Goal: Task Accomplishment & Management: Manage account settings

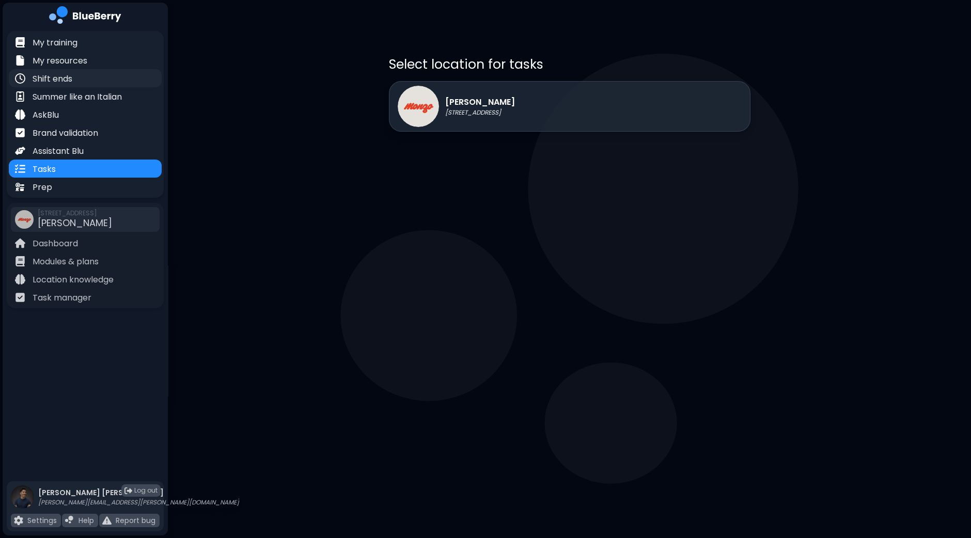
click at [68, 74] on p "Shift ends" at bounding box center [53, 79] width 40 height 12
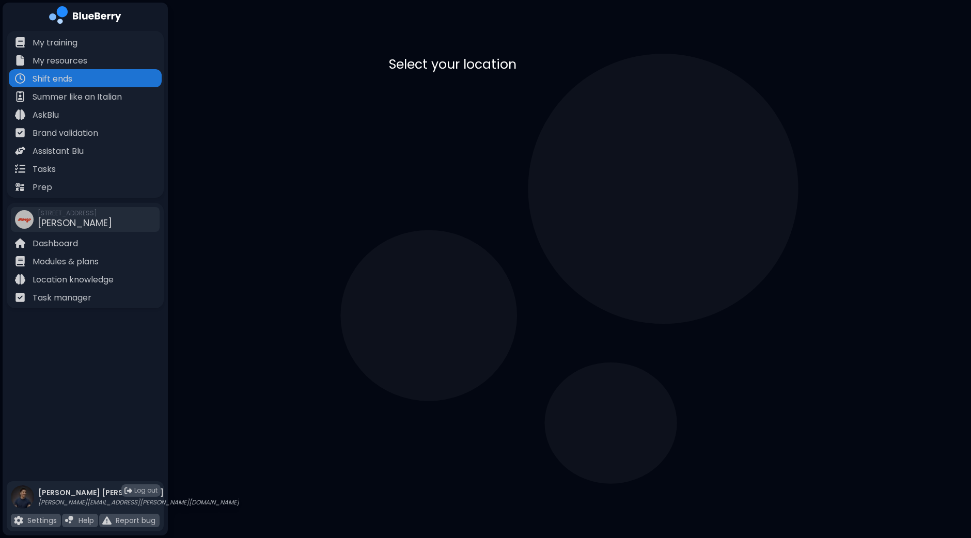
click at [501, 86] on div "[PERSON_NAME] [STREET_ADDRESS]" at bounding box center [456, 106] width 117 height 41
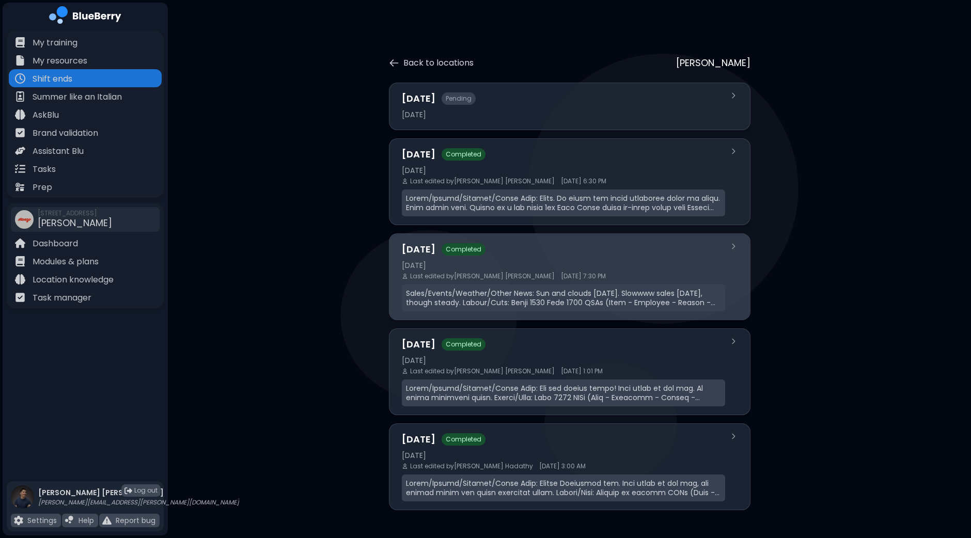
click at [500, 268] on div "[DATE]" at bounding box center [563, 265] width 323 height 9
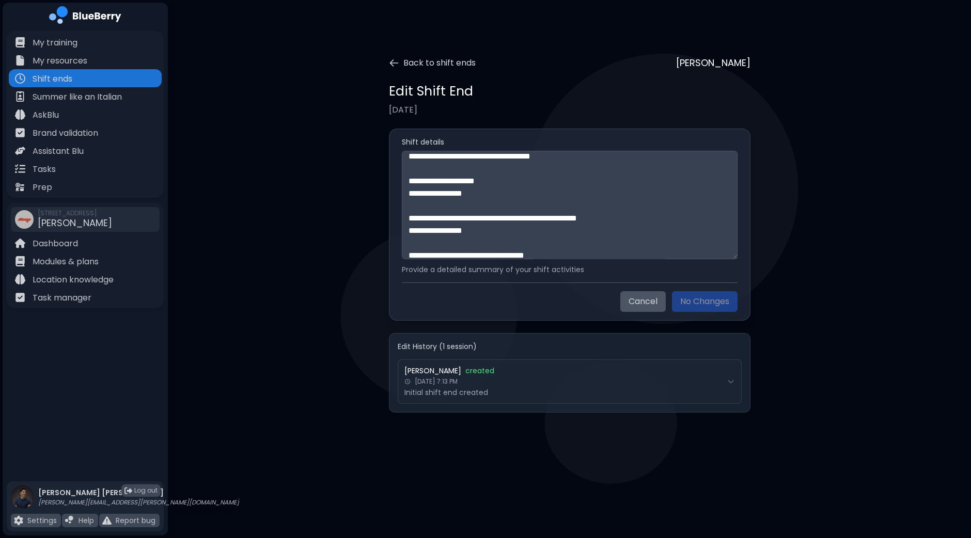
scroll to position [247, 0]
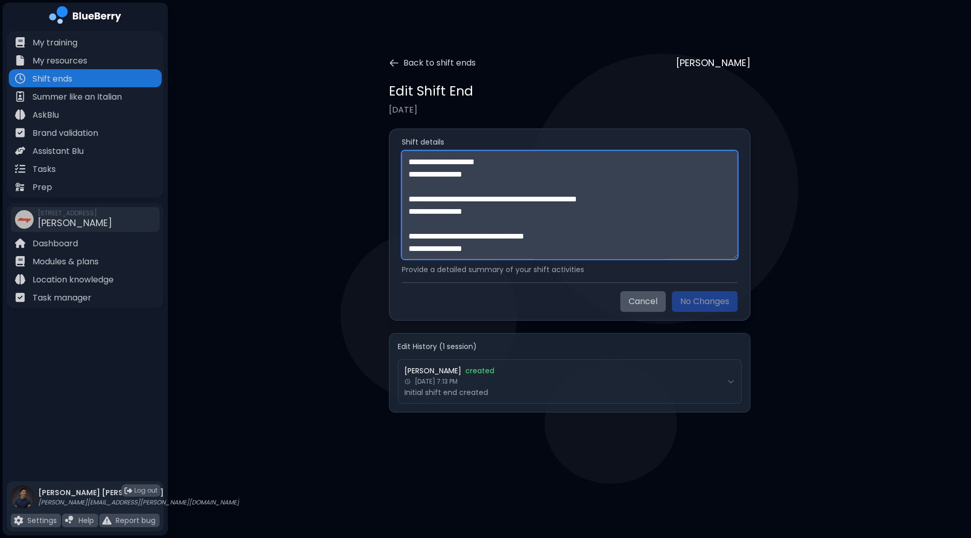
click at [509, 244] on textarea "**********" at bounding box center [570, 205] width 336 height 108
paste textarea "******"
paste textarea "**********"
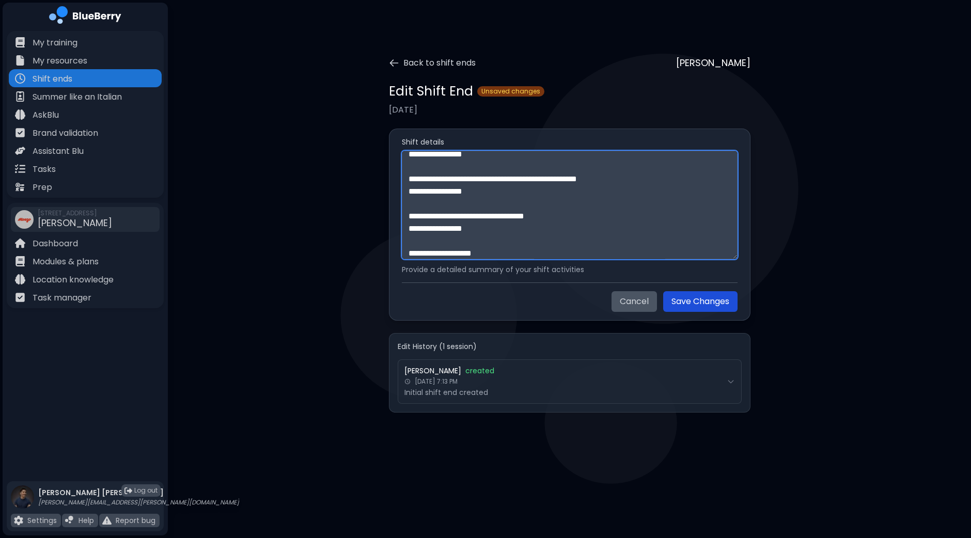
scroll to position [453, 0]
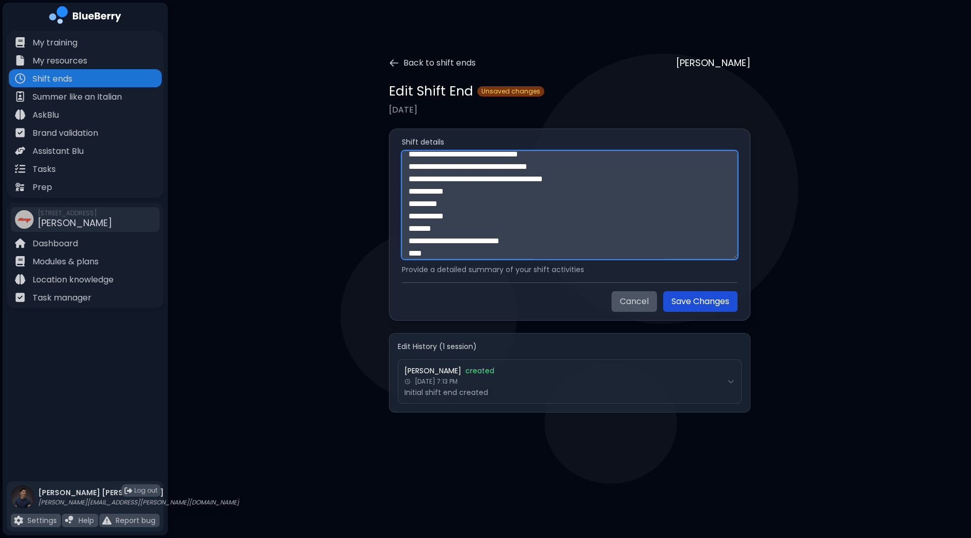
type textarea "**********"
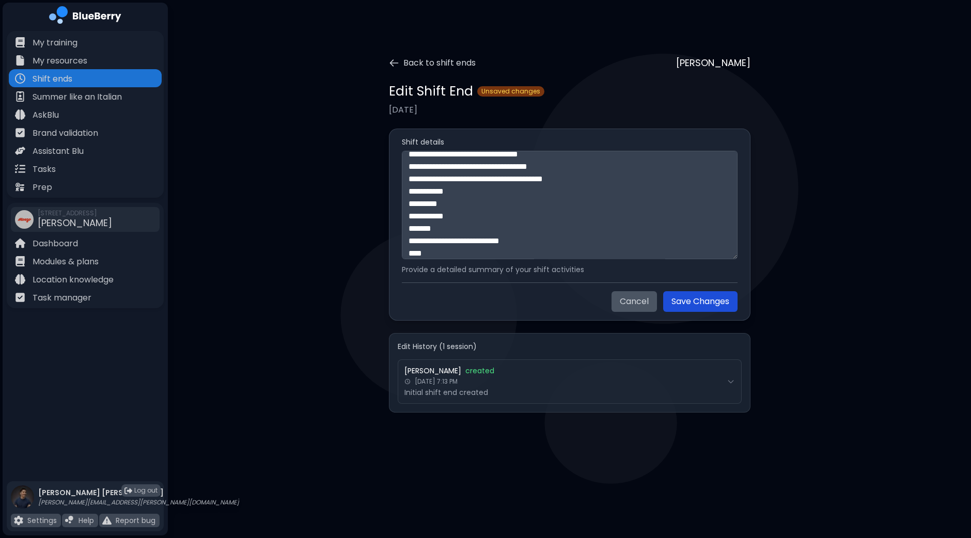
click at [687, 301] on button "Save Changes" at bounding box center [700, 301] width 74 height 21
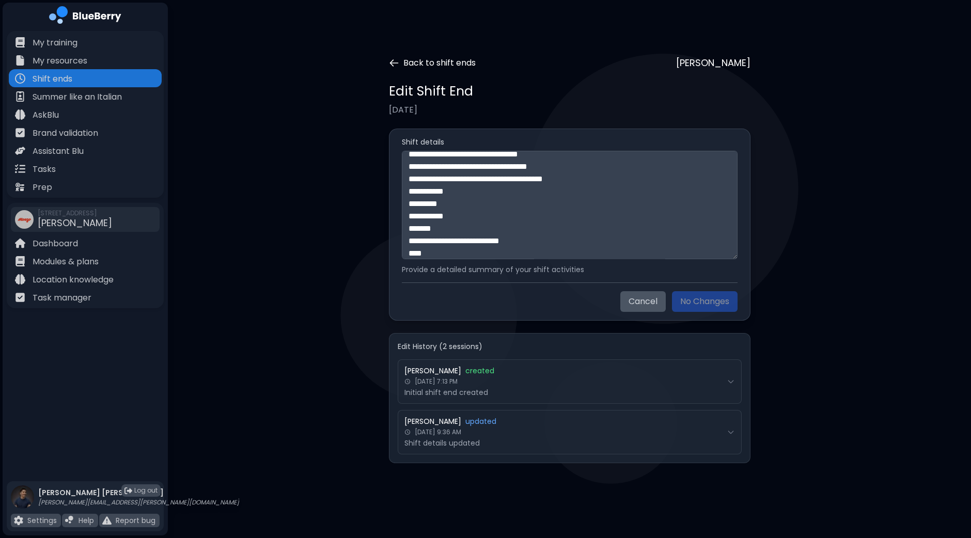
click at [396, 65] on icon at bounding box center [394, 63] width 10 height 10
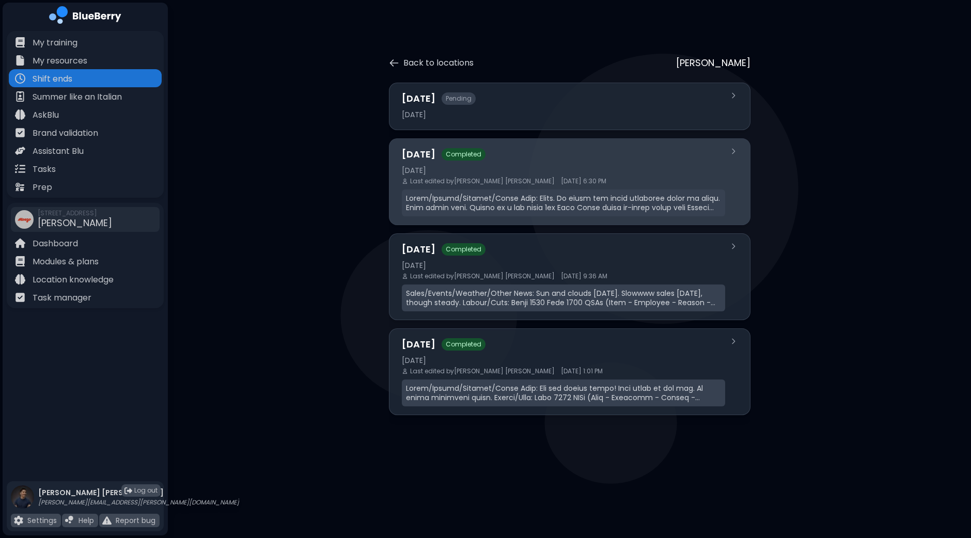
click at [537, 175] on div "[DATE] Completed [DATE] Last edited by [PERSON_NAME] [DATE] 6:30 PM" at bounding box center [563, 181] width 323 height 69
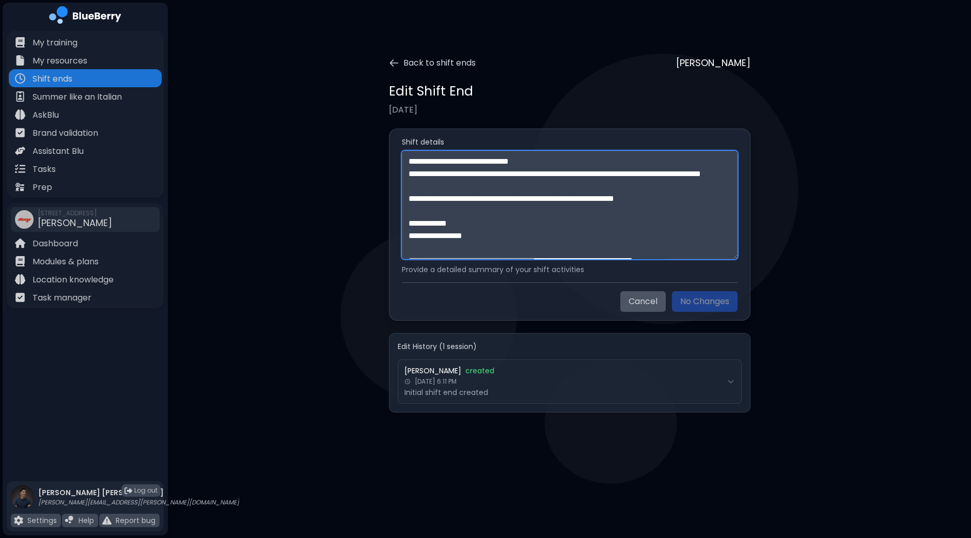
click at [575, 179] on textarea at bounding box center [570, 205] width 336 height 108
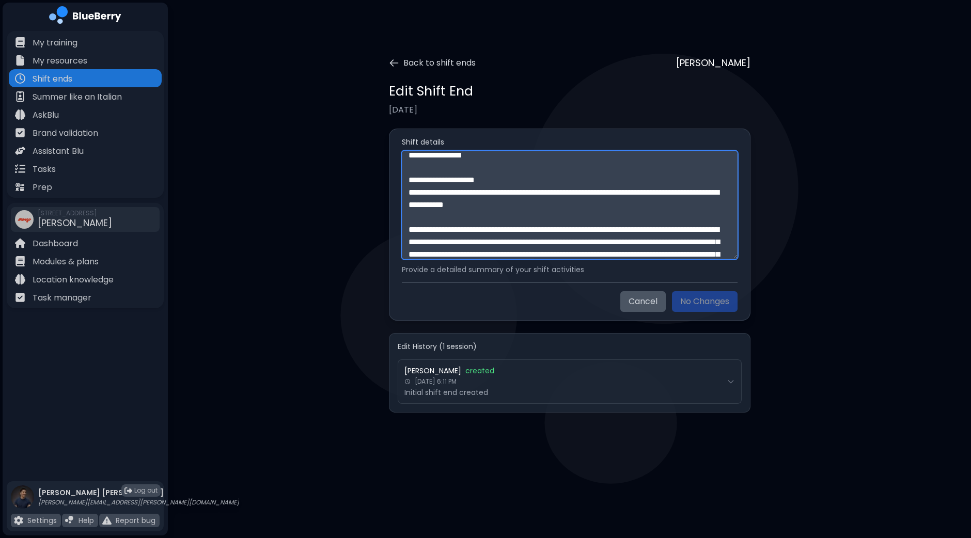
scroll to position [458, 0]
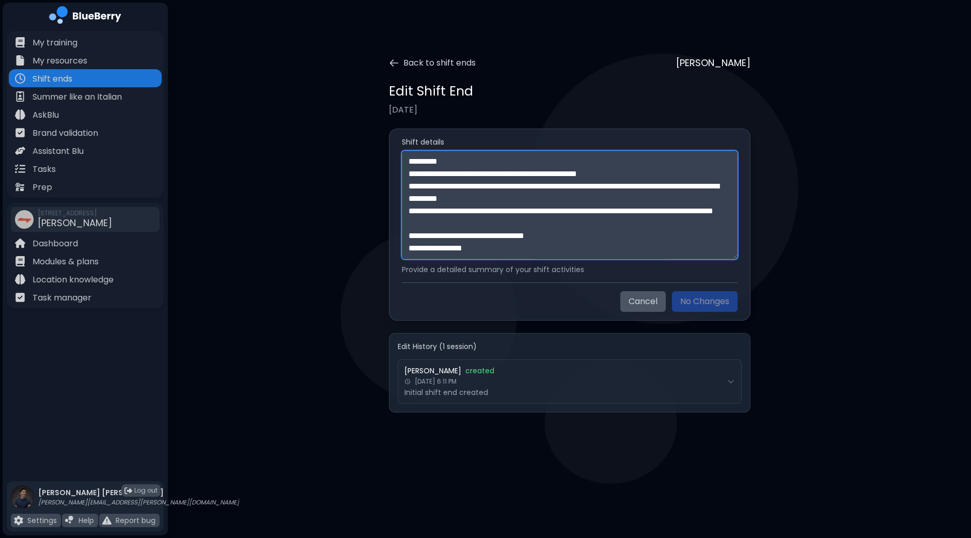
click at [505, 247] on textarea at bounding box center [570, 205] width 336 height 108
paste textarea "**********"
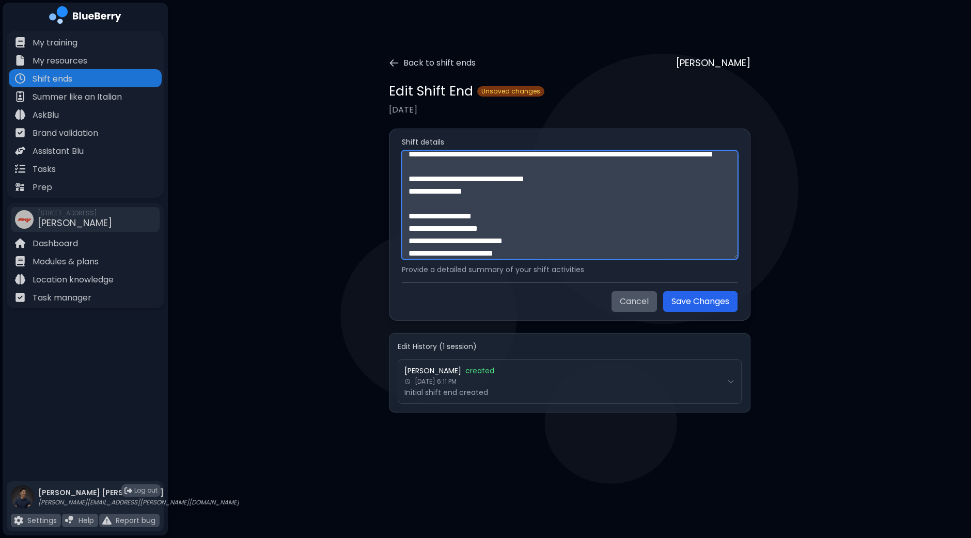
scroll to position [664, 0]
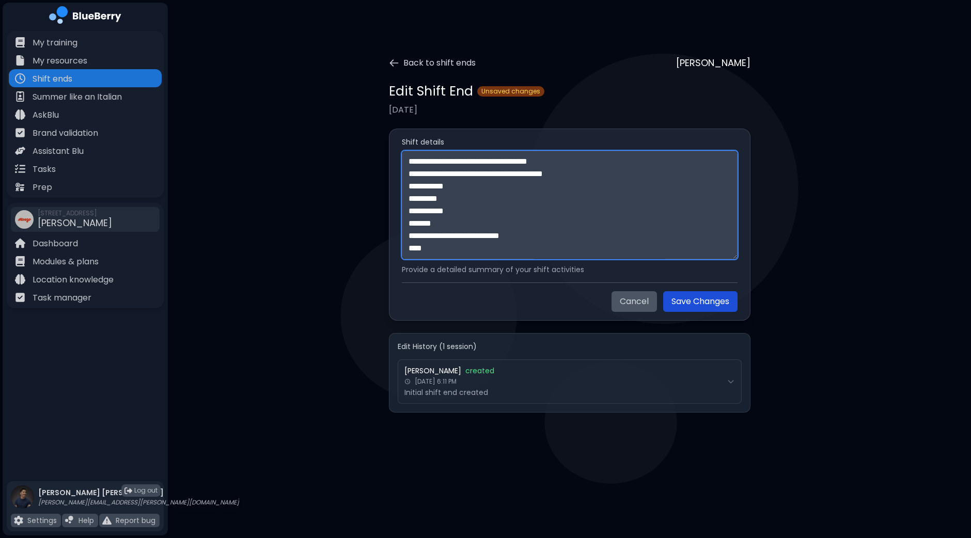
type textarea "**********"
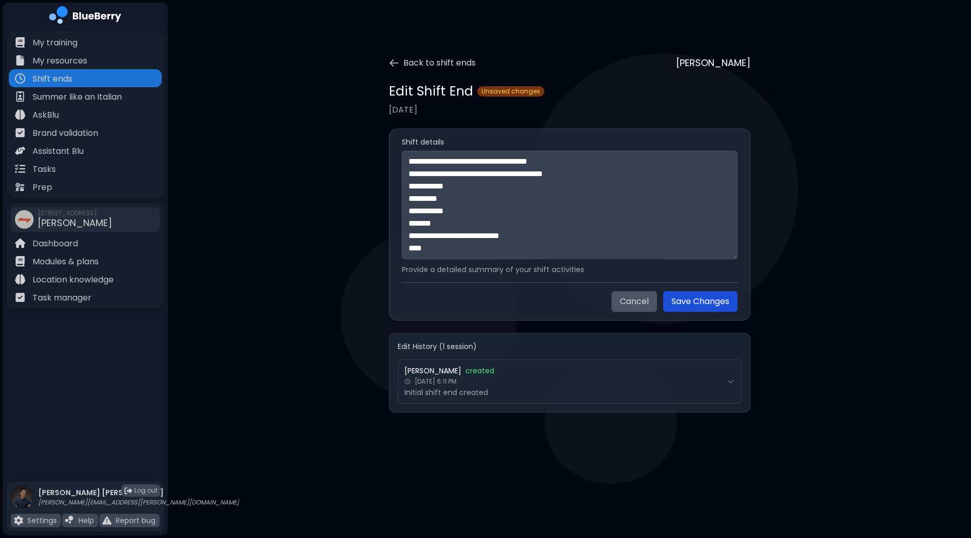
click at [677, 302] on button "Save Changes" at bounding box center [700, 301] width 74 height 21
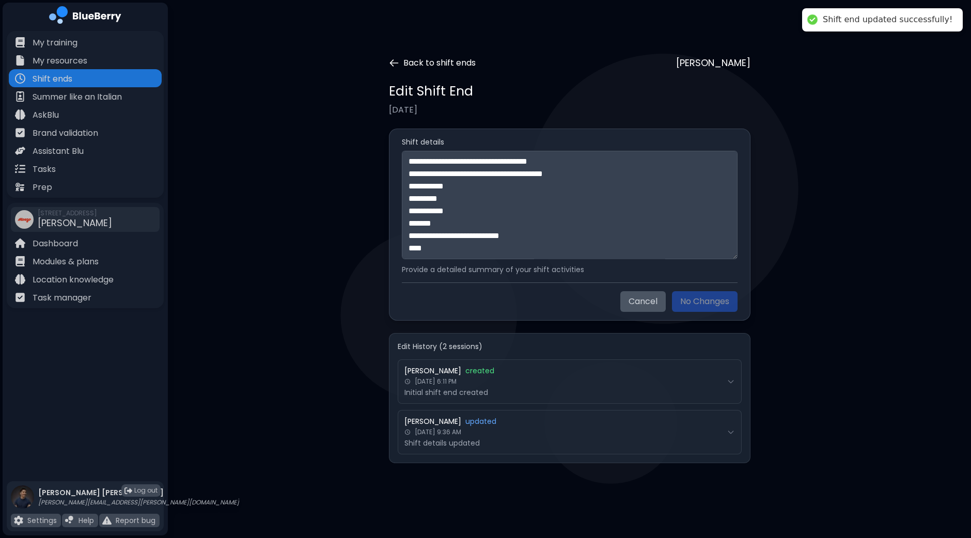
click at [390, 58] on icon at bounding box center [394, 63] width 10 height 10
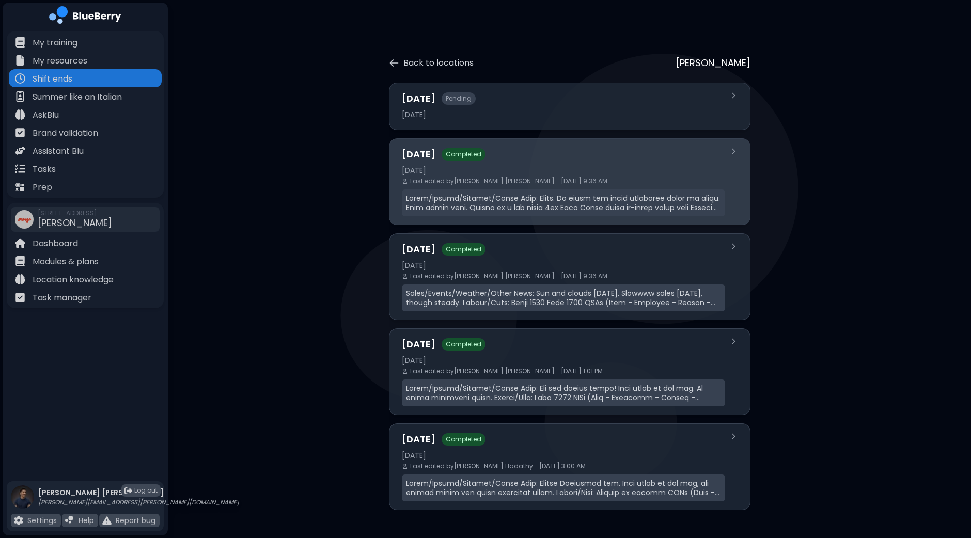
click at [504, 194] on p at bounding box center [563, 203] width 315 height 19
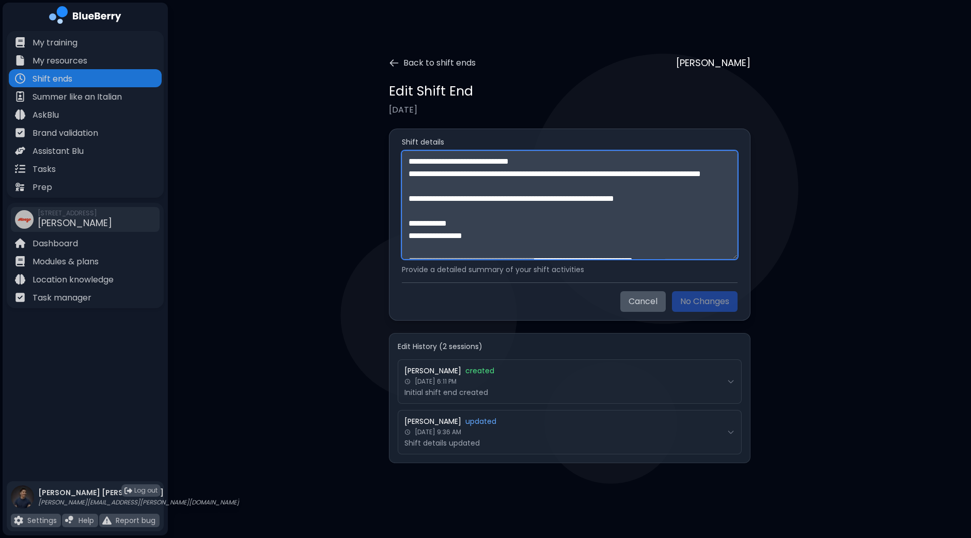
click at [508, 205] on textarea at bounding box center [570, 205] width 336 height 108
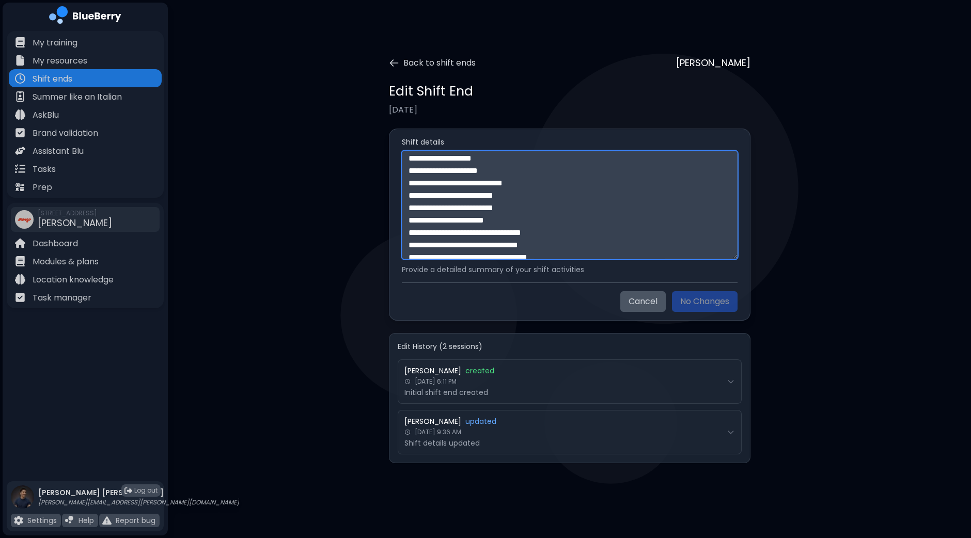
scroll to position [516, 0]
click at [514, 202] on textarea at bounding box center [570, 205] width 336 height 108
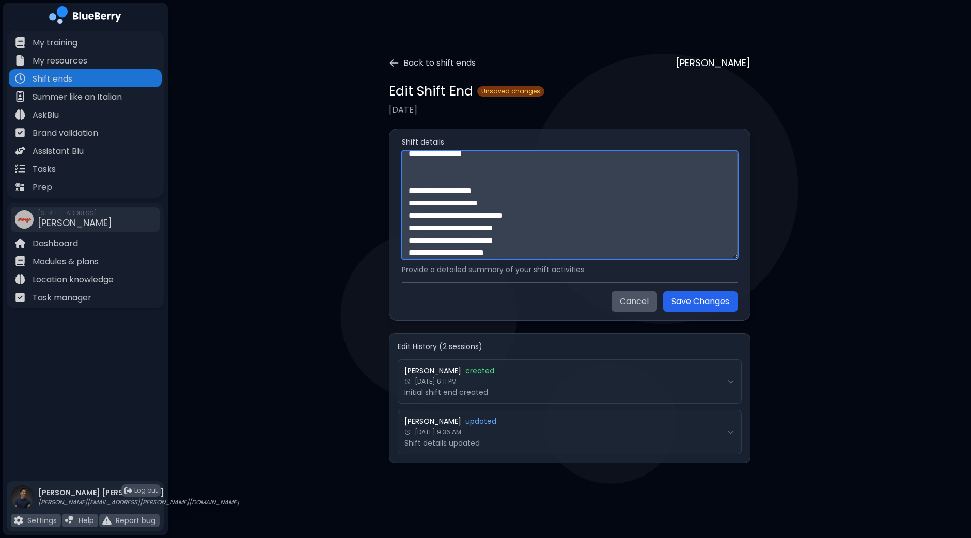
paste textarea "**********"
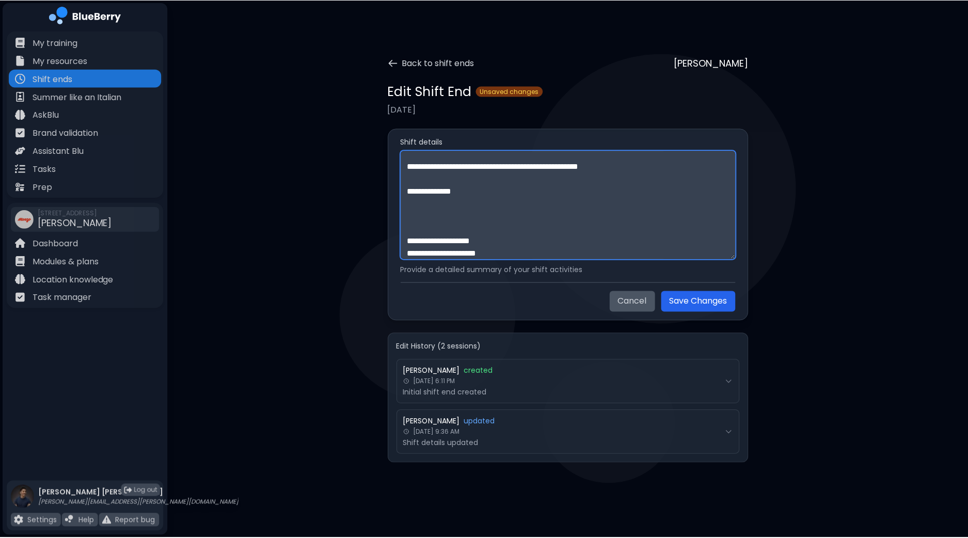
scroll to position [937, 0]
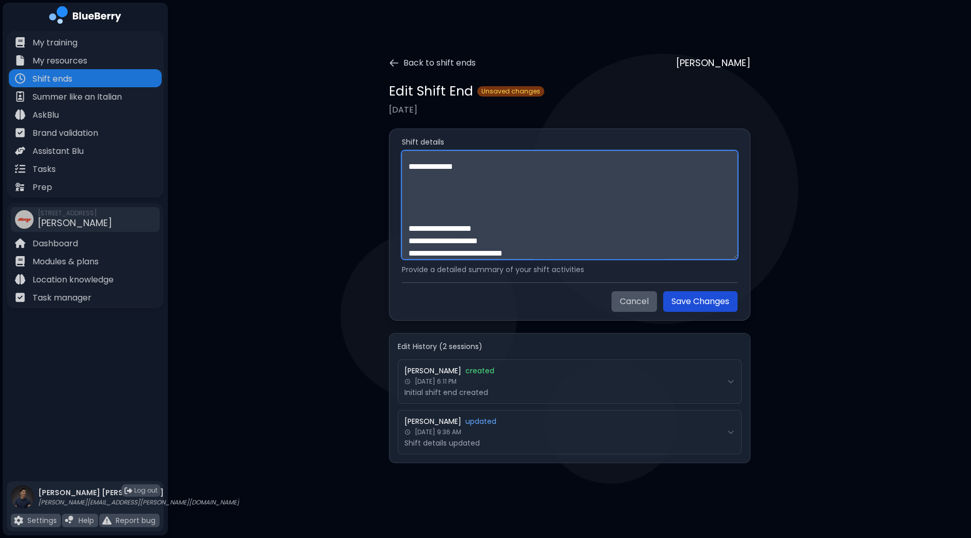
type textarea "**********"
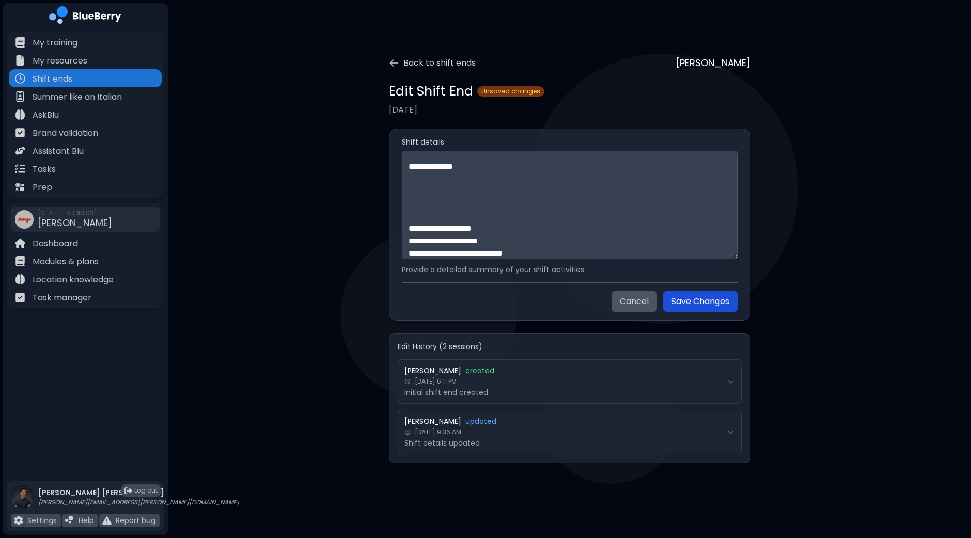
click at [688, 305] on button "Save Changes" at bounding box center [700, 301] width 74 height 21
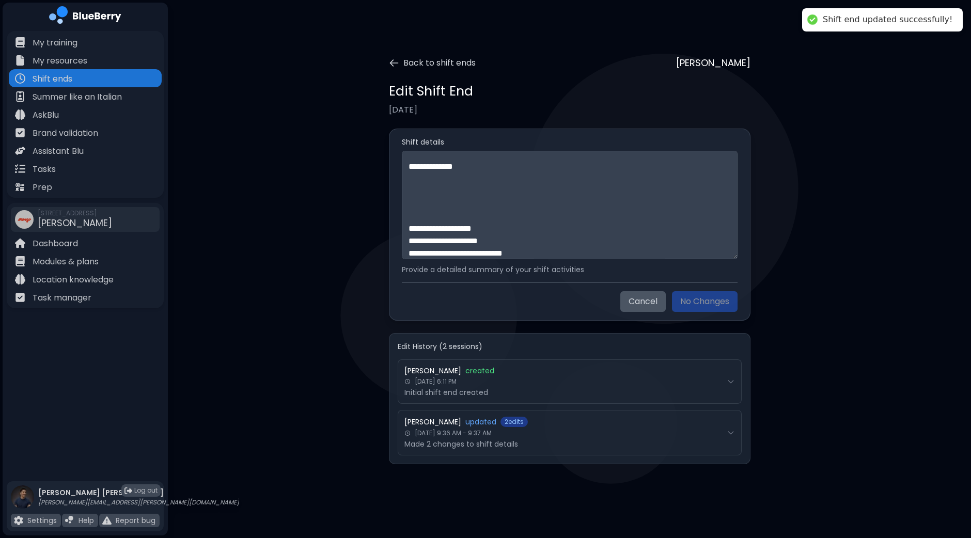
click at [284, 223] on div "Back to shift ends [PERSON_NAME] Edit Shift End [DATE] Shift details Provide a …" at bounding box center [569, 244] width 803 height 489
click at [397, 60] on icon at bounding box center [394, 63] width 10 height 10
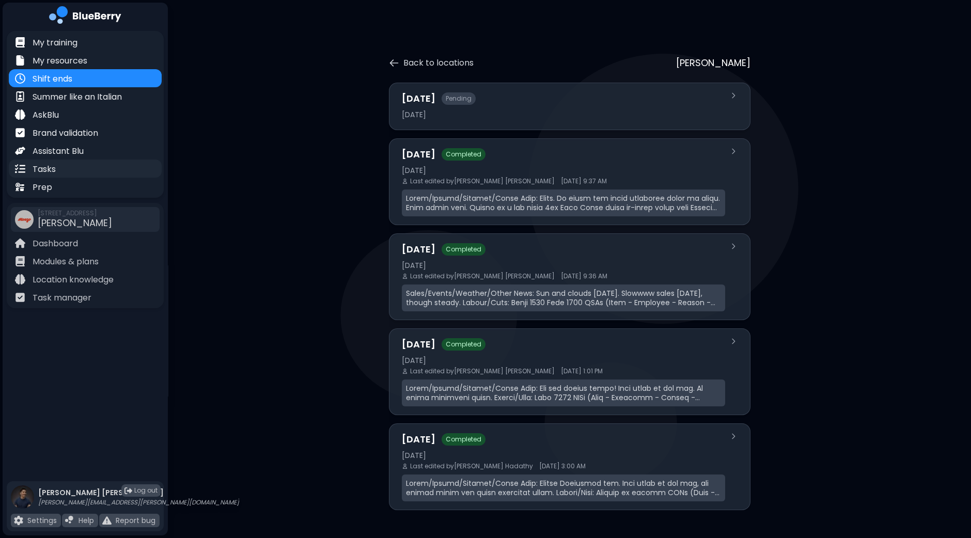
click at [50, 169] on p "Tasks" at bounding box center [44, 169] width 23 height 12
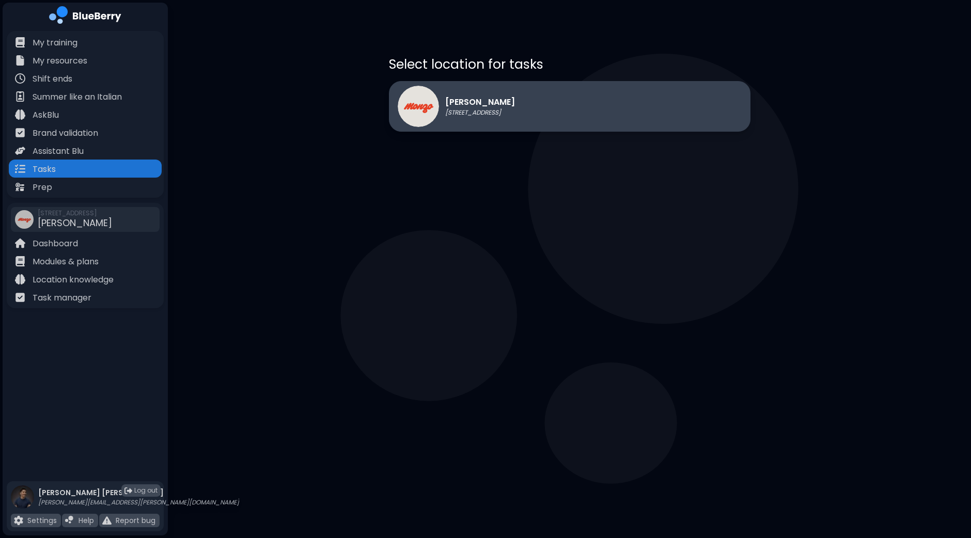
click at [503, 108] on p "[STREET_ADDRESS]" at bounding box center [480, 112] width 70 height 8
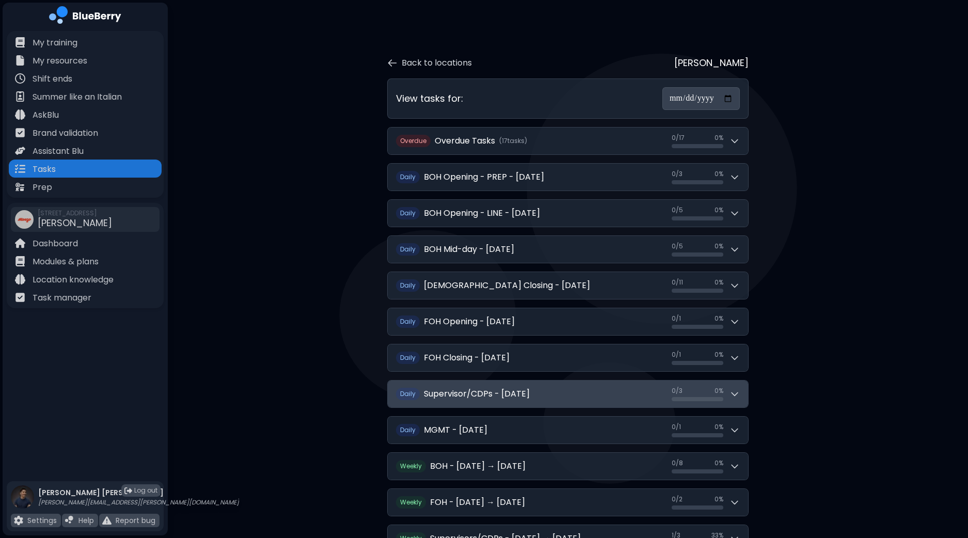
click at [729, 392] on div "0 / 3 0 / 3 0 %" at bounding box center [706, 394] width 68 height 14
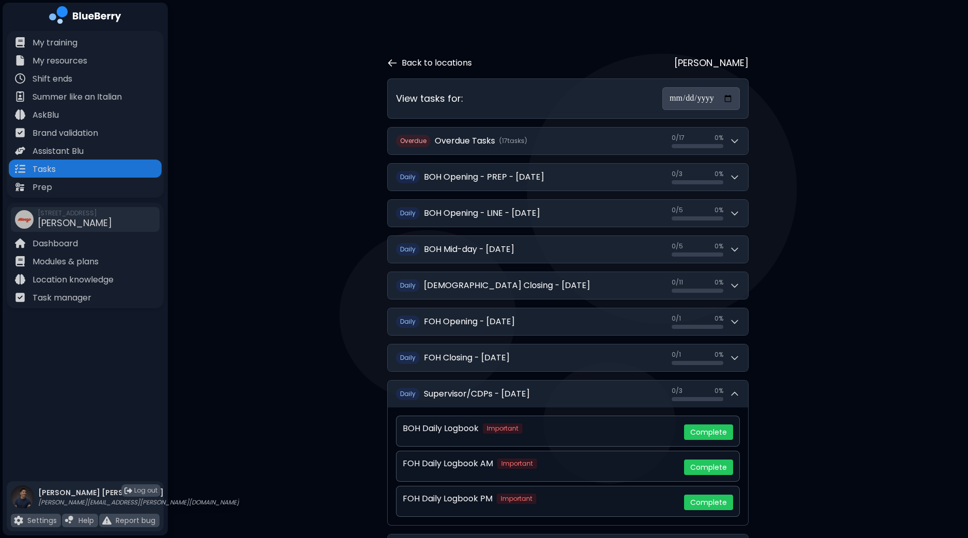
click at [393, 62] on icon at bounding box center [392, 63] width 10 height 10
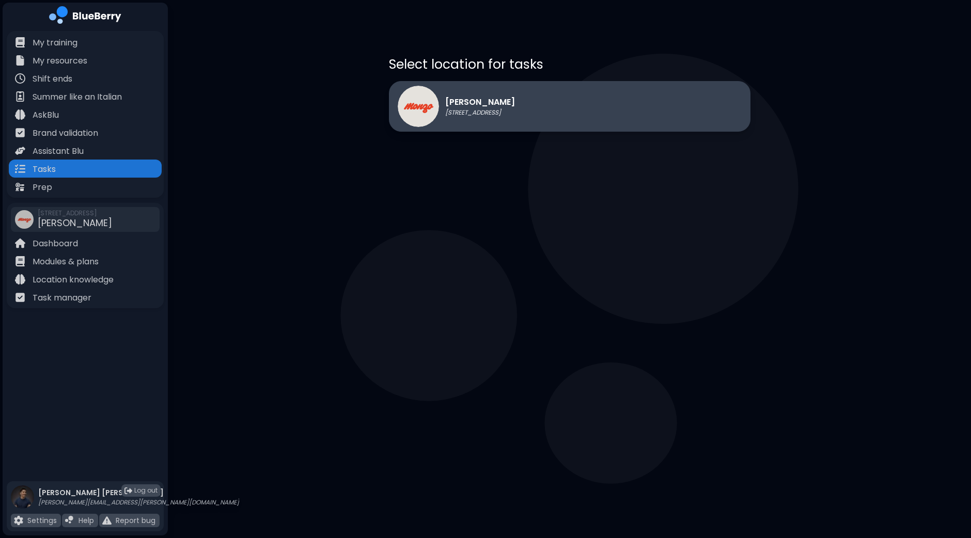
click at [466, 102] on p "[PERSON_NAME]" at bounding box center [480, 102] width 70 height 12
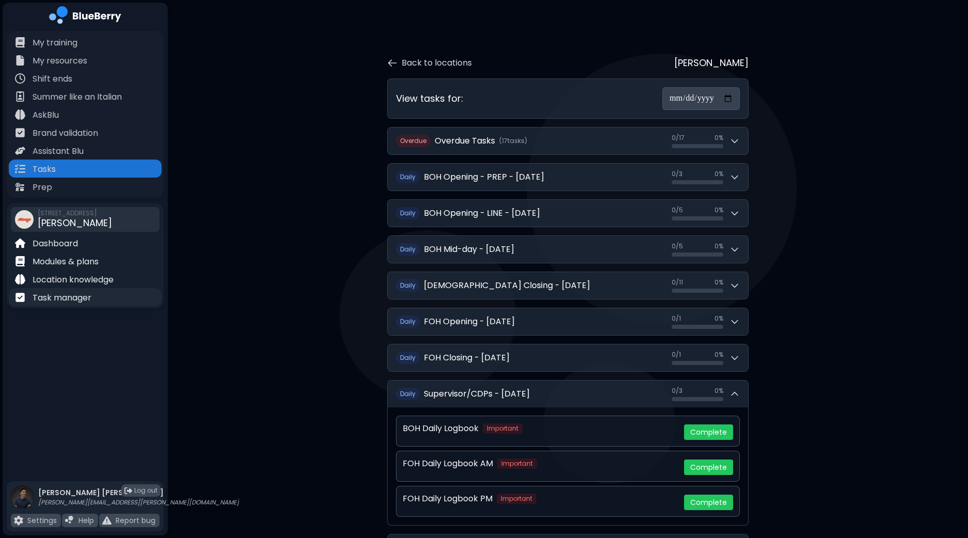
click at [85, 303] on p "Task manager" at bounding box center [62, 298] width 59 height 12
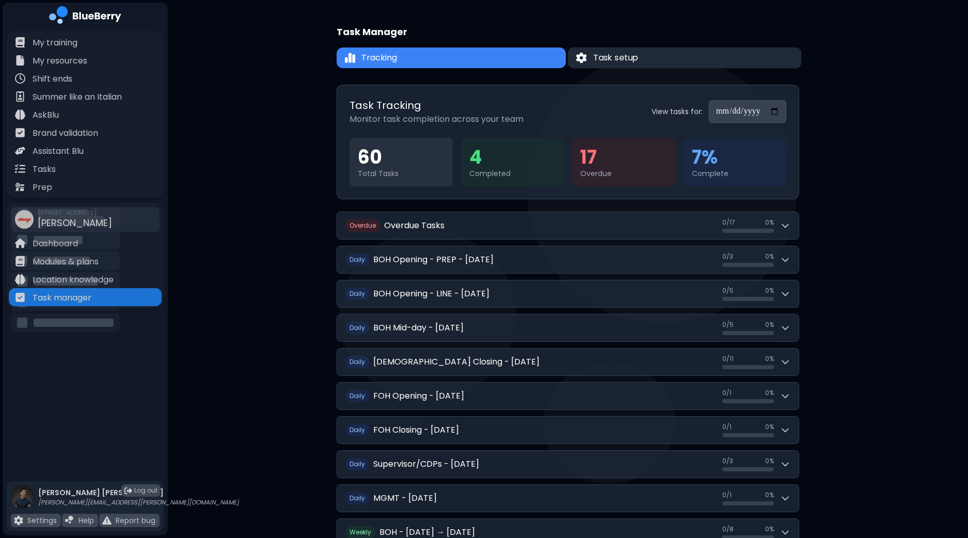
click at [721, 62] on button "Task setup" at bounding box center [685, 58] width 234 height 21
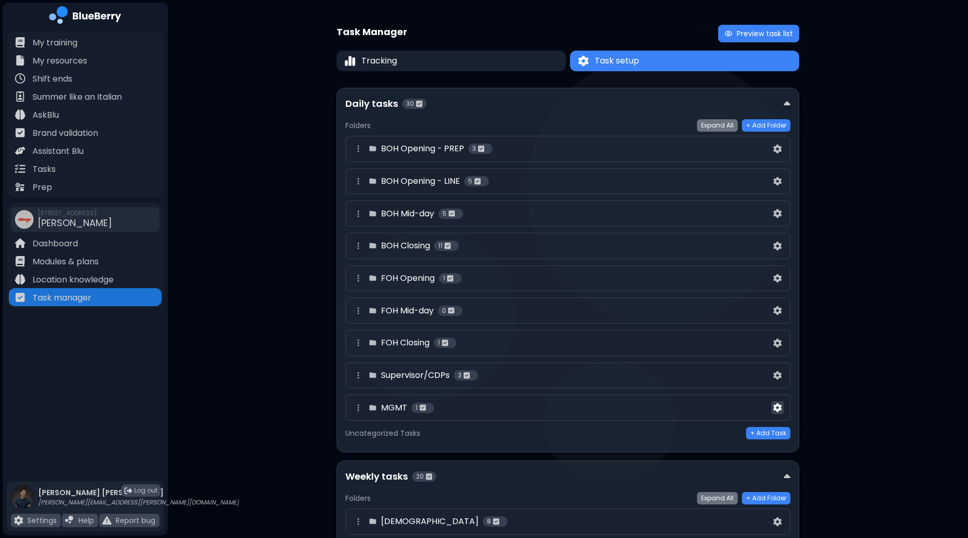
click at [780, 407] on img at bounding box center [778, 407] width 8 height 9
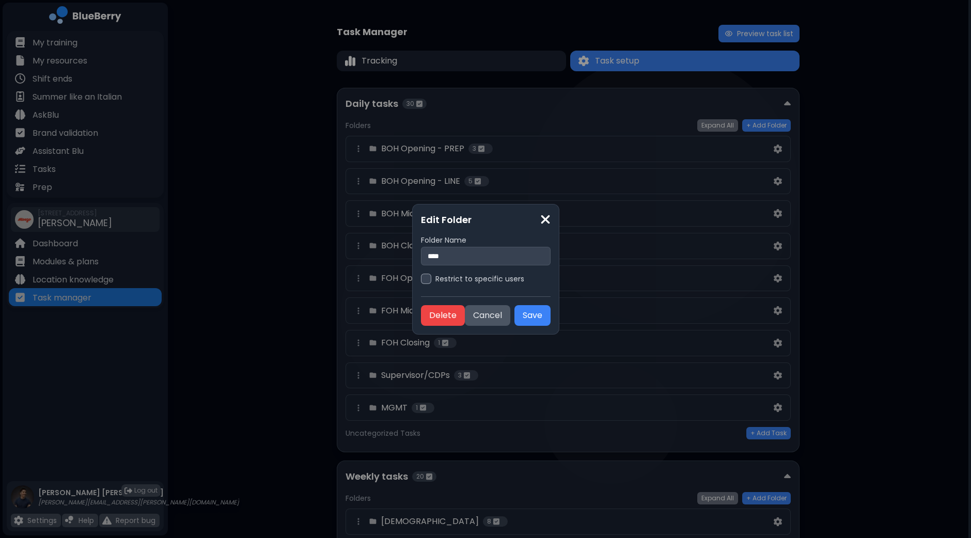
drag, startPoint x: 780, startPoint y: 407, endPoint x: 904, endPoint y: 358, distance: 133.6
click at [904, 358] on div "Edit Folder Folder Name **** Restrict to specific users Delete Cancel Save" at bounding box center [485, 269] width 971 height 538
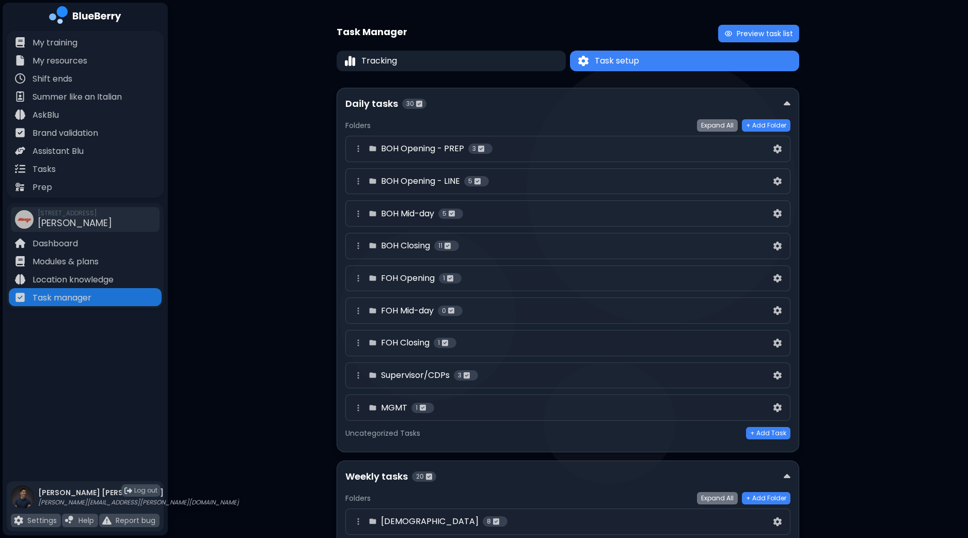
click at [559, 402] on div "MGMT 1" at bounding box center [561, 408] width 419 height 12
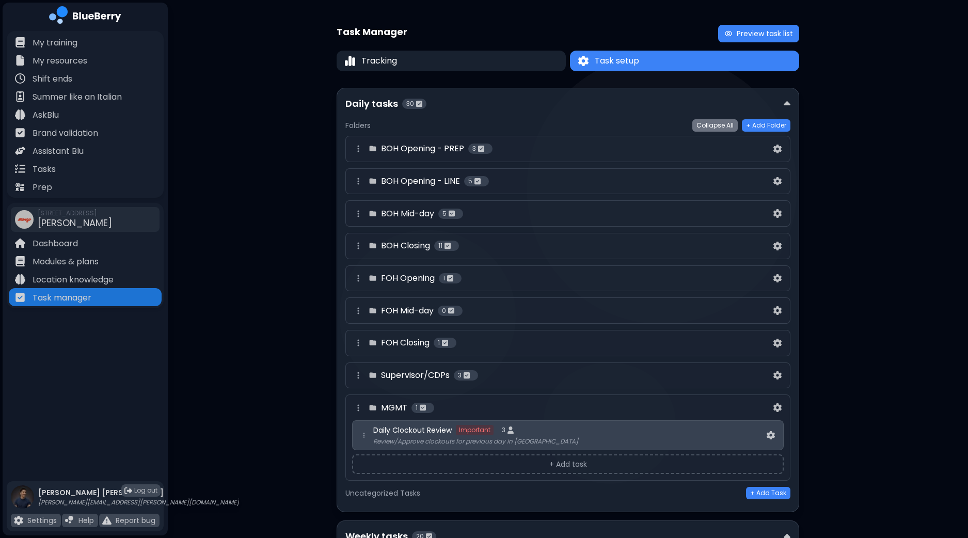
click at [568, 370] on div "Supervisor/CDPs 3" at bounding box center [561, 375] width 419 height 12
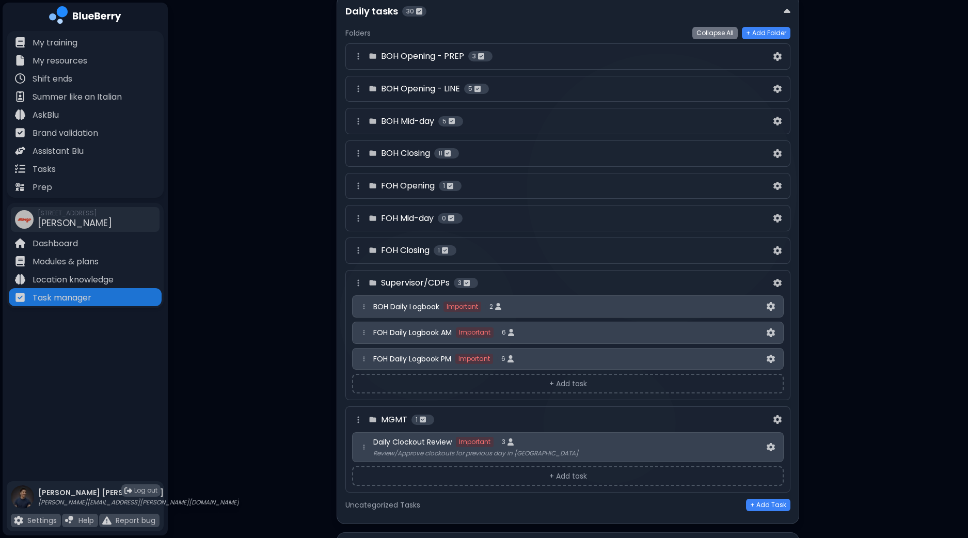
scroll to position [129, 0]
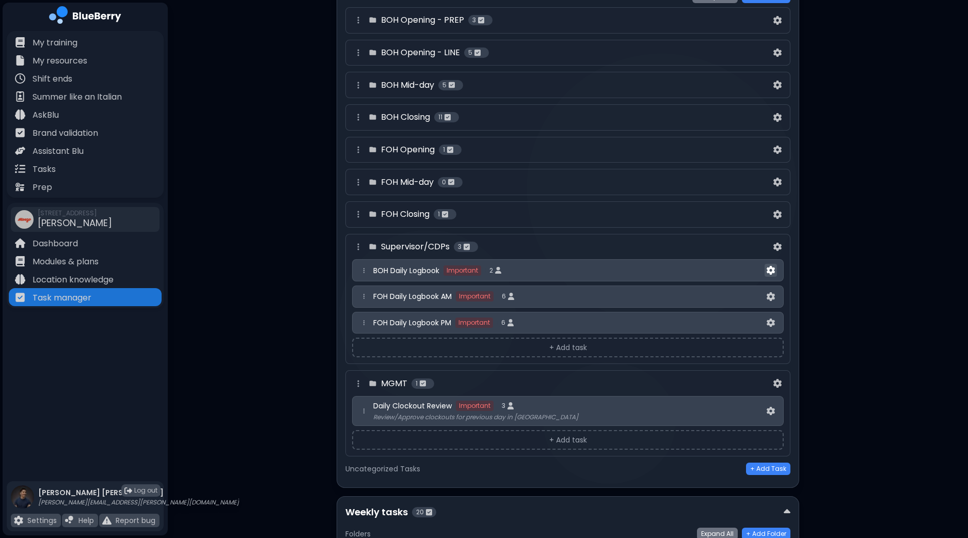
click at [771, 270] on img at bounding box center [771, 270] width 8 height 9
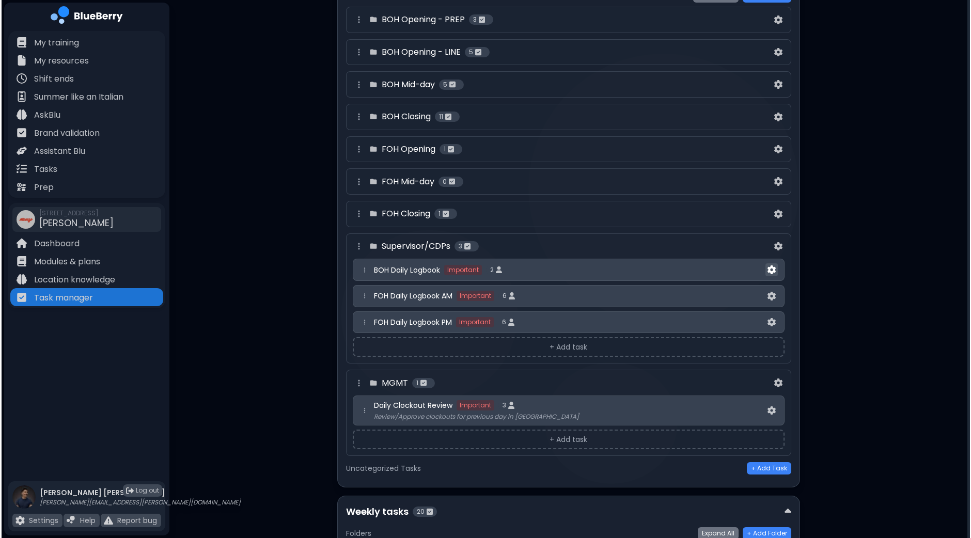
scroll to position [0, 0]
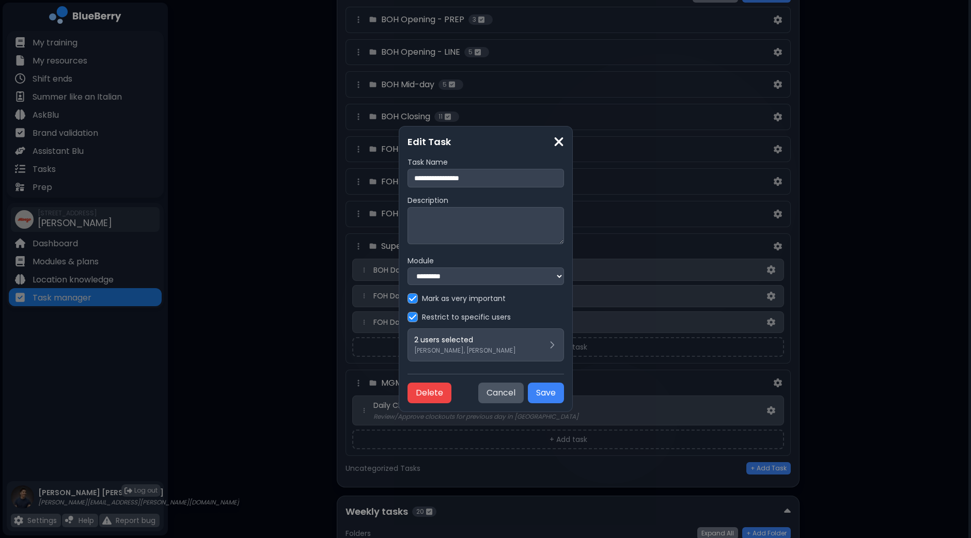
drag, startPoint x: 406, startPoint y: 177, endPoint x: 471, endPoint y: 173, distance: 64.7
click at [474, 173] on input "**********" at bounding box center [485, 178] width 156 height 19
click at [410, 176] on input "**********" at bounding box center [485, 178] width 156 height 19
click at [439, 213] on textarea at bounding box center [485, 225] width 156 height 37
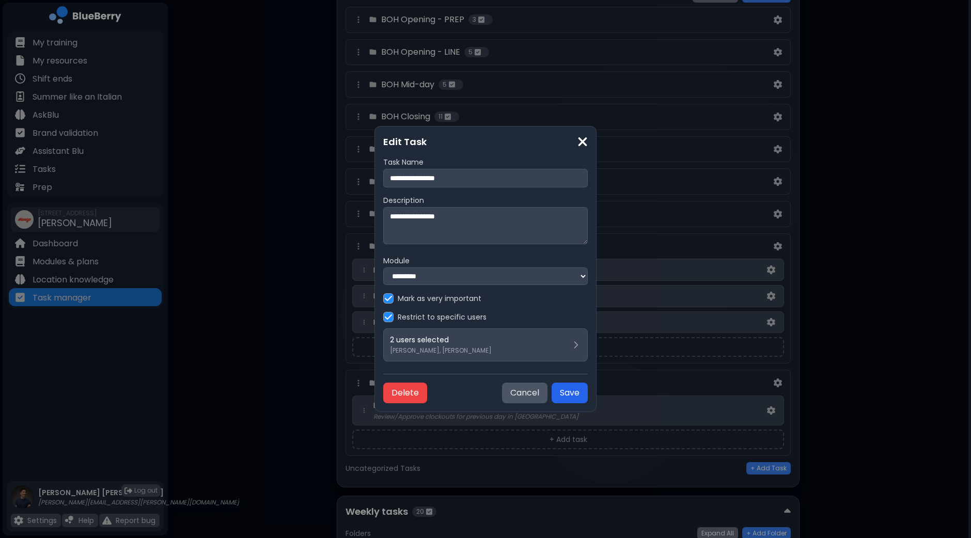
type textarea "**********"
click at [563, 388] on button "Save" at bounding box center [570, 393] width 36 height 21
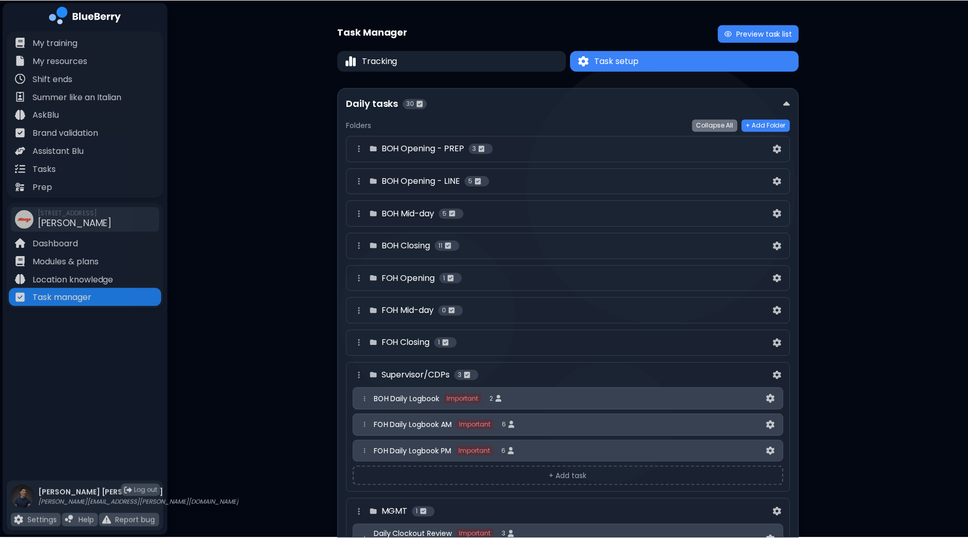
scroll to position [129, 0]
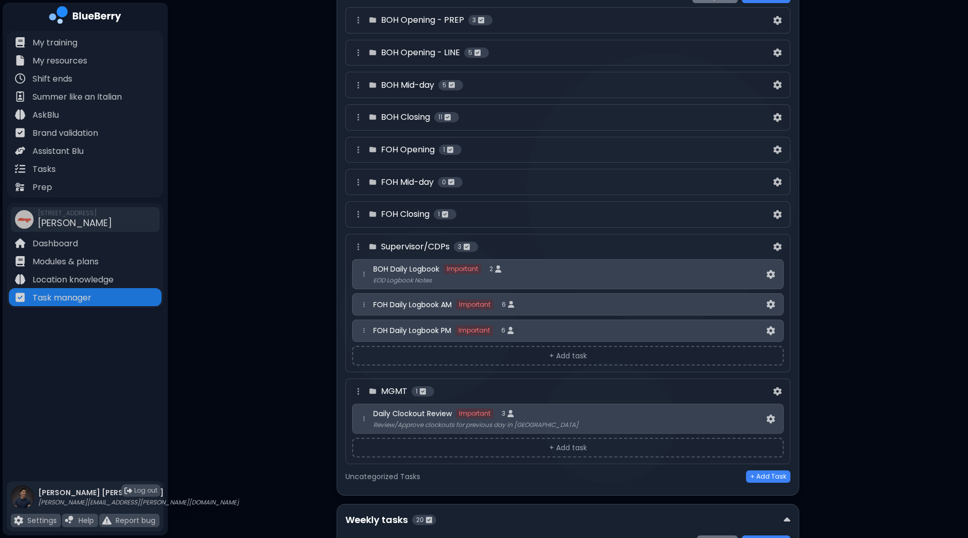
click at [569, 444] on button "+ Add task" at bounding box center [568, 448] width 432 height 20
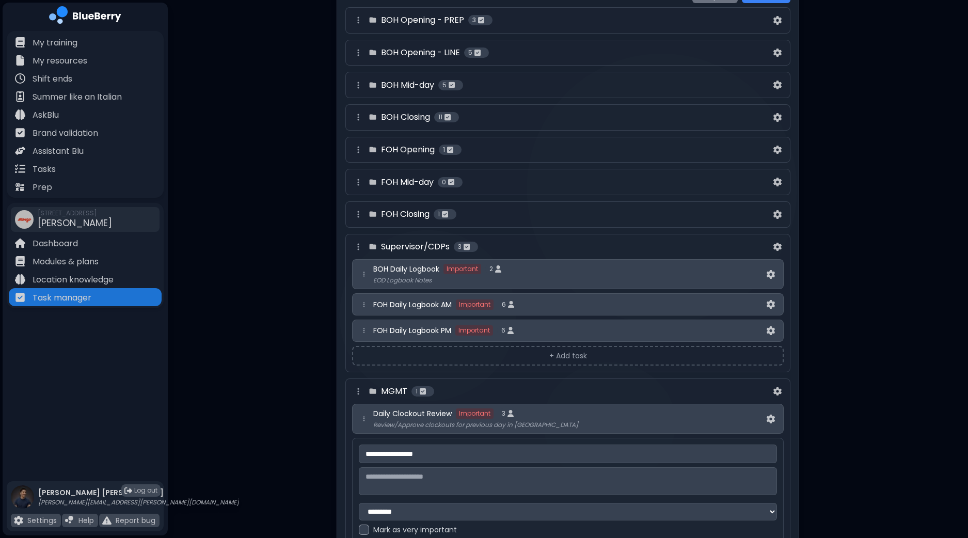
type input "**********"
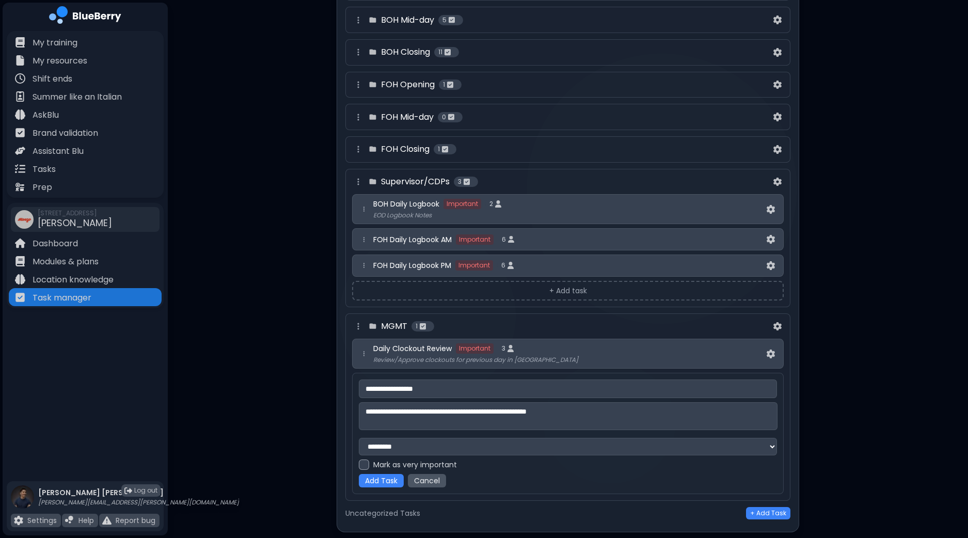
type textarea "**********"
click at [367, 471] on div "**********" at bounding box center [568, 434] width 418 height 108
click at [365, 471] on div "**********" at bounding box center [568, 434] width 418 height 108
click at [365, 469] on div at bounding box center [364, 465] width 10 height 10
click at [380, 484] on button "Add Task" at bounding box center [381, 480] width 45 height 13
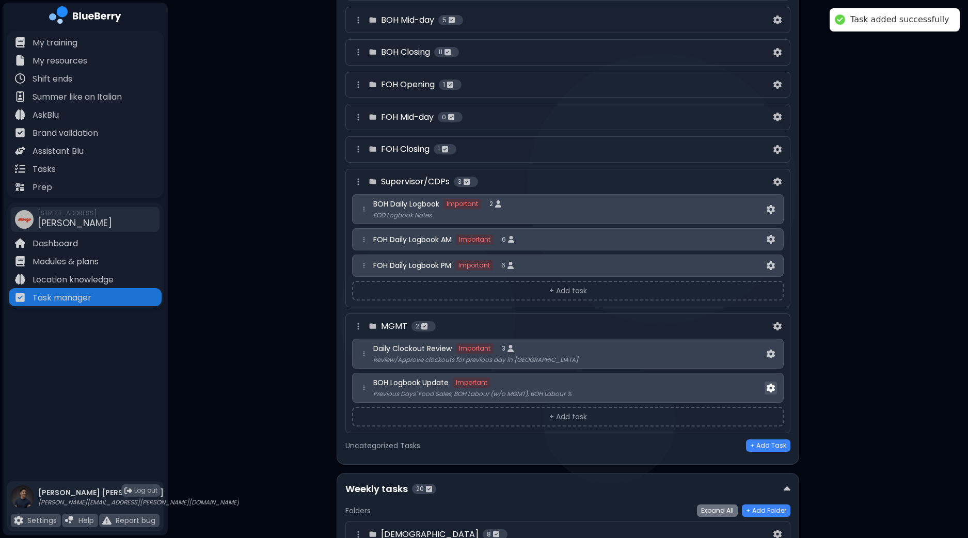
click at [772, 386] on img at bounding box center [771, 388] width 8 height 9
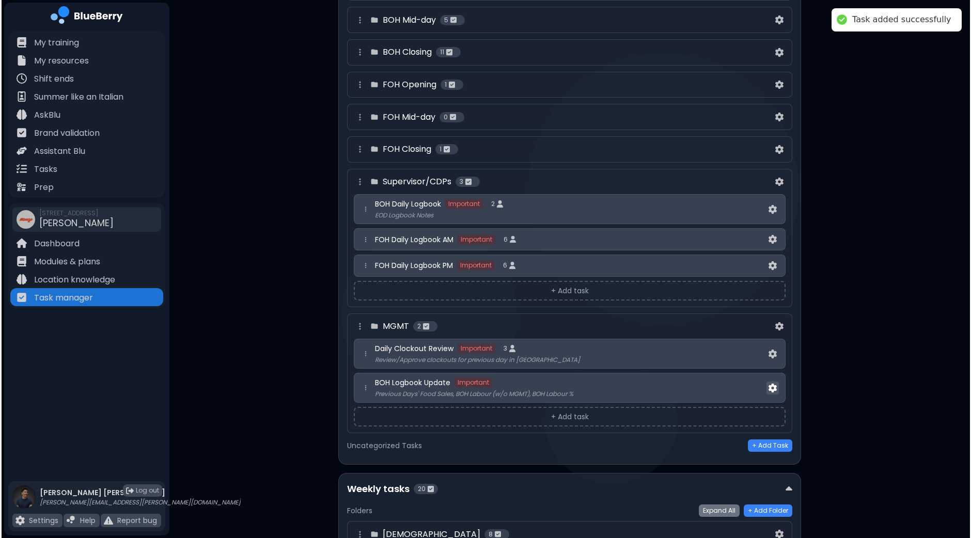
scroll to position [0, 0]
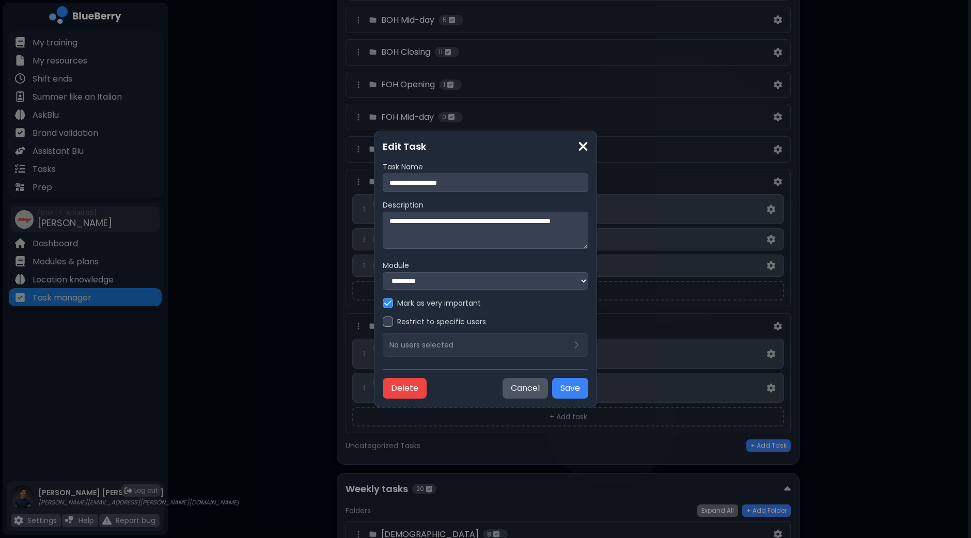
click at [521, 351] on div "Restrict to specific users No users selected" at bounding box center [486, 337] width 206 height 40
click at [393, 320] on div at bounding box center [388, 322] width 10 height 10
click at [437, 347] on p "No users selected" at bounding box center [421, 344] width 64 height 9
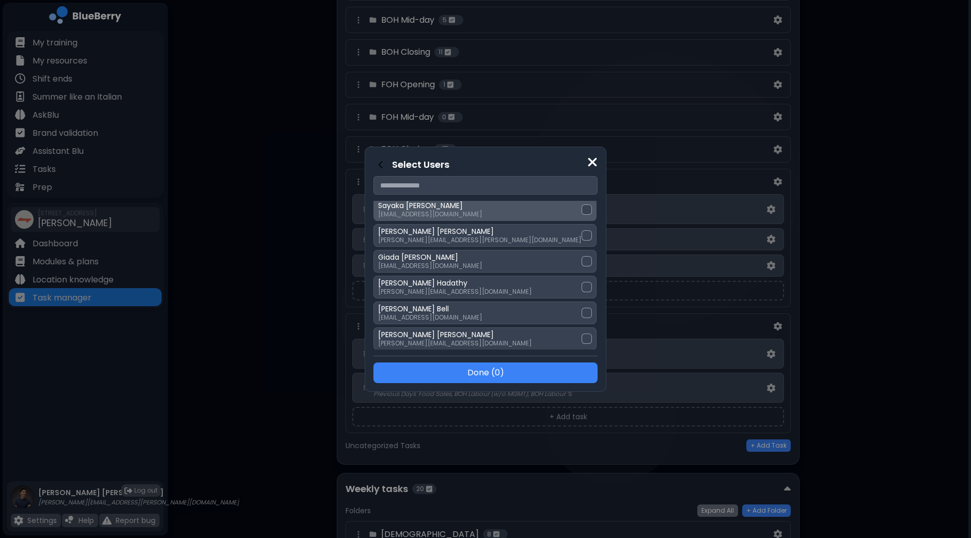
scroll to position [258, 0]
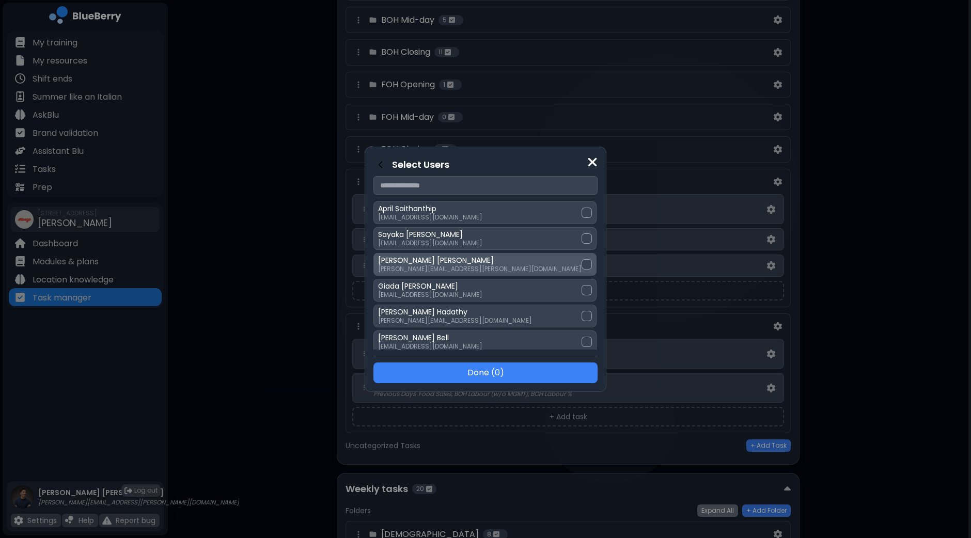
click at [582, 260] on div at bounding box center [587, 264] width 10 height 10
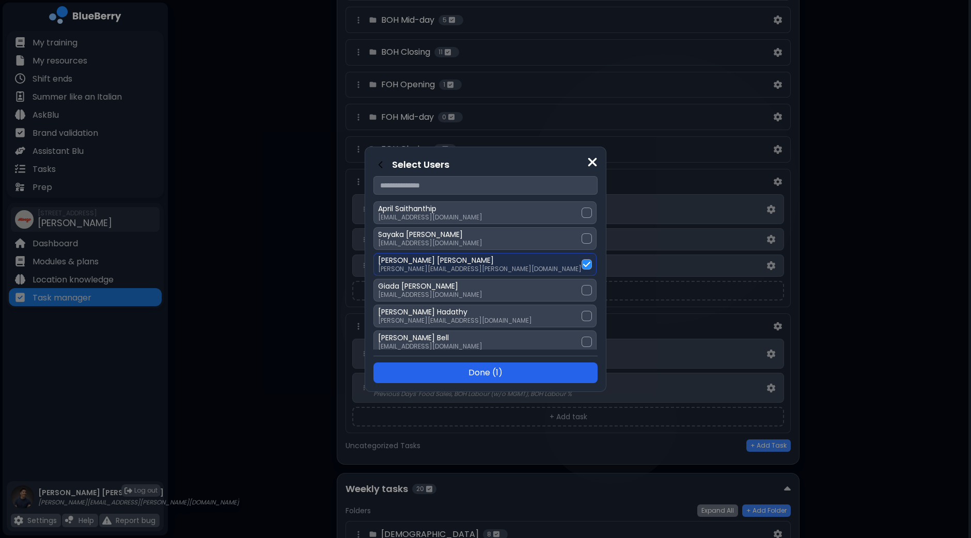
click at [508, 369] on button "Done ( 1 )" at bounding box center [485, 373] width 224 height 21
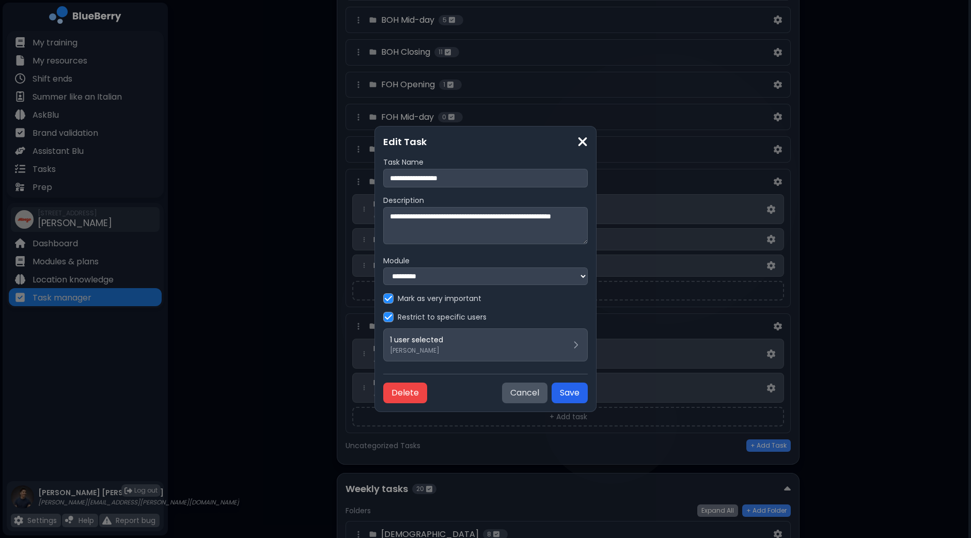
click at [574, 390] on button "Save" at bounding box center [570, 393] width 36 height 21
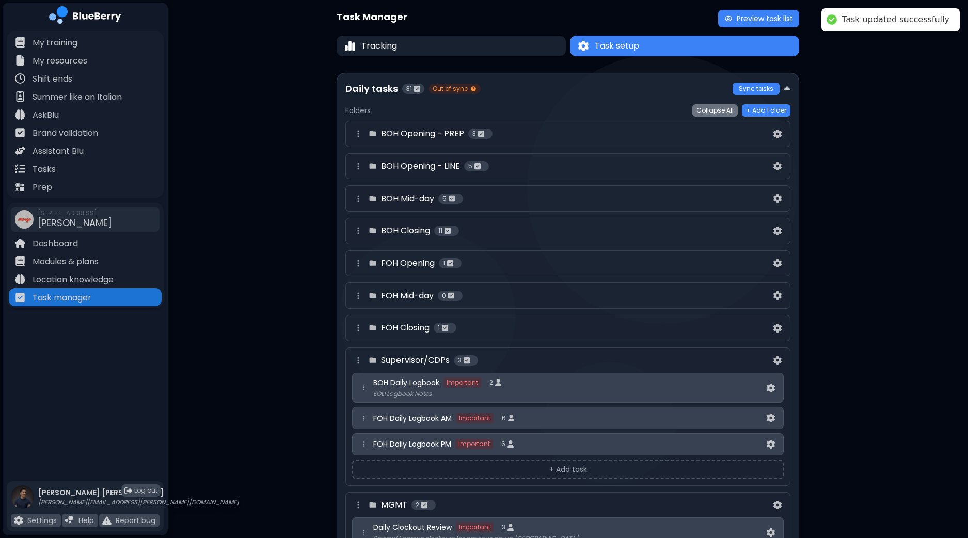
scroll to position [0, 0]
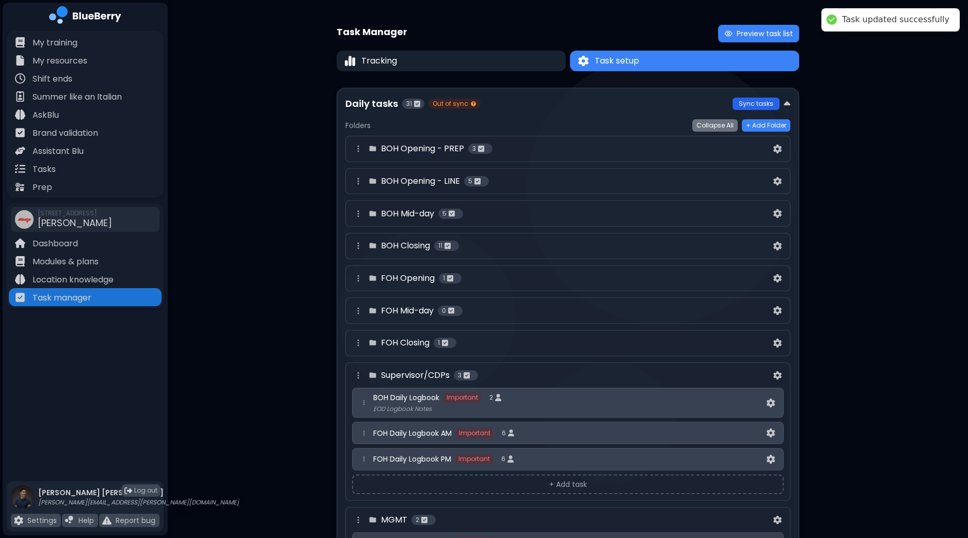
click at [756, 106] on button "Sync tasks" at bounding box center [756, 104] width 47 height 12
click at [75, 170] on div "Tasks" at bounding box center [85, 169] width 153 height 18
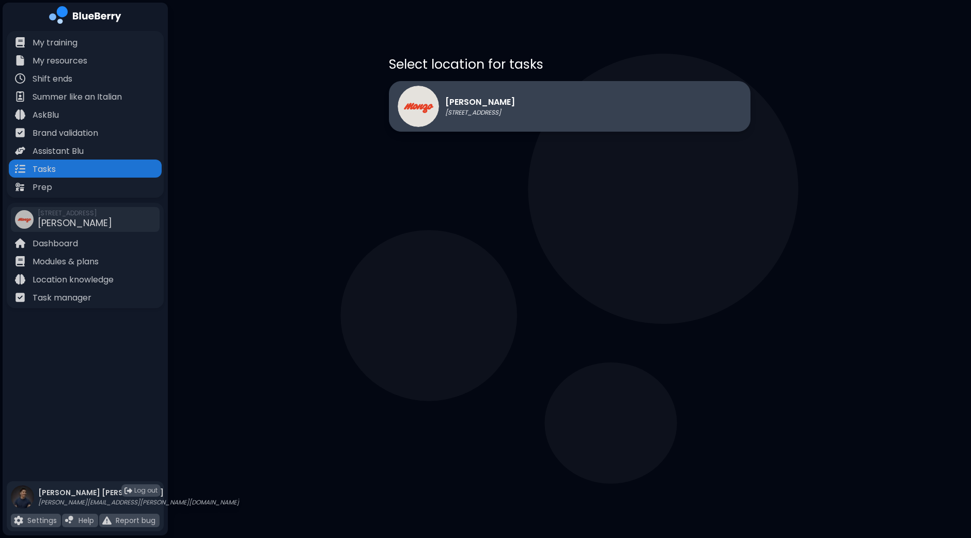
click at [478, 89] on div "[PERSON_NAME] [STREET_ADDRESS]" at bounding box center [456, 106] width 117 height 41
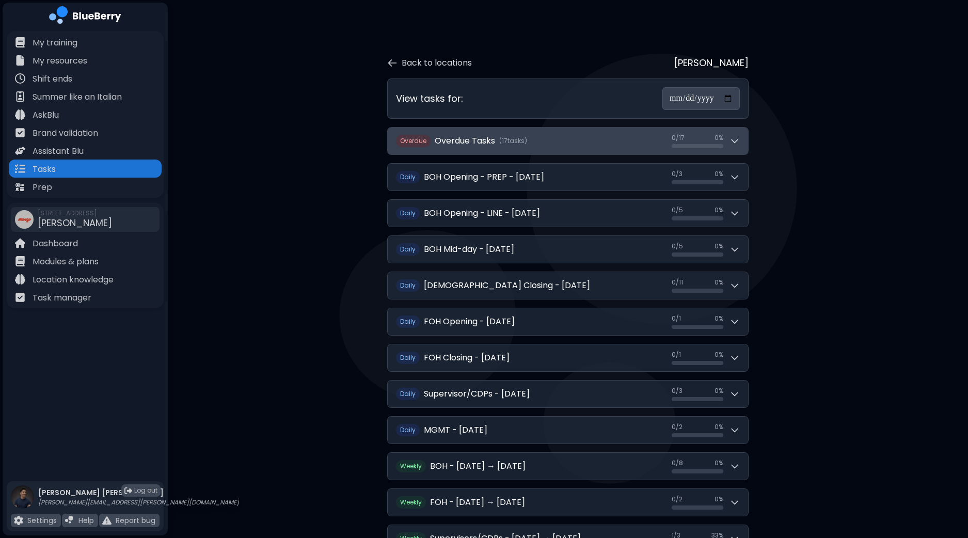
click at [746, 144] on button "Overdue Overdue Tasks ( 17 task s ) 0 / 17 0 / 17 0 %" at bounding box center [568, 141] width 360 height 27
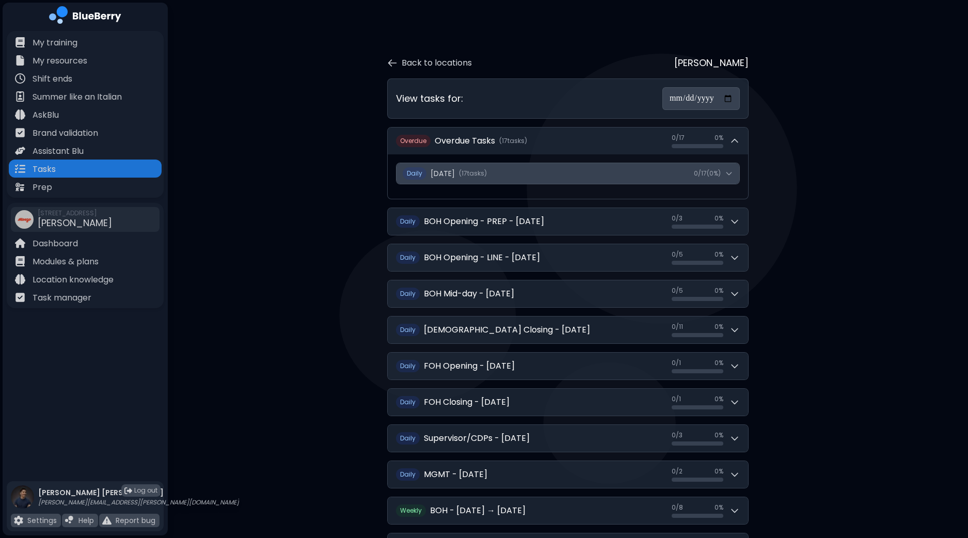
click at [725, 173] on icon at bounding box center [729, 173] width 8 height 8
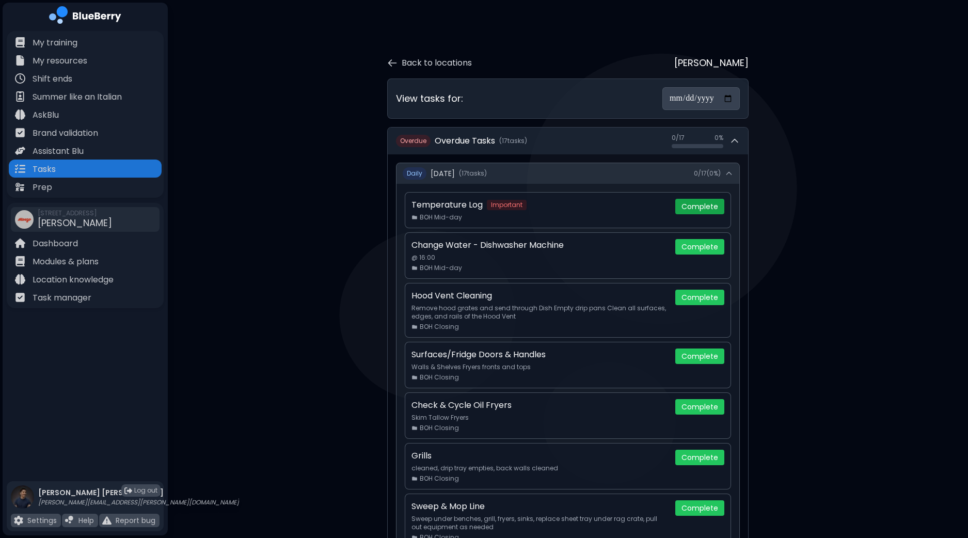
click at [705, 203] on button "Complete" at bounding box center [700, 206] width 49 height 15
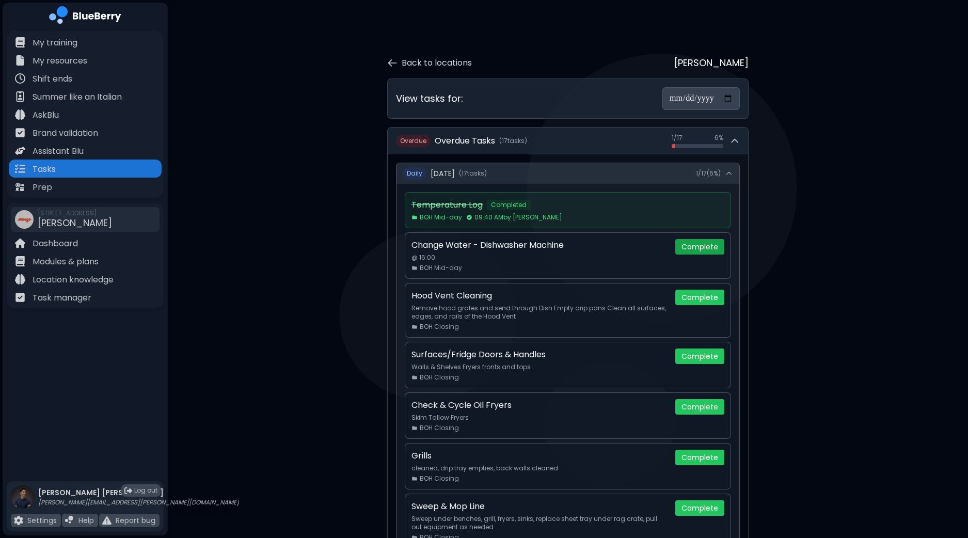
click at [704, 249] on button "Complete" at bounding box center [700, 246] width 49 height 15
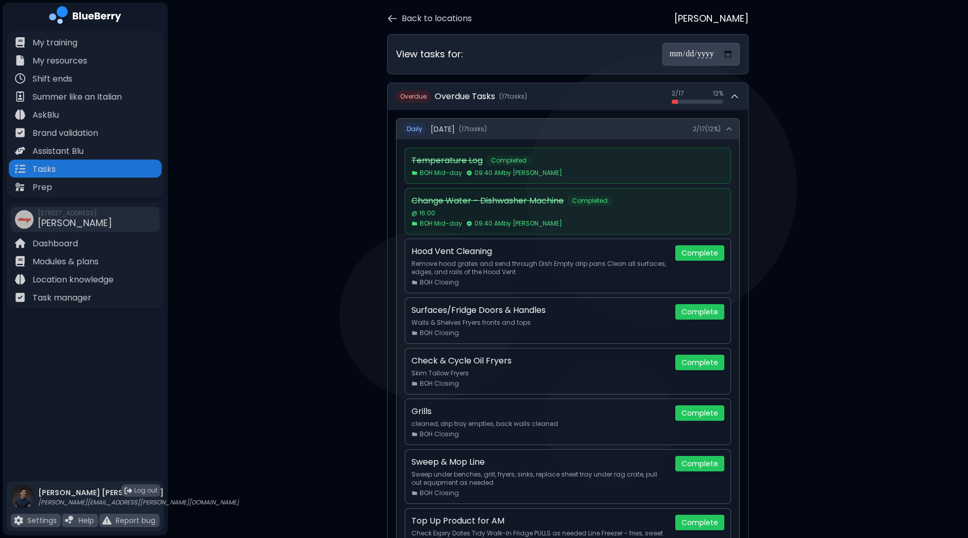
scroll to position [64, 0]
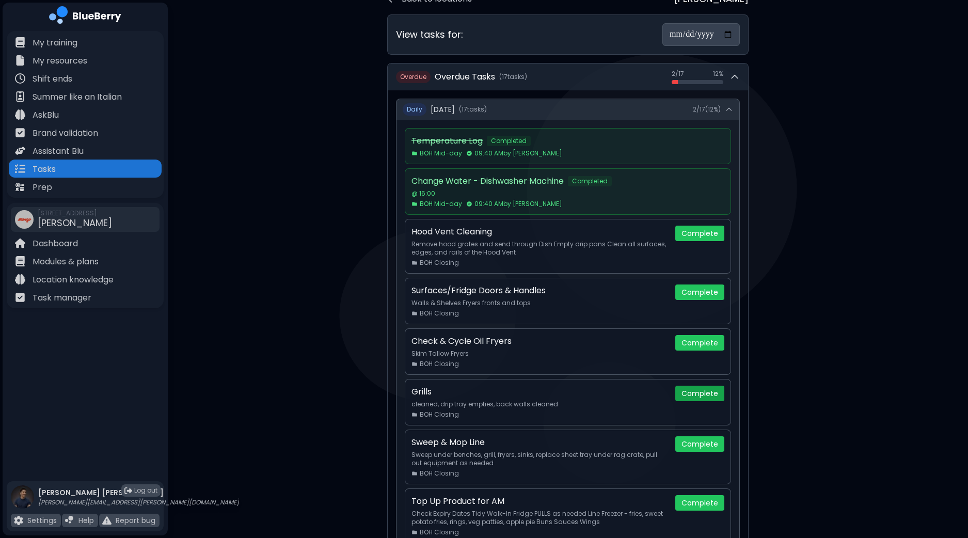
click at [695, 392] on button "Complete" at bounding box center [700, 393] width 49 height 15
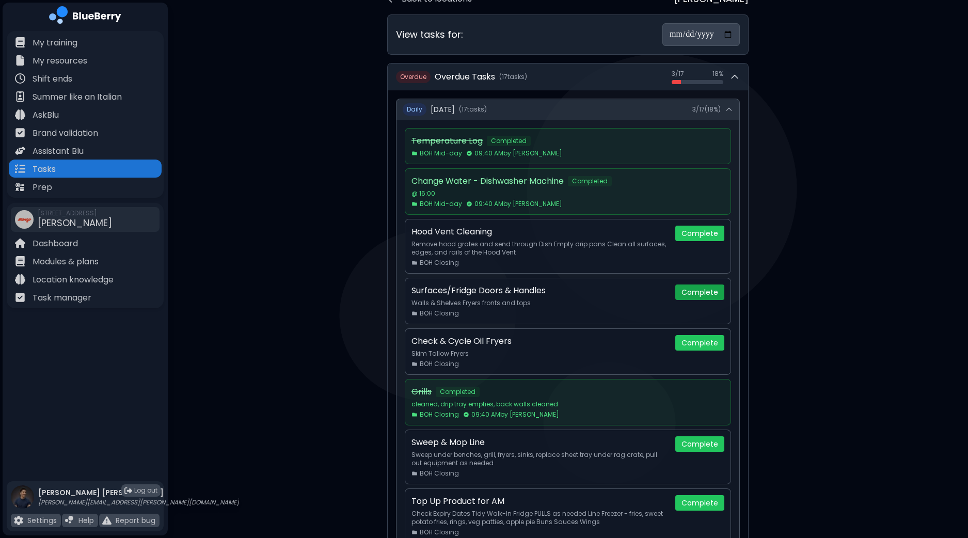
click at [705, 292] on button "Complete" at bounding box center [700, 292] width 49 height 15
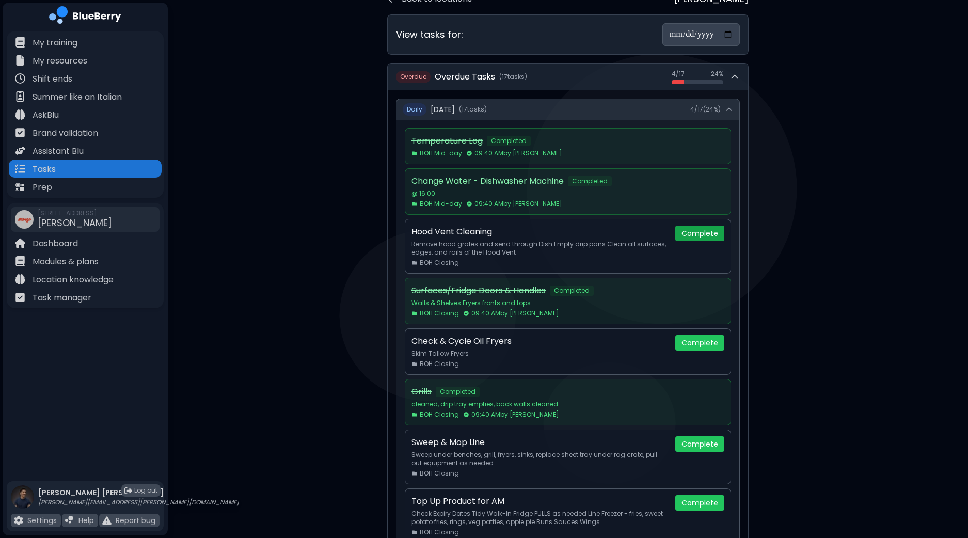
click at [709, 232] on button "Complete" at bounding box center [700, 233] width 49 height 15
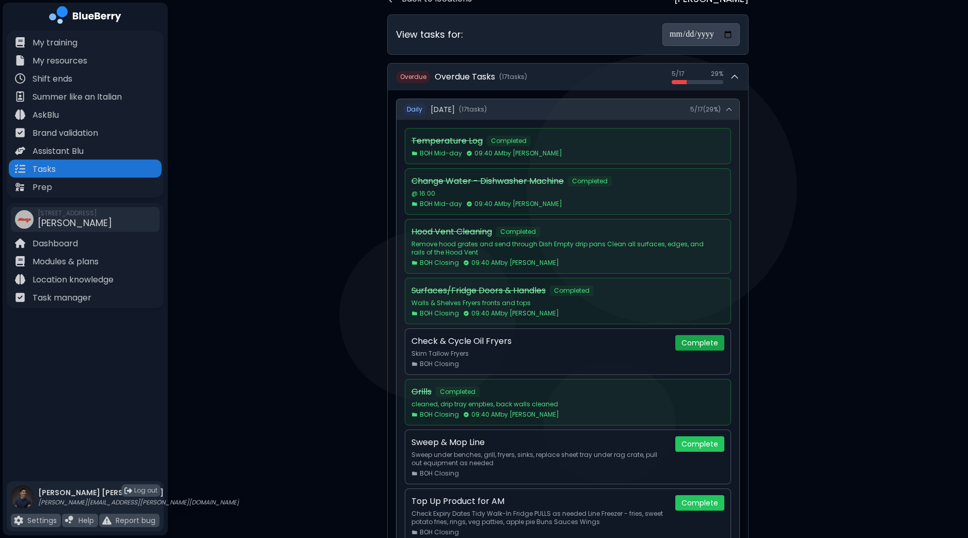
click at [708, 338] on button "Complete" at bounding box center [700, 342] width 49 height 15
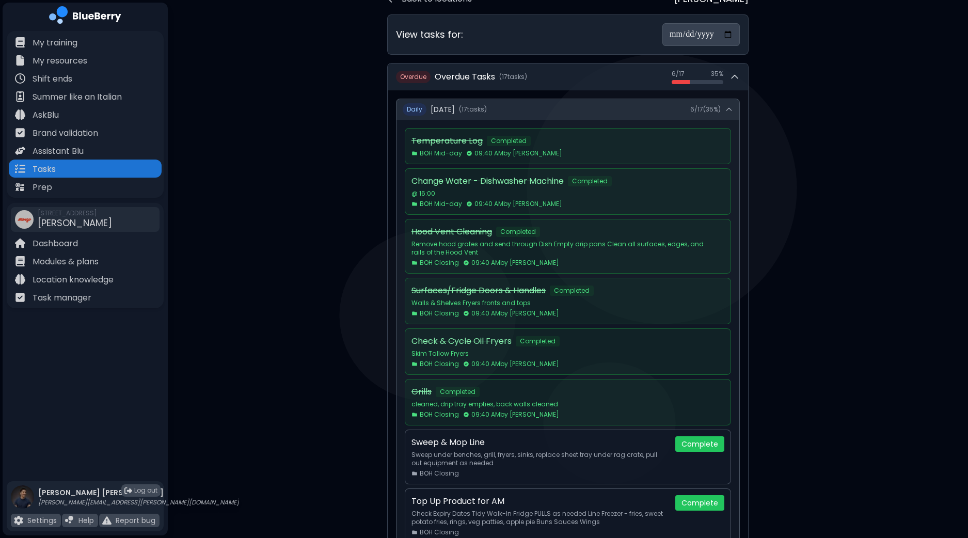
scroll to position [194, 0]
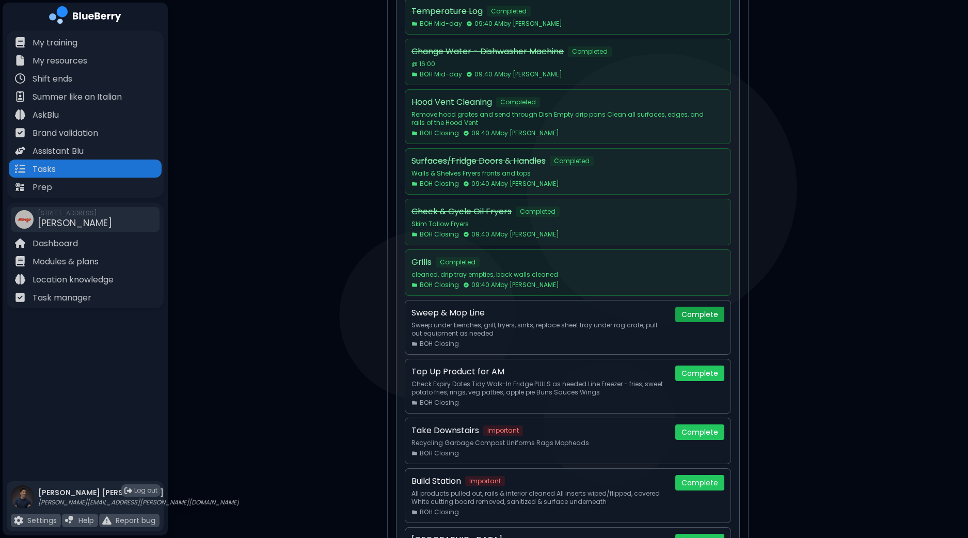
click at [705, 317] on button "Complete" at bounding box center [700, 314] width 49 height 15
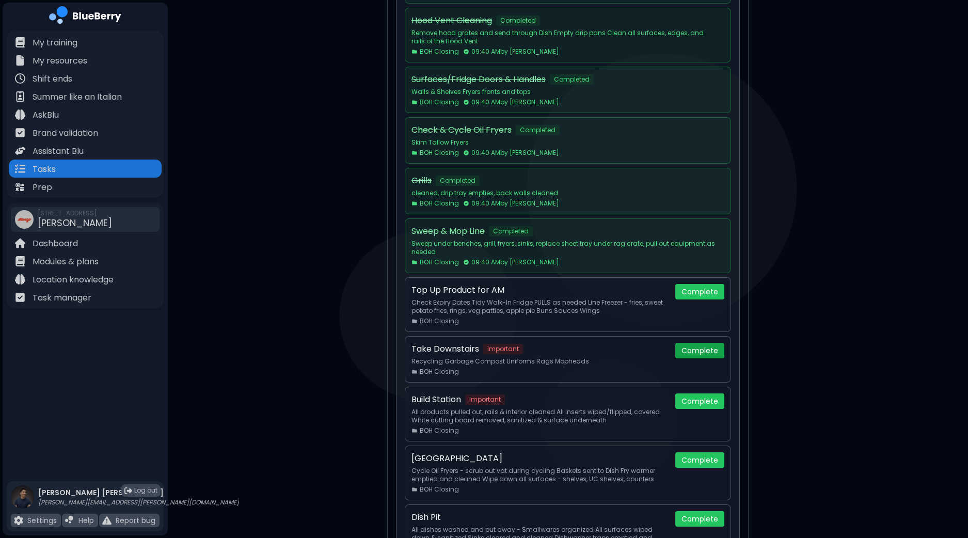
scroll to position [323, 0]
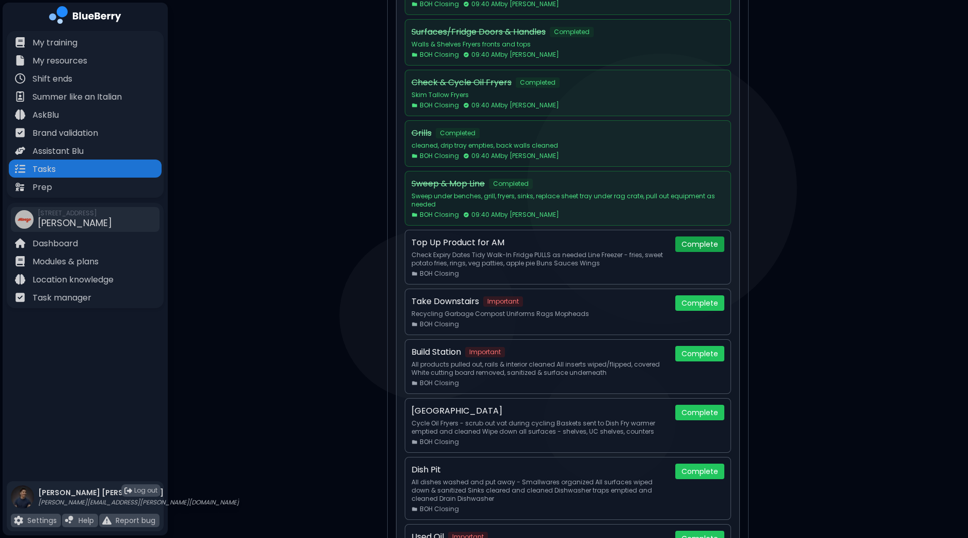
click at [702, 243] on button "Complete" at bounding box center [700, 244] width 49 height 15
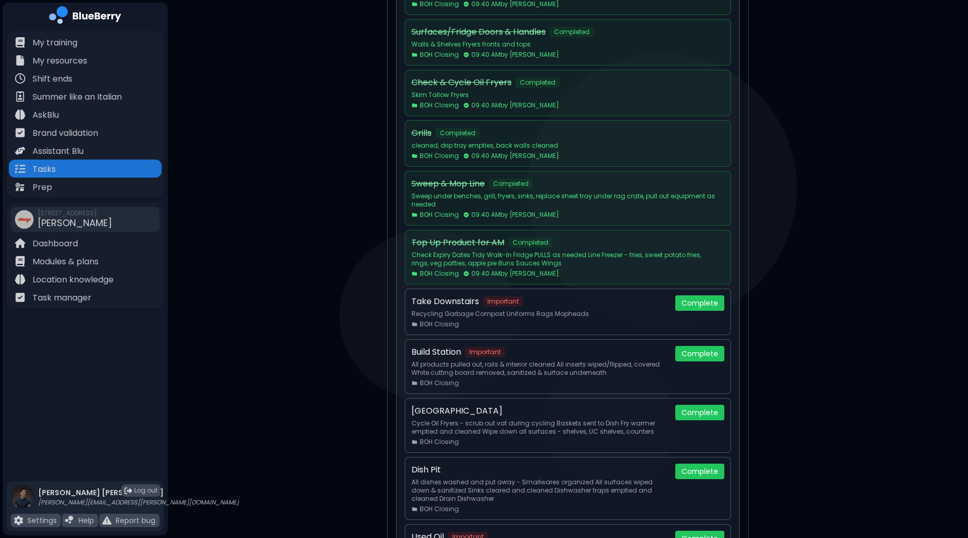
click at [702, 299] on button "Complete" at bounding box center [700, 302] width 49 height 15
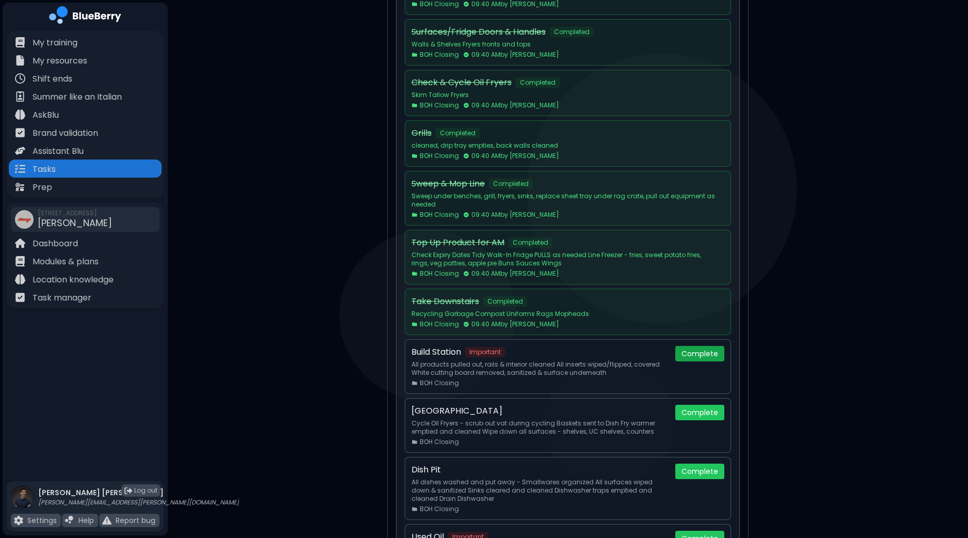
click at [707, 355] on button "Complete" at bounding box center [700, 353] width 49 height 15
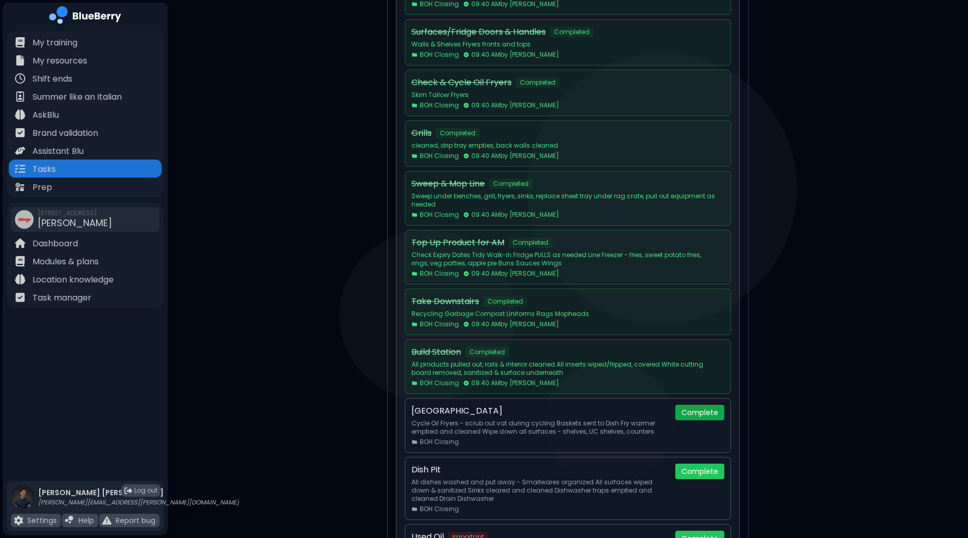
click at [711, 416] on button "Complete" at bounding box center [700, 412] width 49 height 15
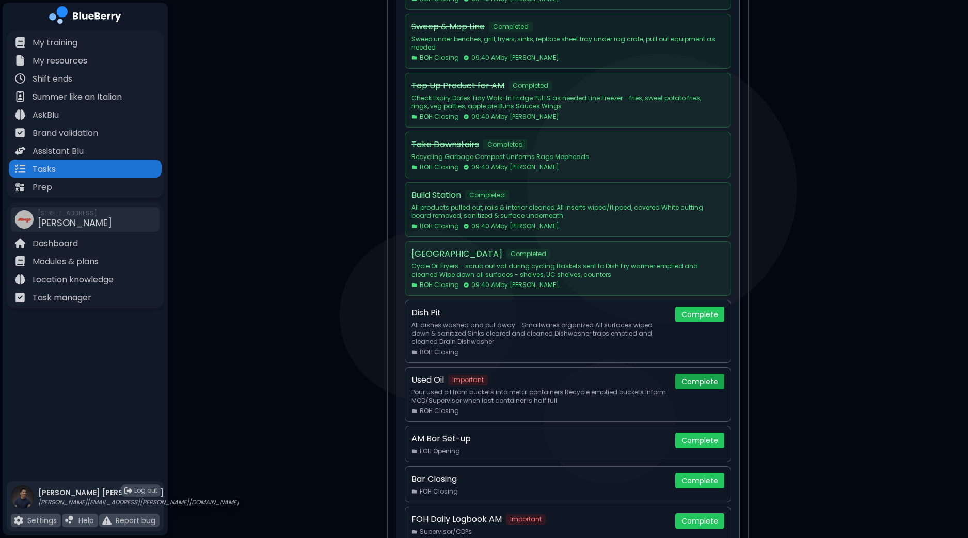
scroll to position [516, 0]
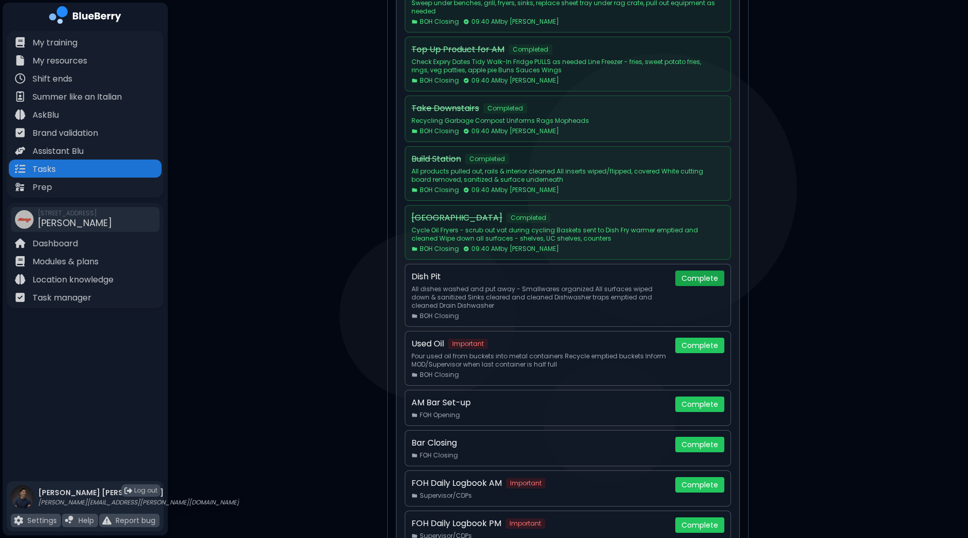
click at [703, 271] on button "Complete" at bounding box center [700, 278] width 49 height 15
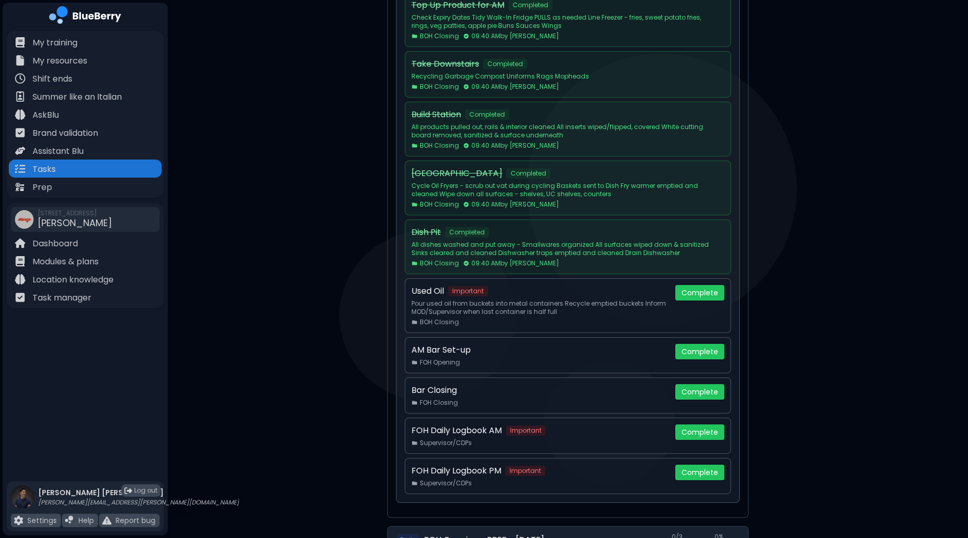
scroll to position [581, 0]
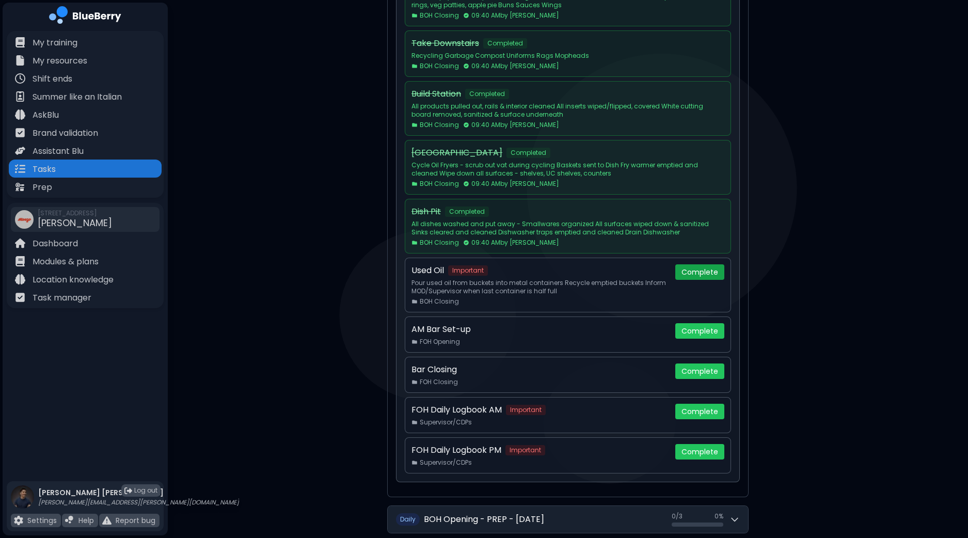
click at [708, 270] on button "Complete" at bounding box center [700, 271] width 49 height 15
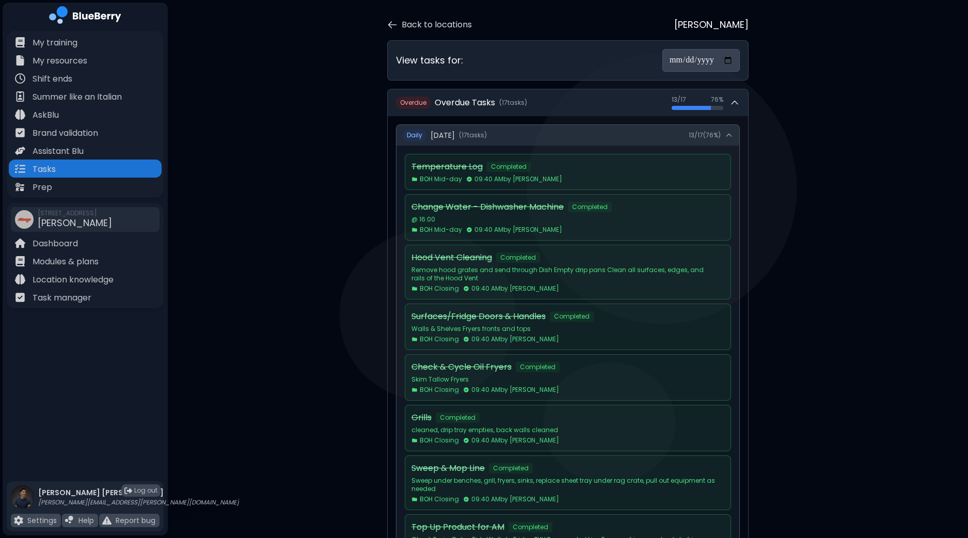
scroll to position [0, 0]
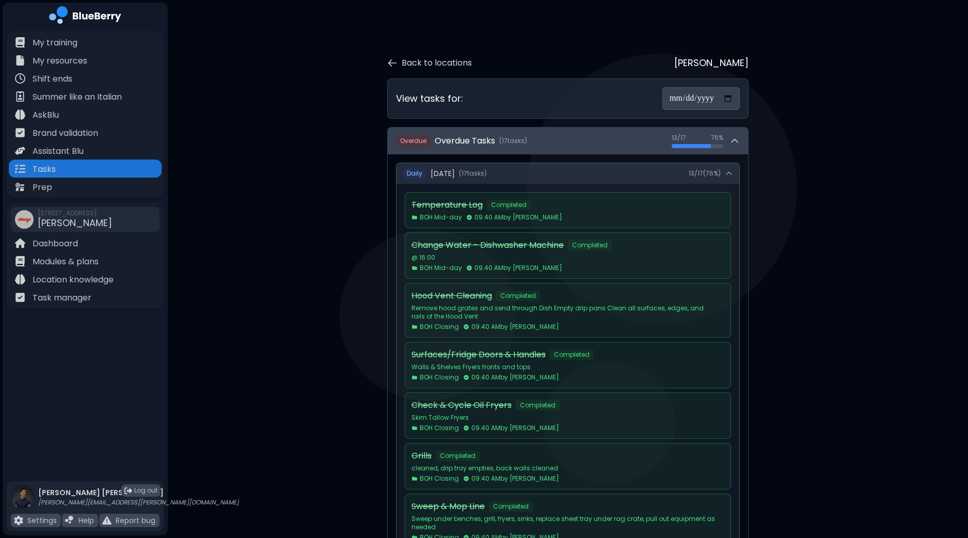
click at [733, 145] on icon at bounding box center [735, 141] width 10 height 10
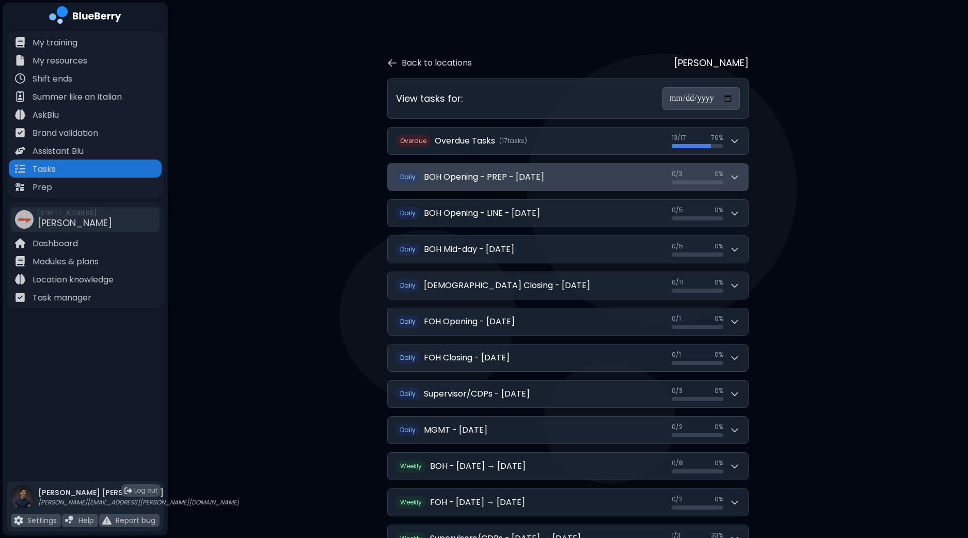
click at [727, 175] on div "0 / 3 0 / 3 0 %" at bounding box center [706, 177] width 68 height 14
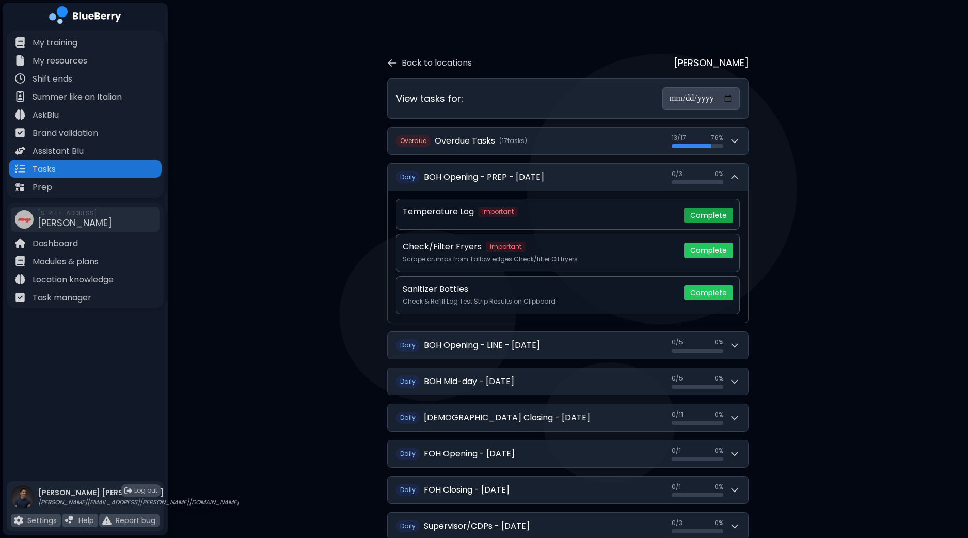
click at [721, 217] on button "Complete" at bounding box center [708, 215] width 49 height 15
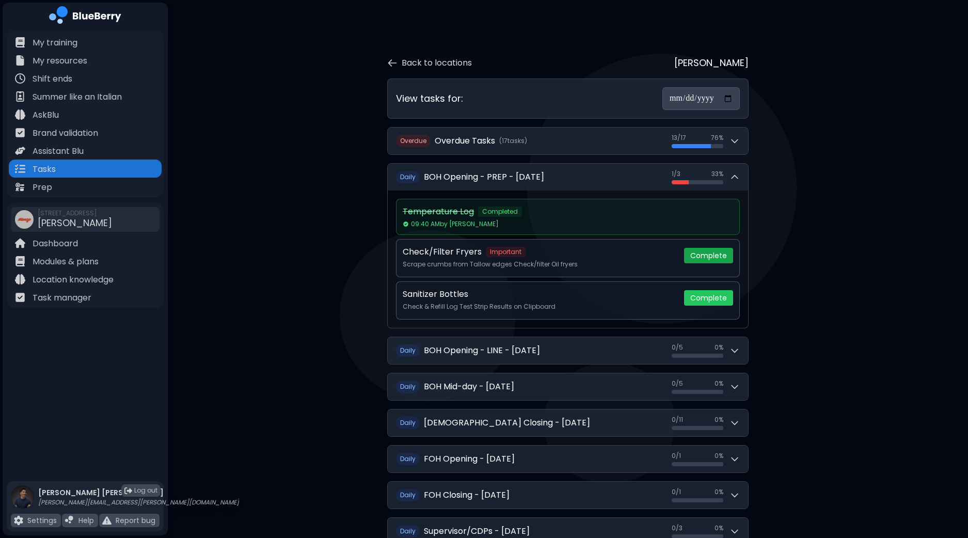
click at [720, 254] on button "Complete" at bounding box center [708, 255] width 49 height 15
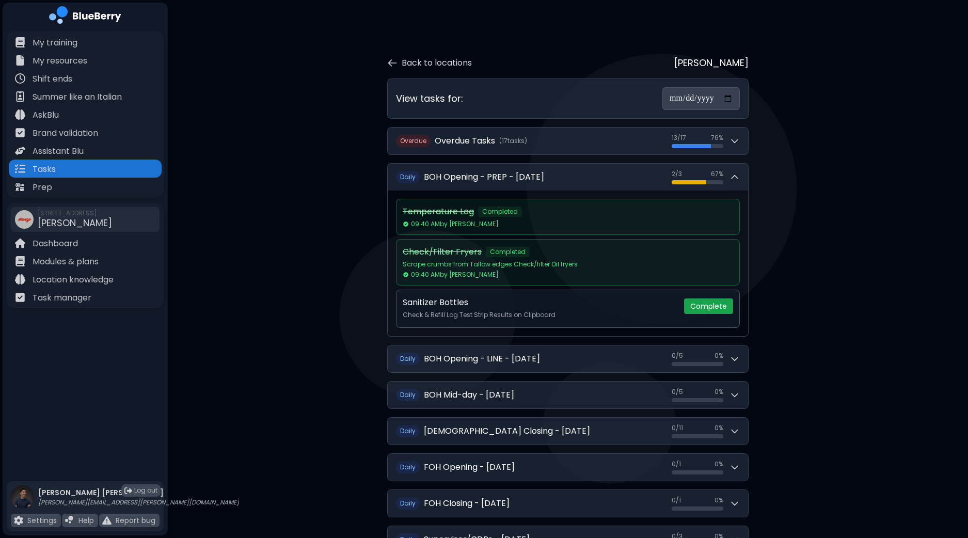
click at [719, 304] on button "Complete" at bounding box center [708, 306] width 49 height 15
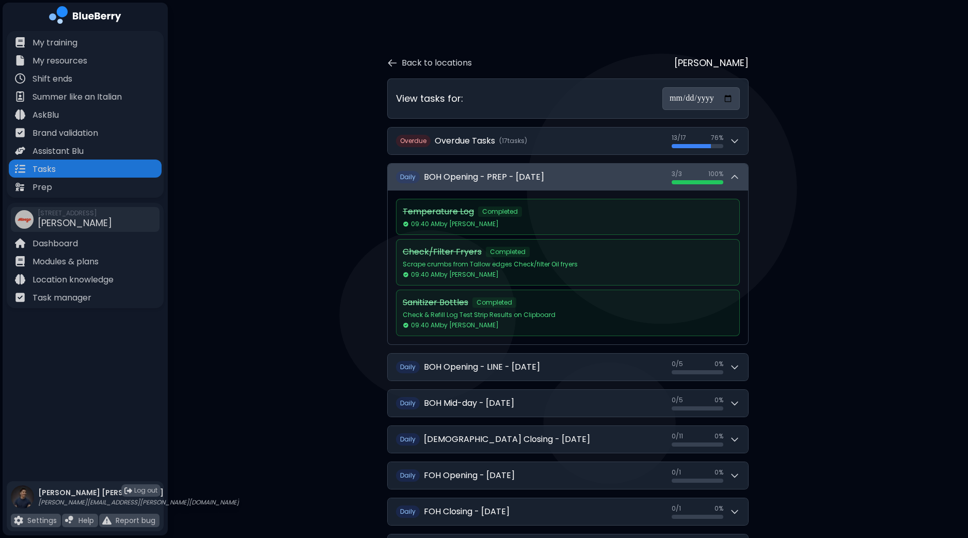
click at [736, 174] on icon at bounding box center [735, 177] width 10 height 10
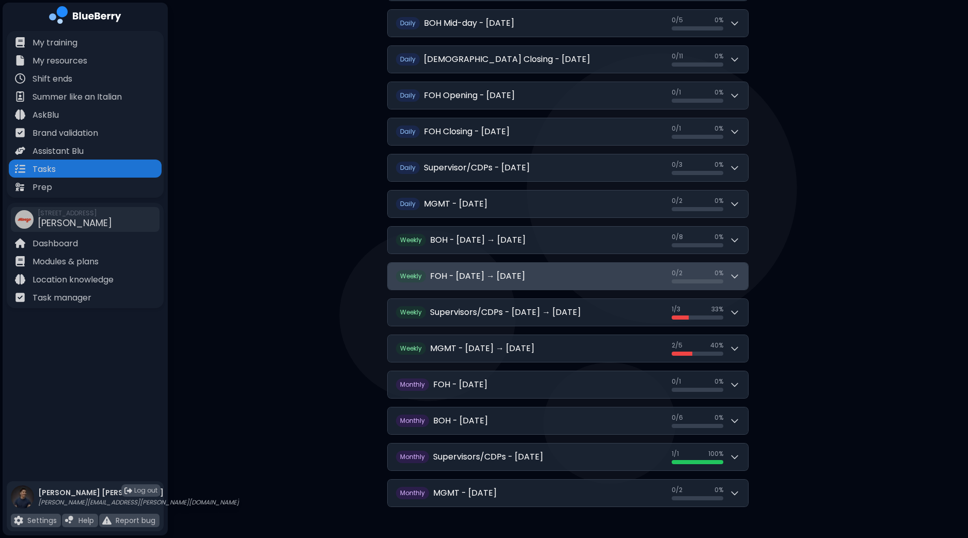
scroll to position [232, 0]
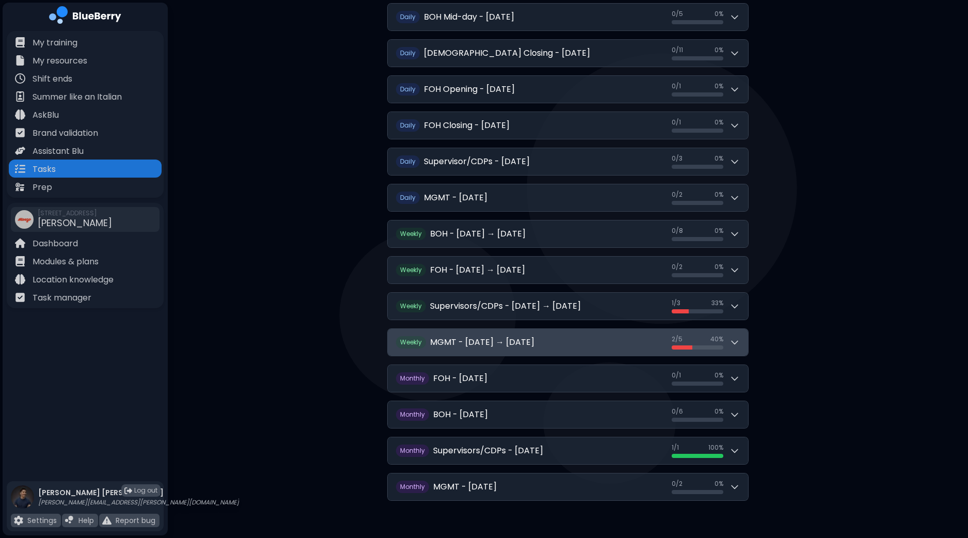
click at [731, 340] on icon at bounding box center [735, 342] width 10 height 10
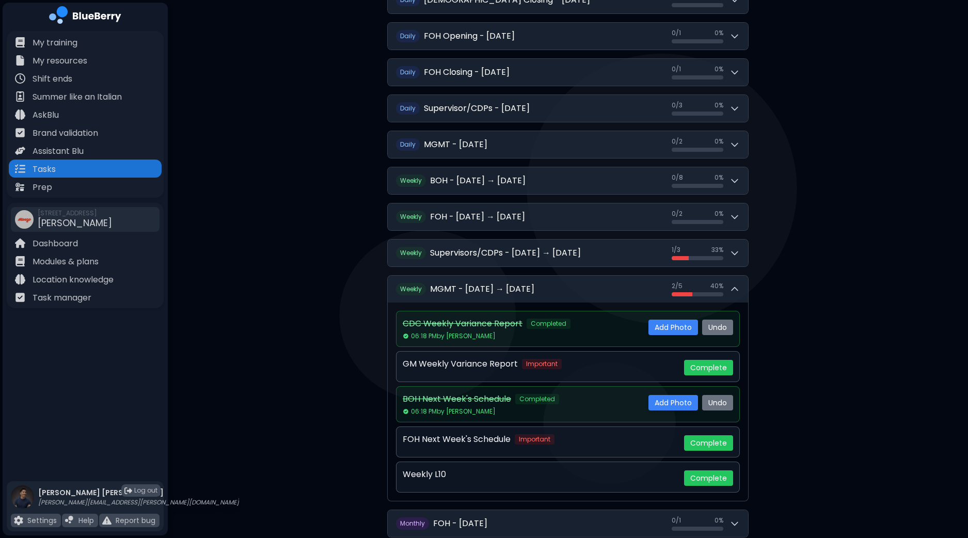
scroll to position [297, 0]
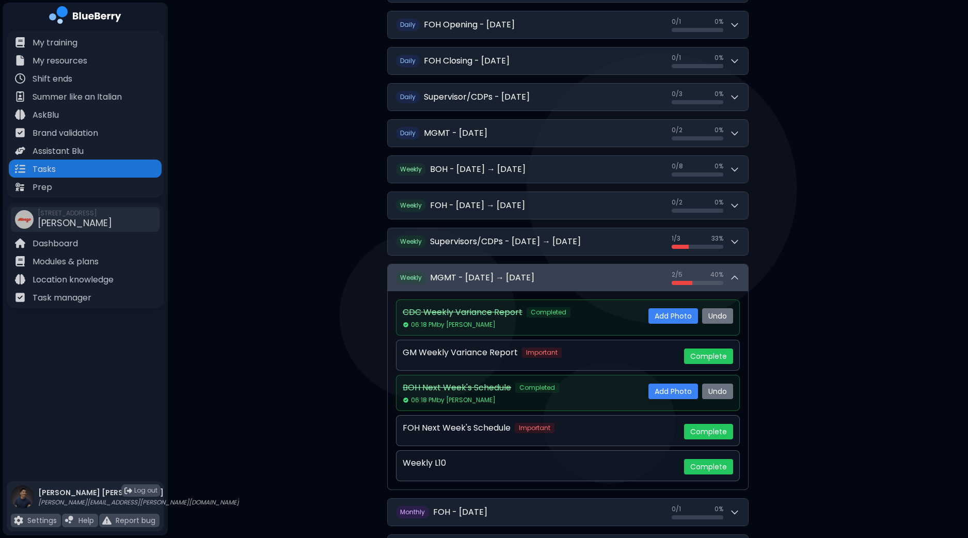
click at [736, 275] on icon at bounding box center [735, 278] width 10 height 10
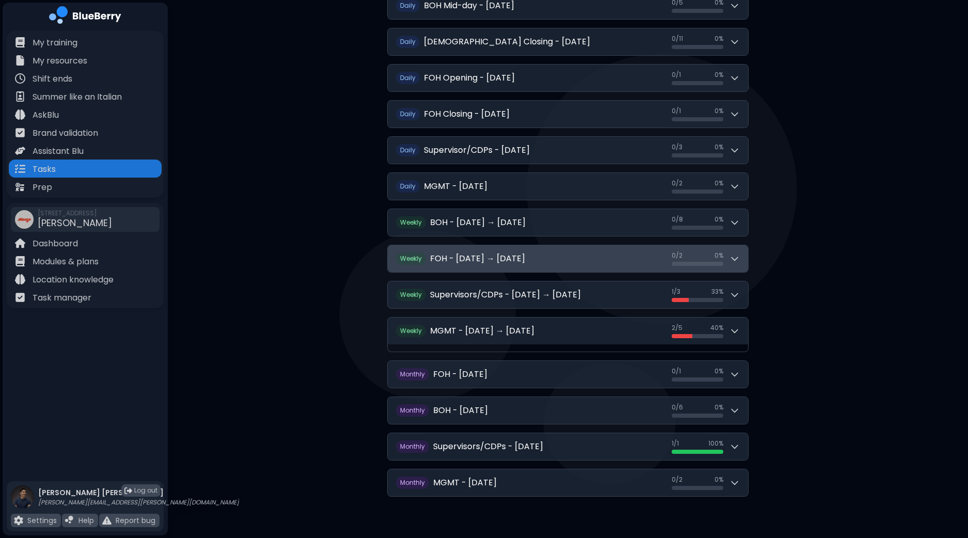
scroll to position [232, 0]
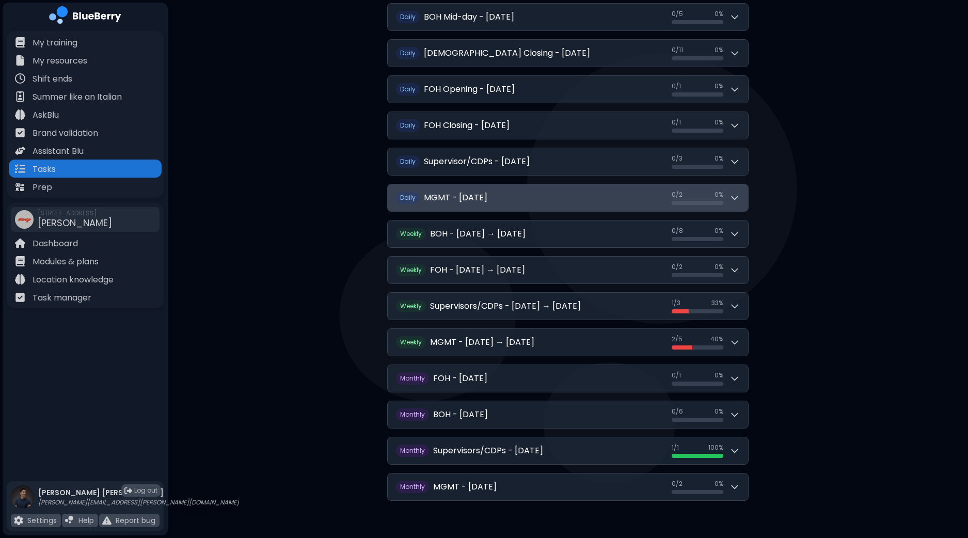
click at [739, 199] on icon at bounding box center [735, 198] width 10 height 10
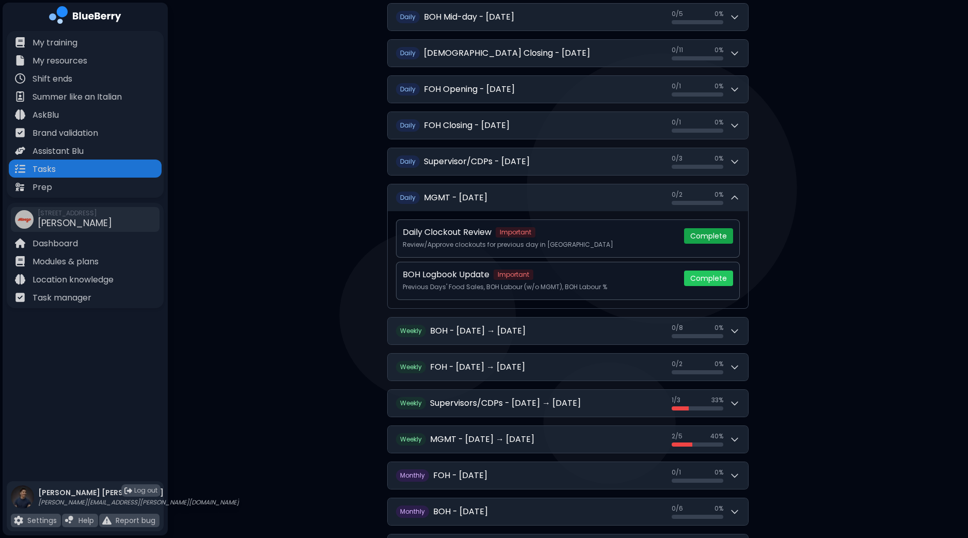
click at [708, 235] on button "Complete" at bounding box center [708, 235] width 49 height 15
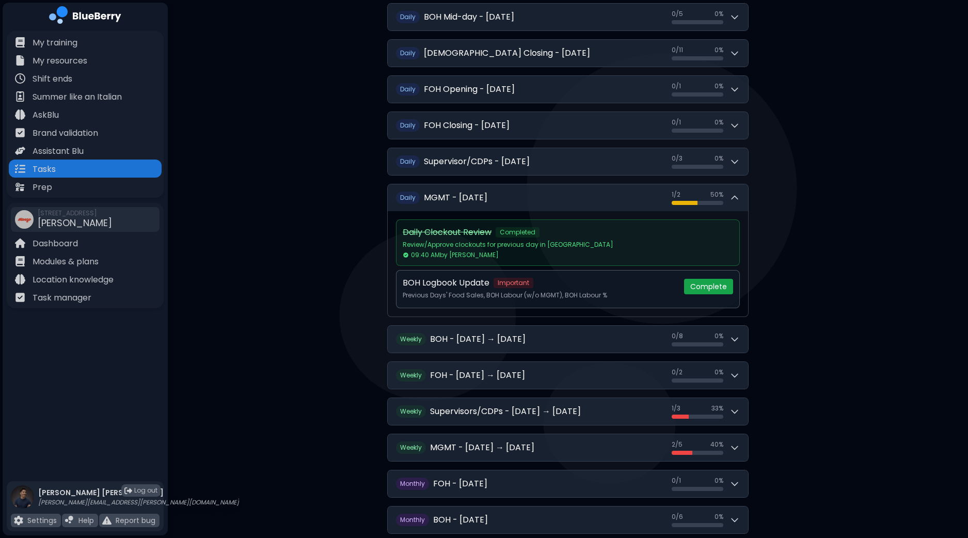
click at [708, 287] on button "Complete" at bounding box center [708, 286] width 49 height 15
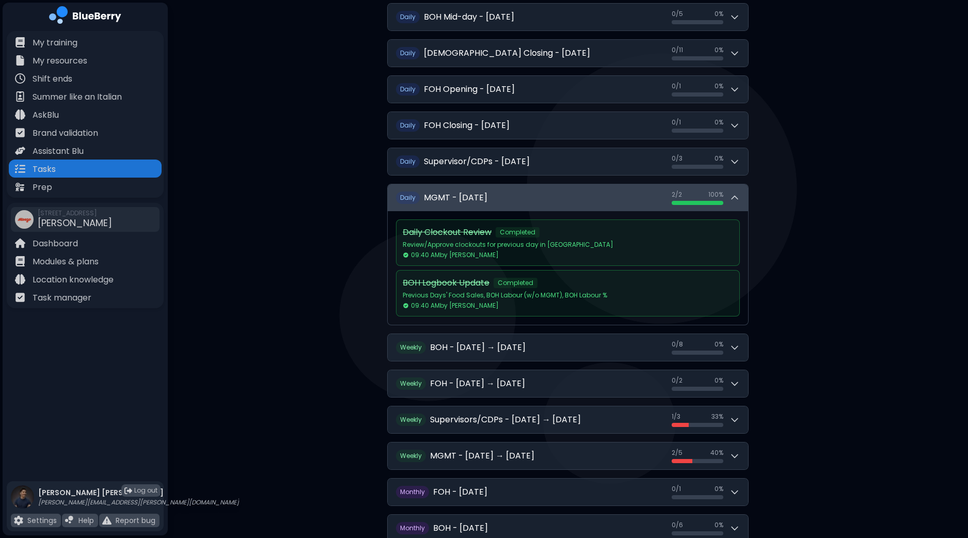
click at [736, 196] on icon at bounding box center [735, 197] width 6 height 3
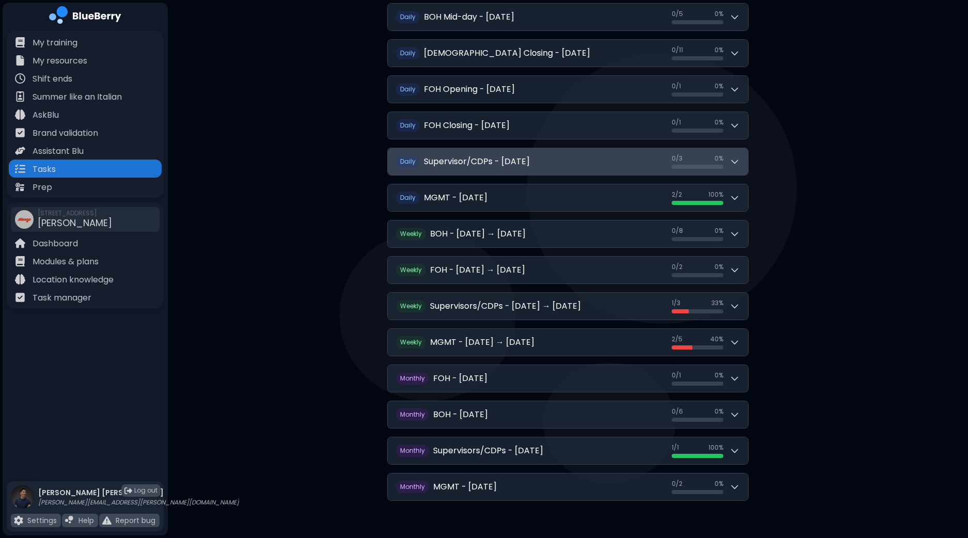
click at [736, 168] on button "Daily Supervisor/CDPs - [DATE] 0 / 3 0 / 3 0 %" at bounding box center [568, 161] width 360 height 27
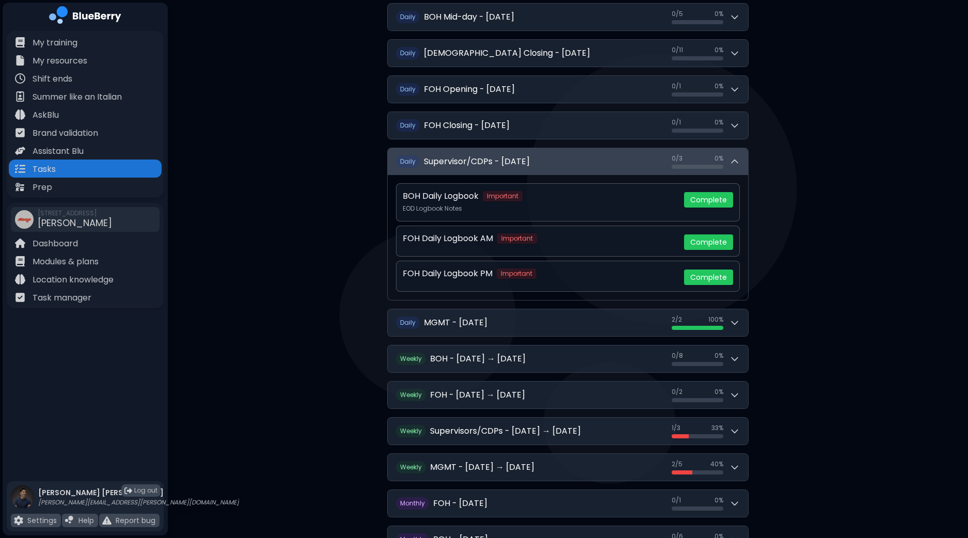
click at [736, 168] on button "Daily Supervisor/CDPs - [DATE] 0 / 3 0 / 3 0 %" at bounding box center [568, 161] width 360 height 27
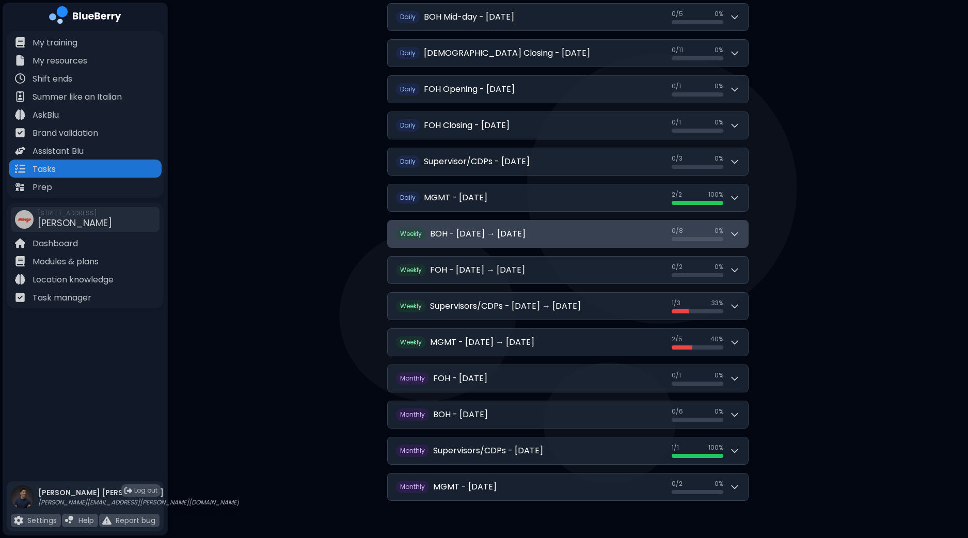
click at [734, 230] on icon at bounding box center [735, 234] width 10 height 10
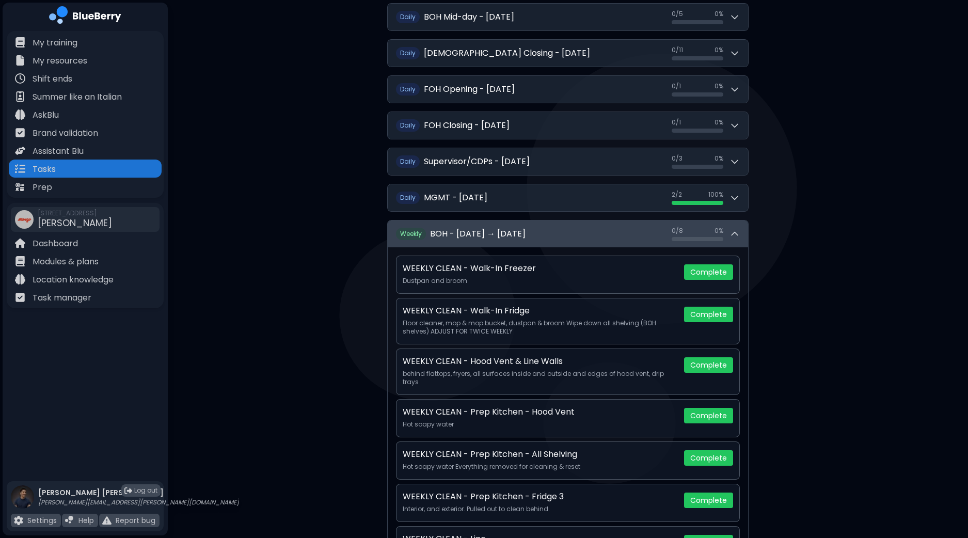
click at [734, 232] on icon at bounding box center [735, 233] width 6 height 3
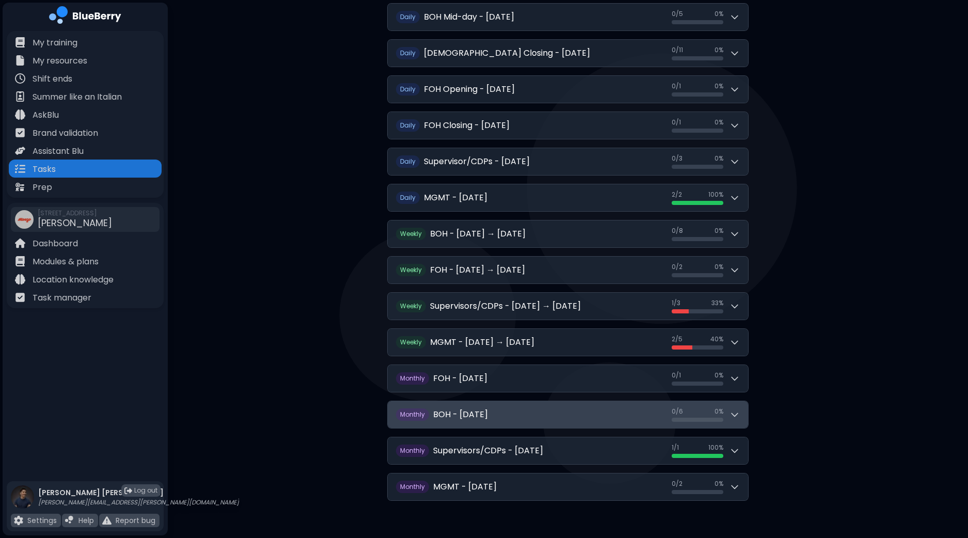
click at [741, 412] on button "Monthly BOH - [DATE] 0 / 6 0 / 6 0 %" at bounding box center [568, 414] width 360 height 27
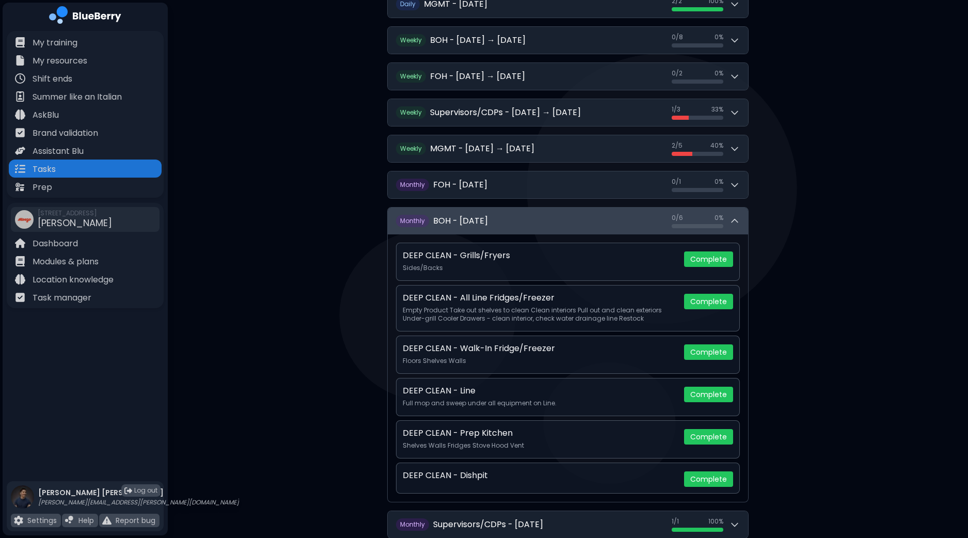
click at [739, 221] on icon at bounding box center [735, 221] width 10 height 10
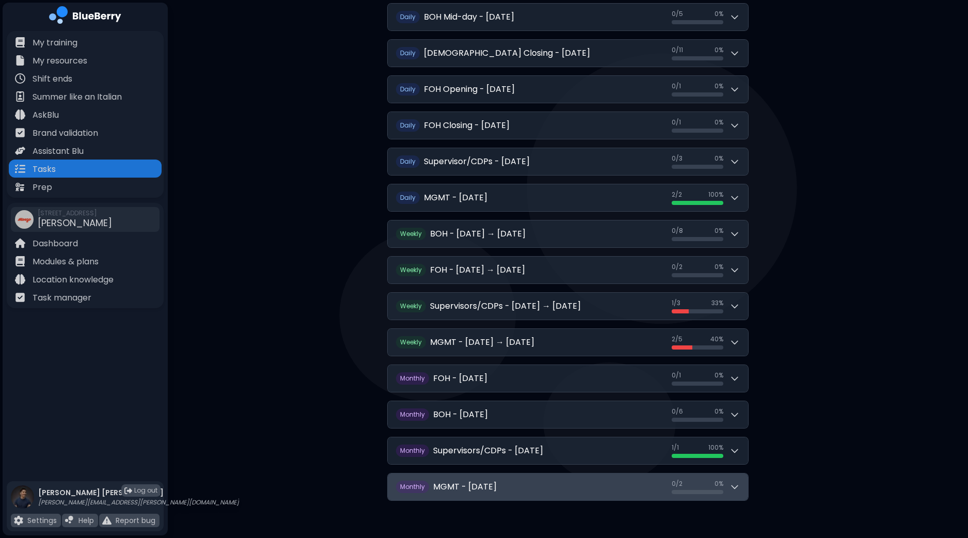
click at [737, 486] on icon at bounding box center [735, 487] width 6 height 3
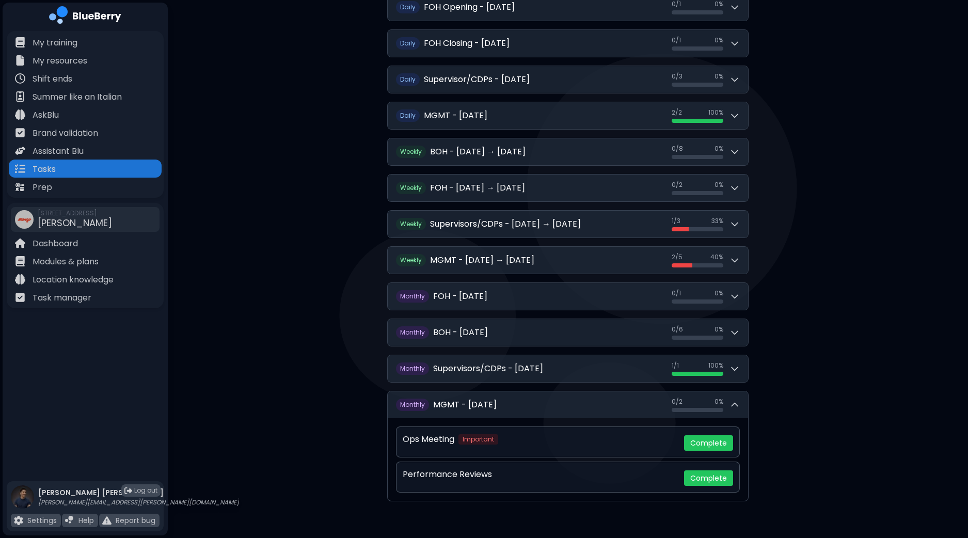
scroll to position [315, 0]
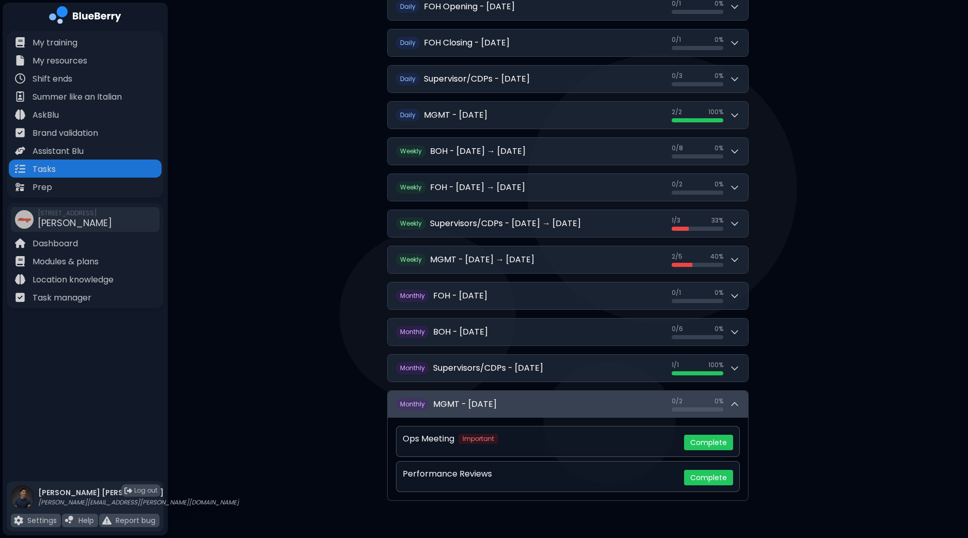
click at [739, 399] on icon at bounding box center [735, 404] width 10 height 10
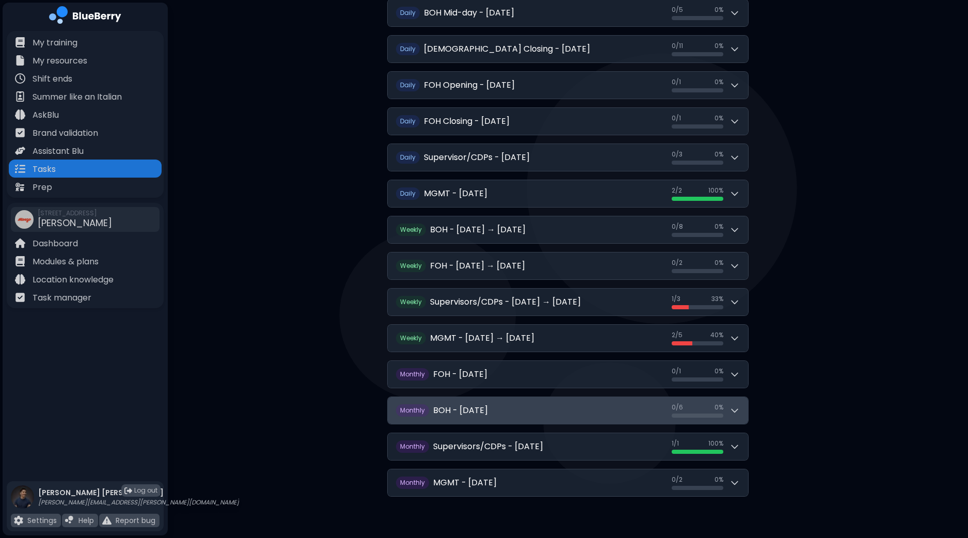
scroll to position [232, 0]
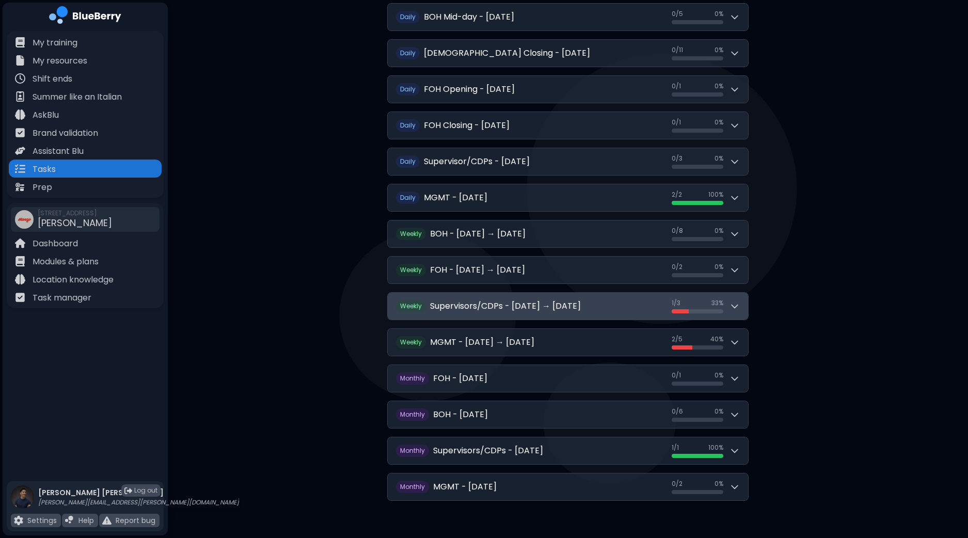
click at [736, 303] on icon at bounding box center [735, 306] width 10 height 10
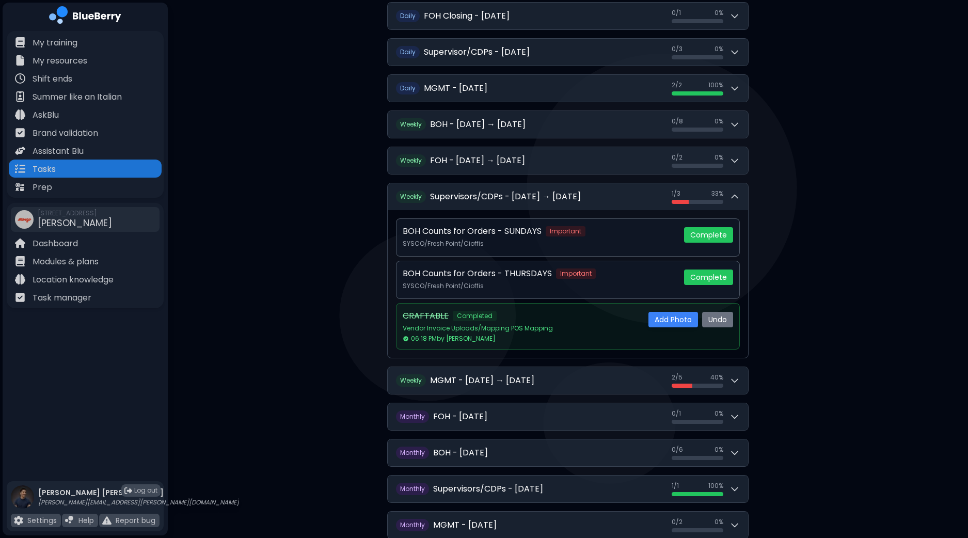
scroll to position [362, 0]
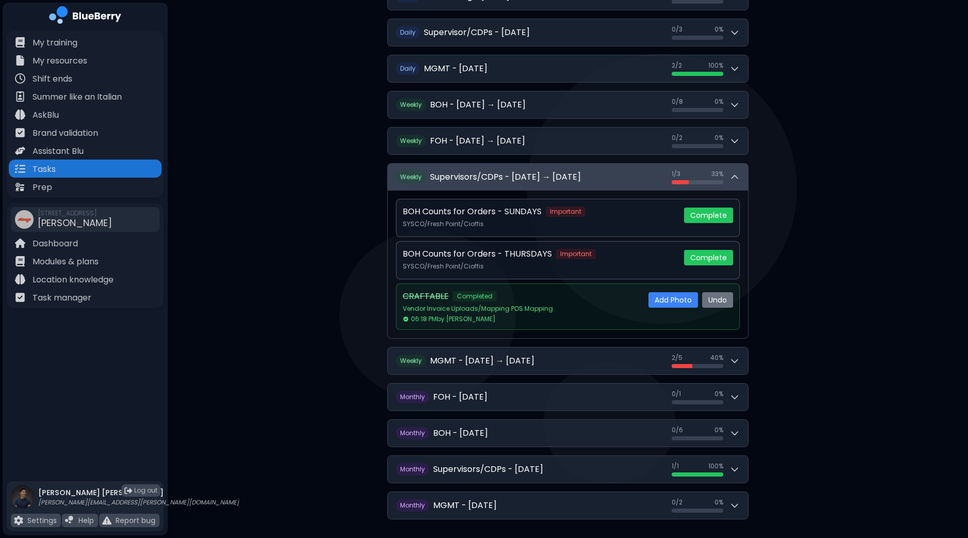
click at [739, 178] on icon at bounding box center [735, 177] width 10 height 10
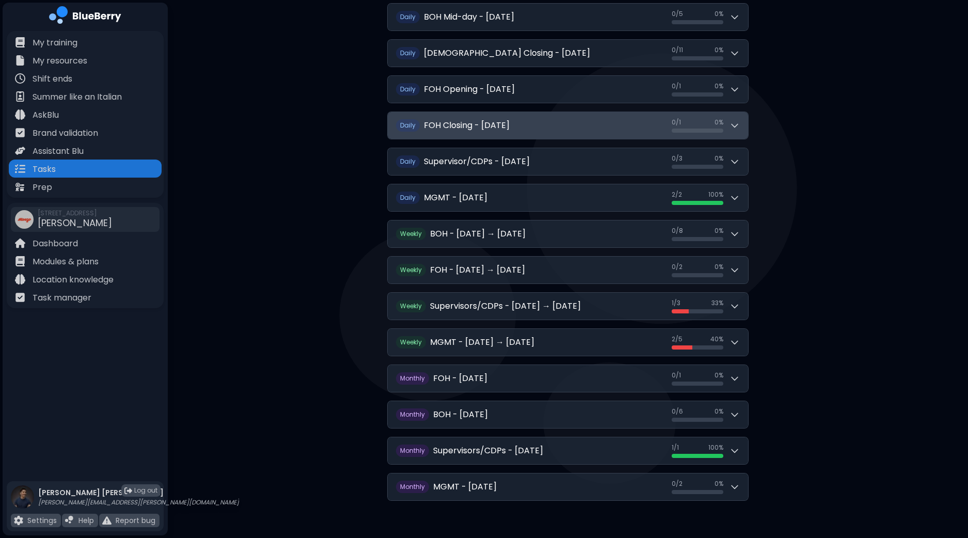
scroll to position [0, 0]
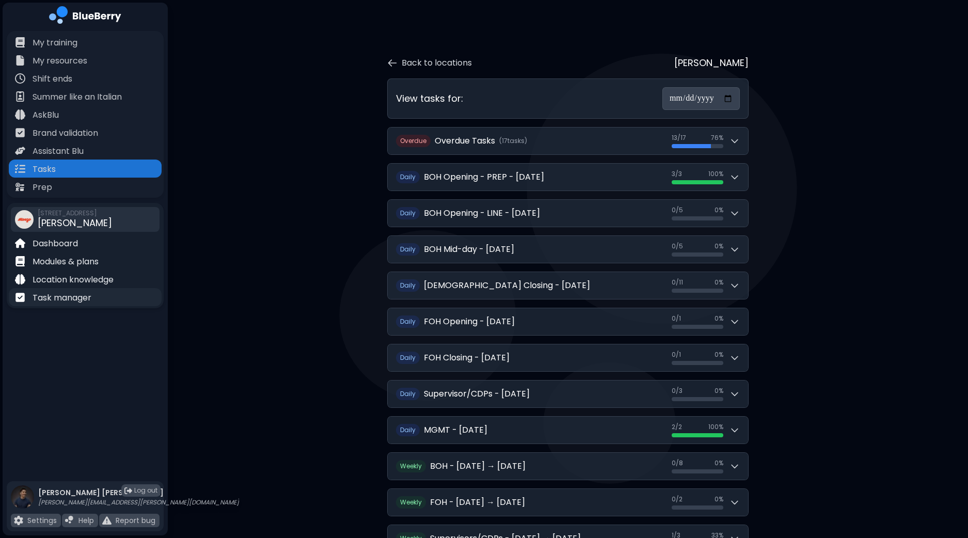
click at [65, 301] on p "Task manager" at bounding box center [62, 298] width 59 height 12
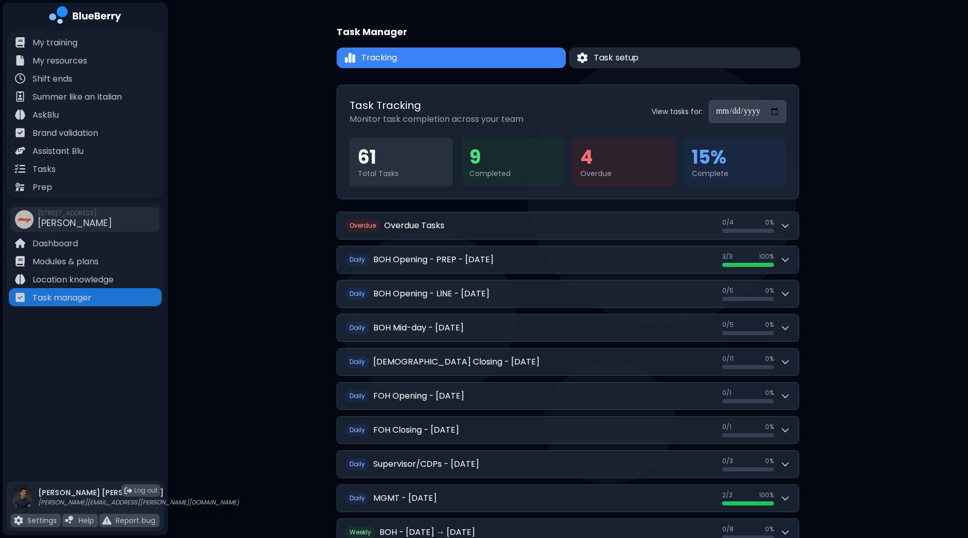
click at [674, 67] on button "Task setup" at bounding box center [684, 58] width 231 height 21
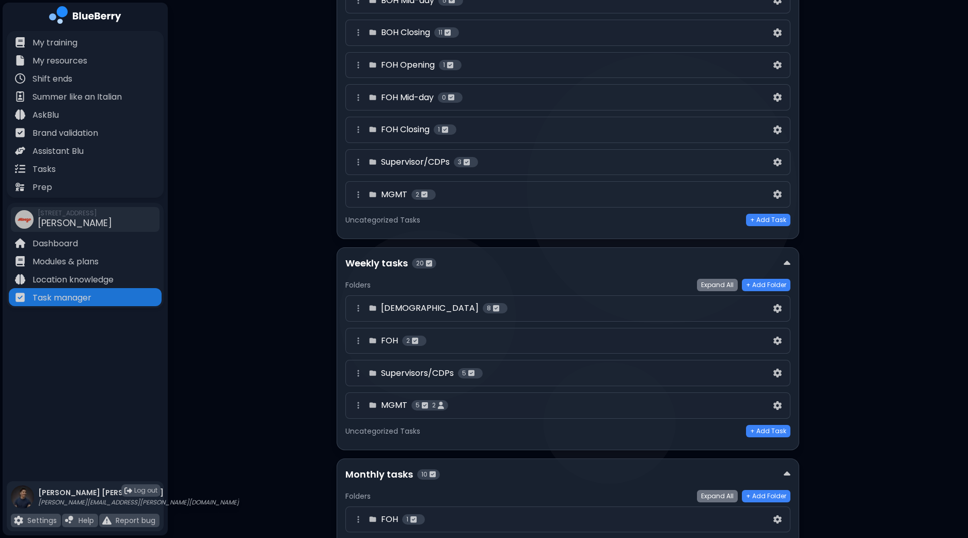
scroll to position [258, 0]
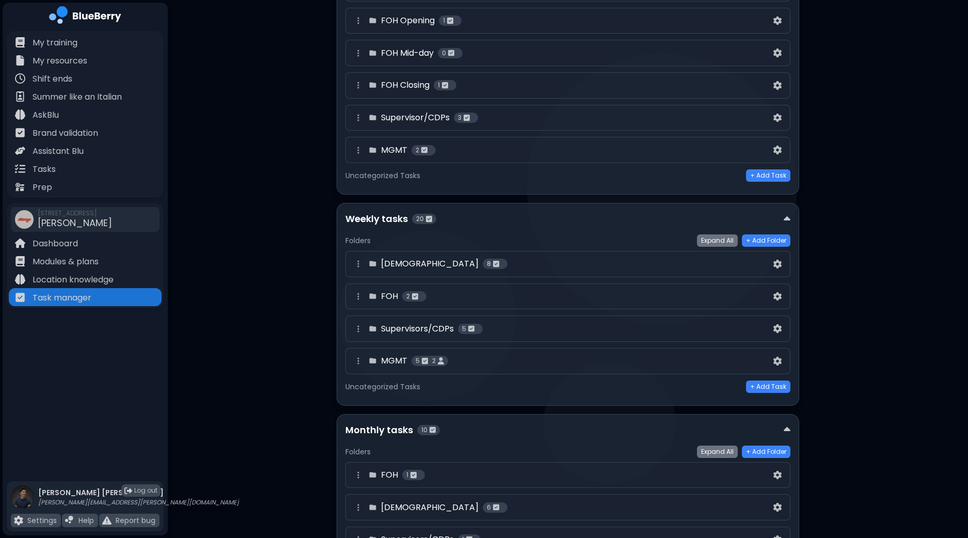
click at [707, 328] on div "Supervisors/CDPs 5" at bounding box center [561, 329] width 419 height 12
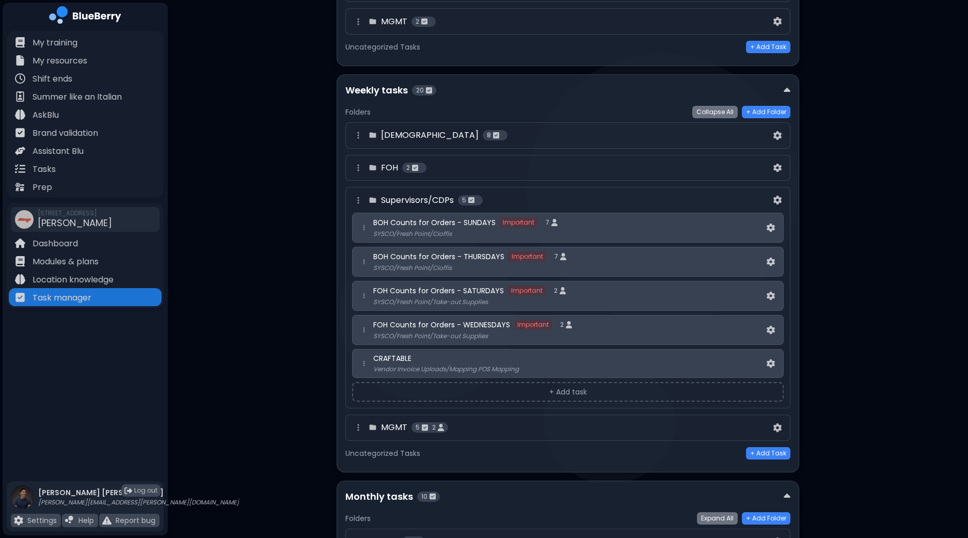
scroll to position [387, 0]
click at [771, 294] on img at bounding box center [771, 295] width 8 height 9
select select "*"
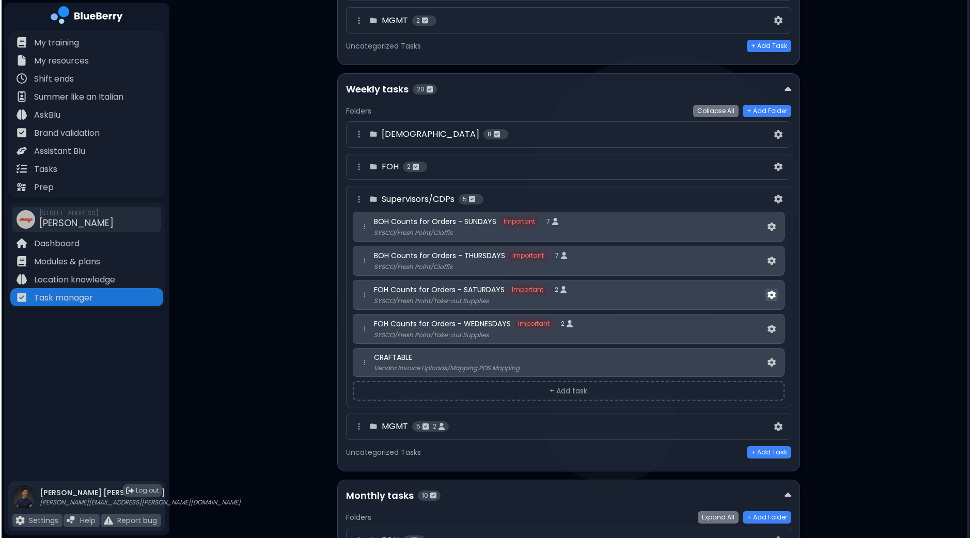
scroll to position [0, 0]
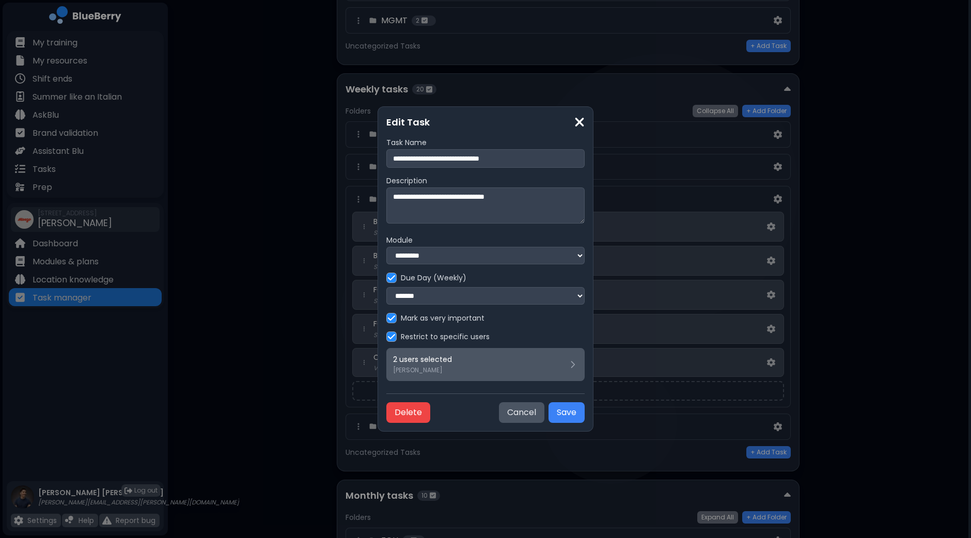
click at [530, 373] on div "2 users selected [PERSON_NAME]" at bounding box center [485, 365] width 185 height 20
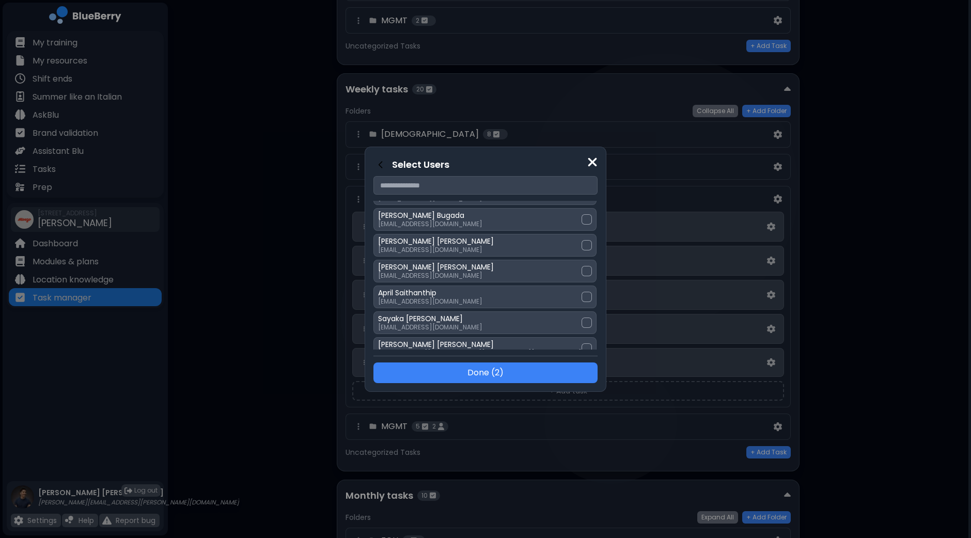
scroll to position [194, 0]
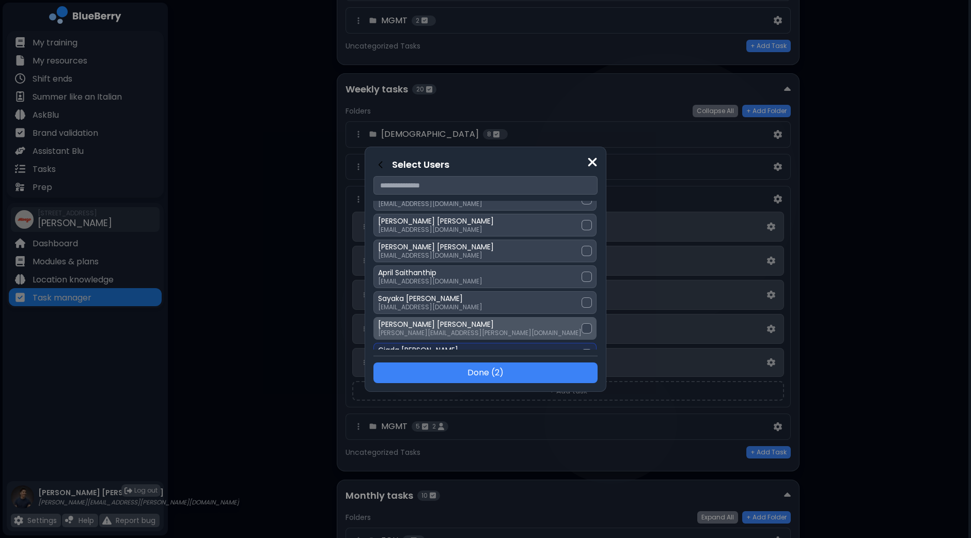
click at [582, 326] on div at bounding box center [587, 328] width 10 height 10
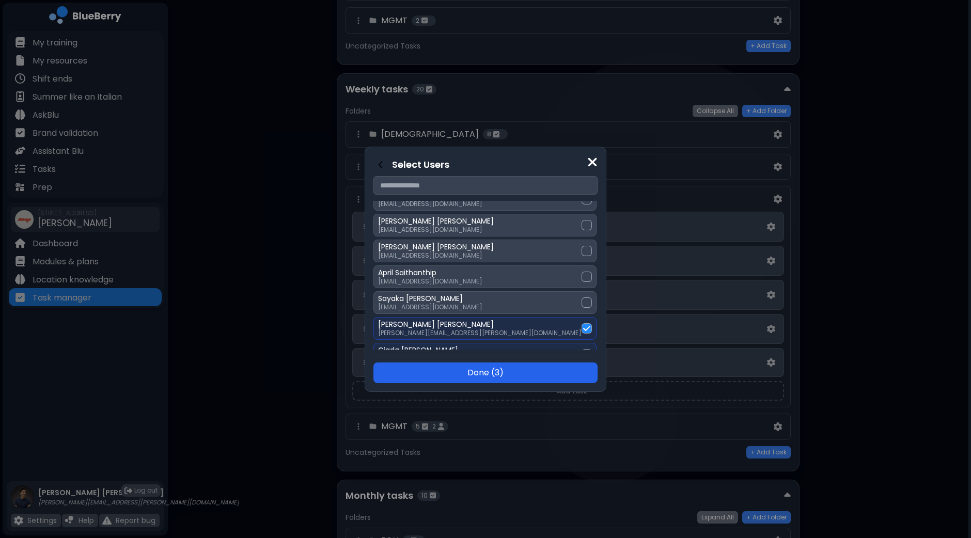
click at [547, 370] on button "Done ( 3 )" at bounding box center [485, 373] width 224 height 21
select select "*"
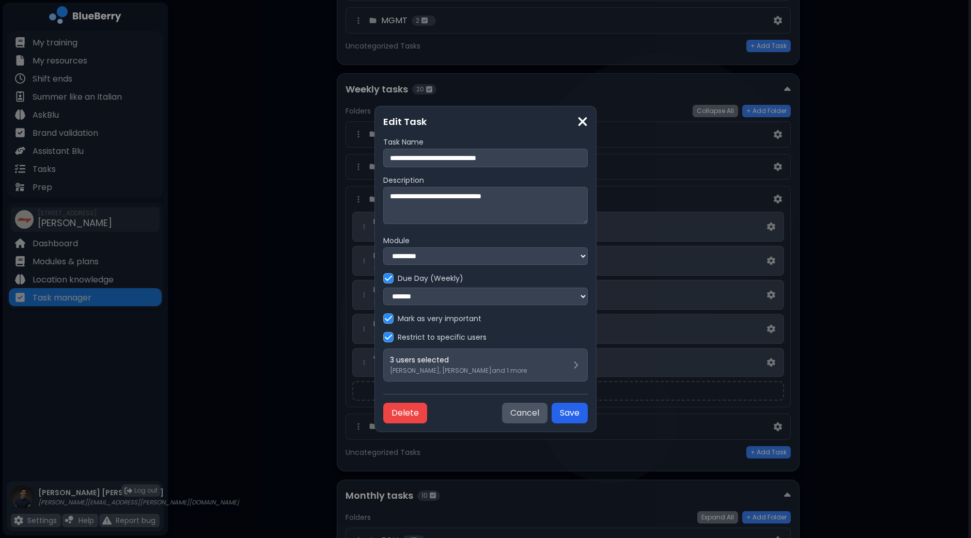
click at [571, 416] on button "Save" at bounding box center [570, 413] width 36 height 21
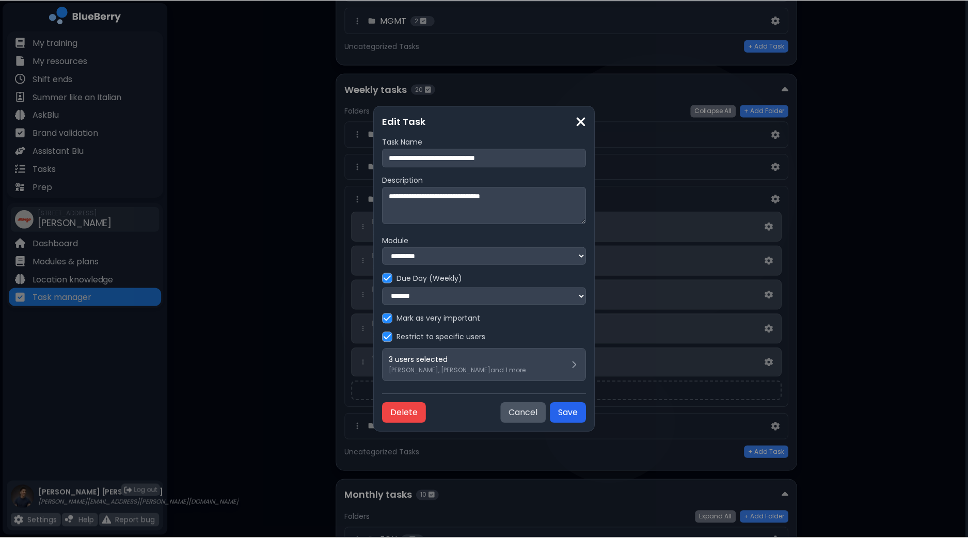
scroll to position [387, 0]
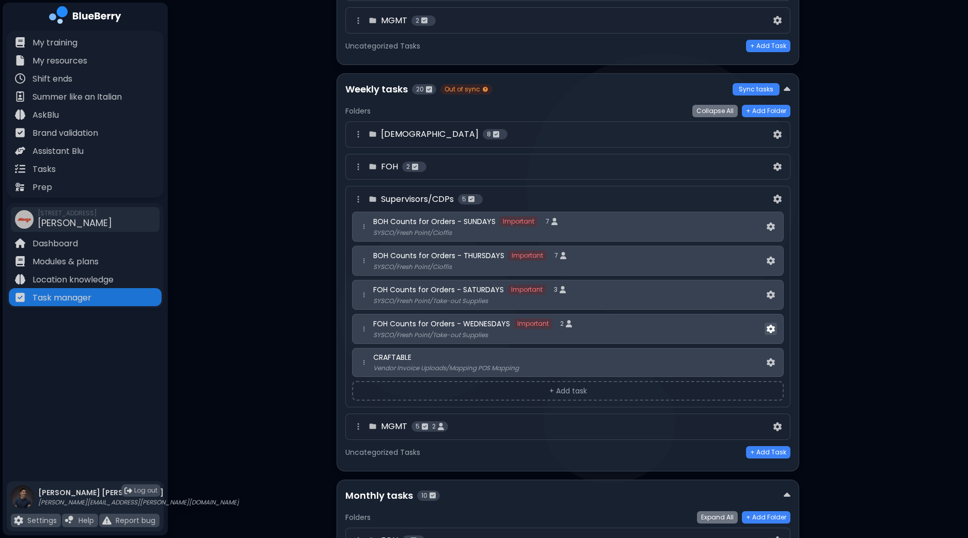
click at [769, 327] on img at bounding box center [771, 329] width 8 height 9
select select "*"
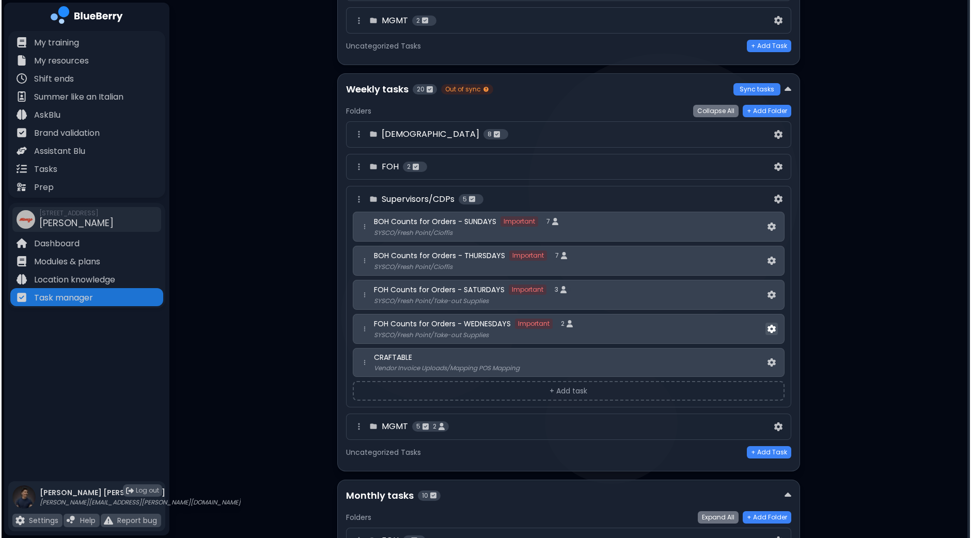
scroll to position [0, 0]
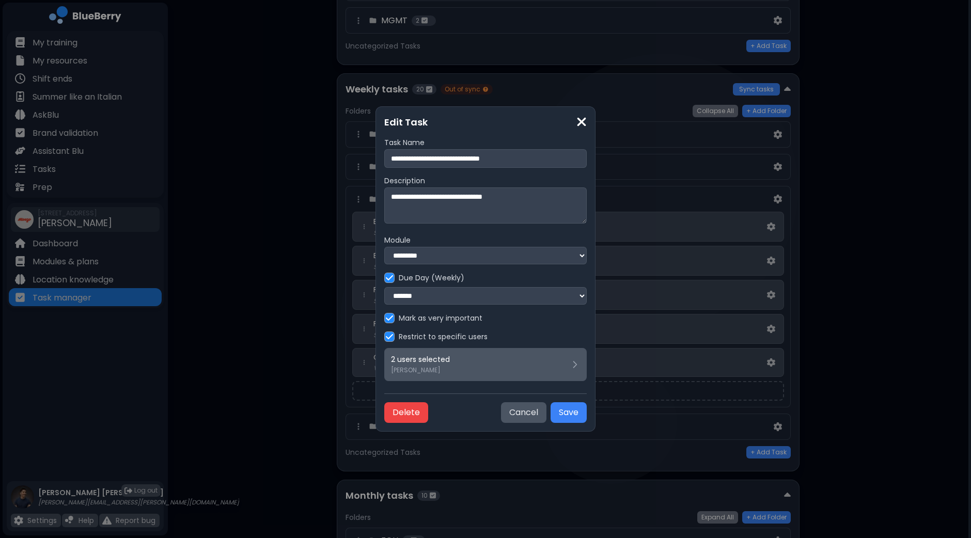
click at [497, 363] on div "2 users selected [PERSON_NAME]" at bounding box center [485, 365] width 189 height 20
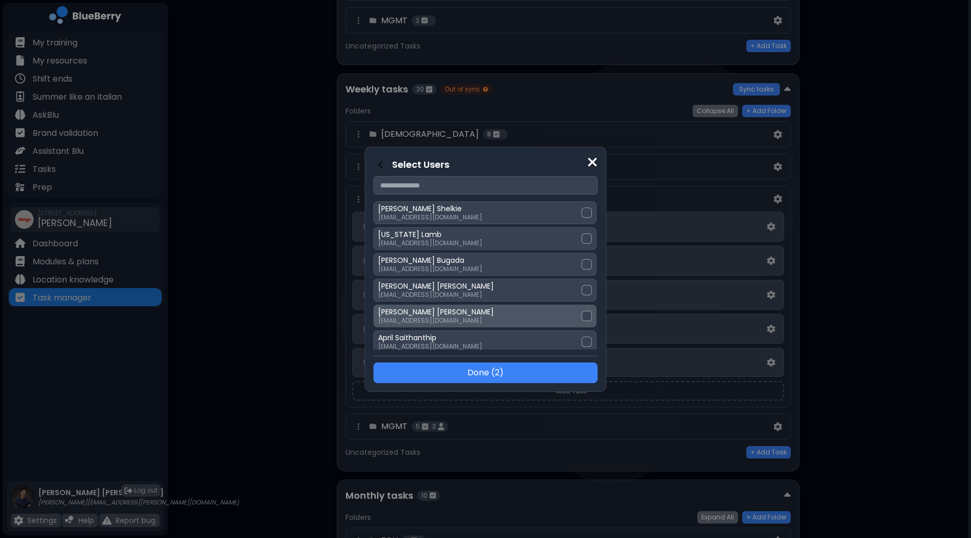
scroll to position [194, 0]
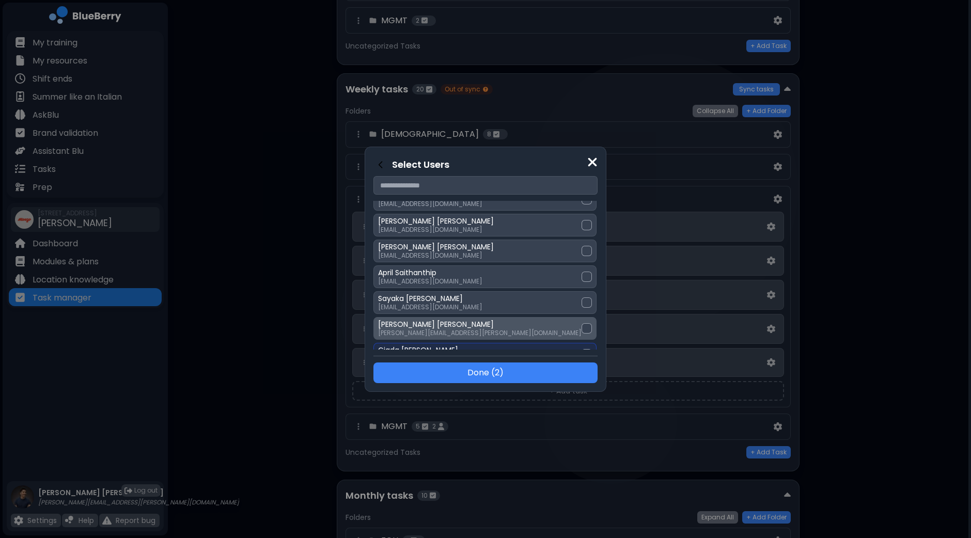
click at [582, 326] on div at bounding box center [587, 328] width 10 height 10
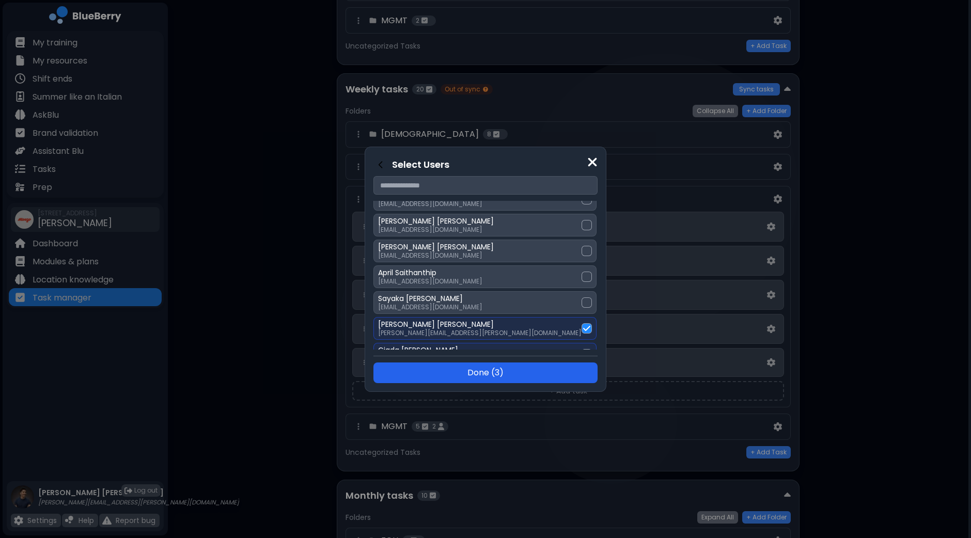
click at [523, 370] on button "Done ( 3 )" at bounding box center [485, 373] width 224 height 21
select select "*"
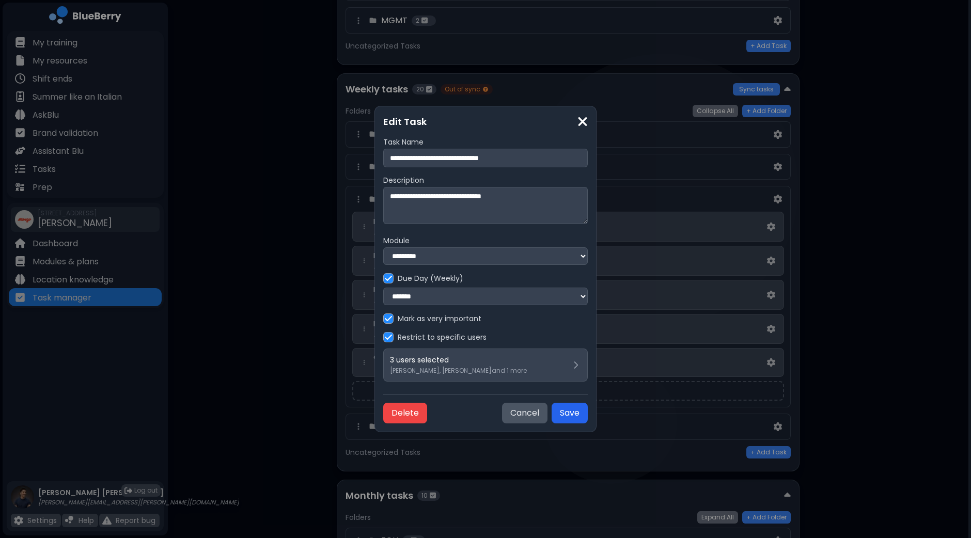
click at [571, 420] on button "Save" at bounding box center [570, 413] width 36 height 21
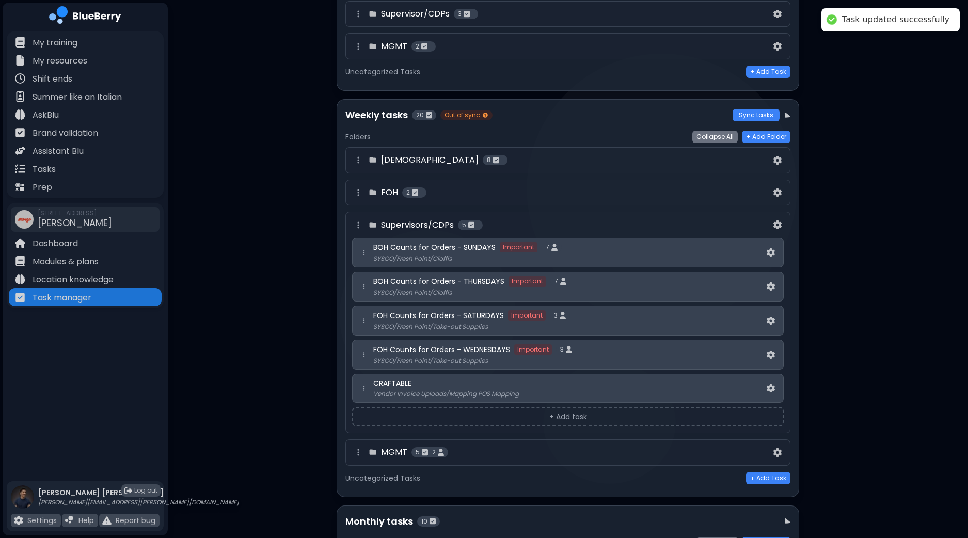
scroll to position [323, 0]
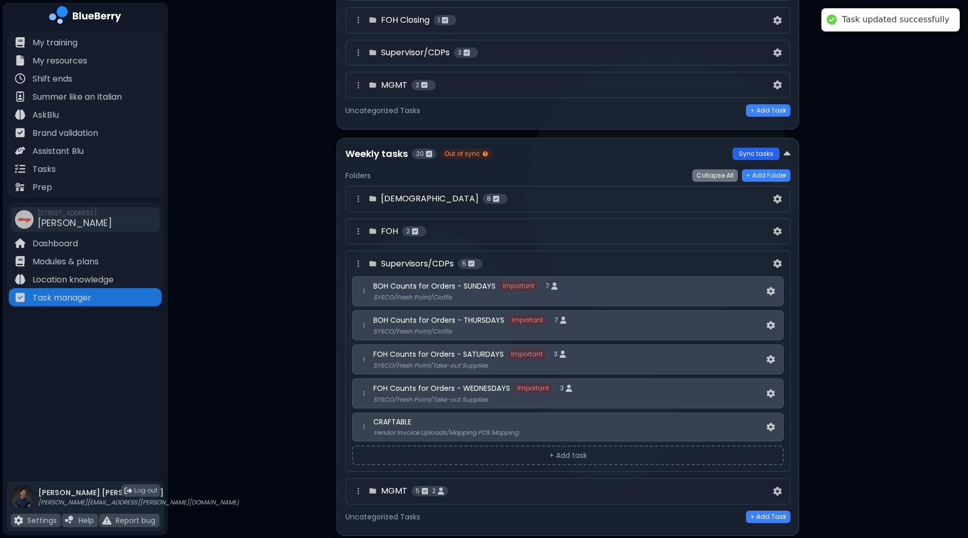
click at [767, 148] on button "Sync tasks" at bounding box center [756, 154] width 47 height 12
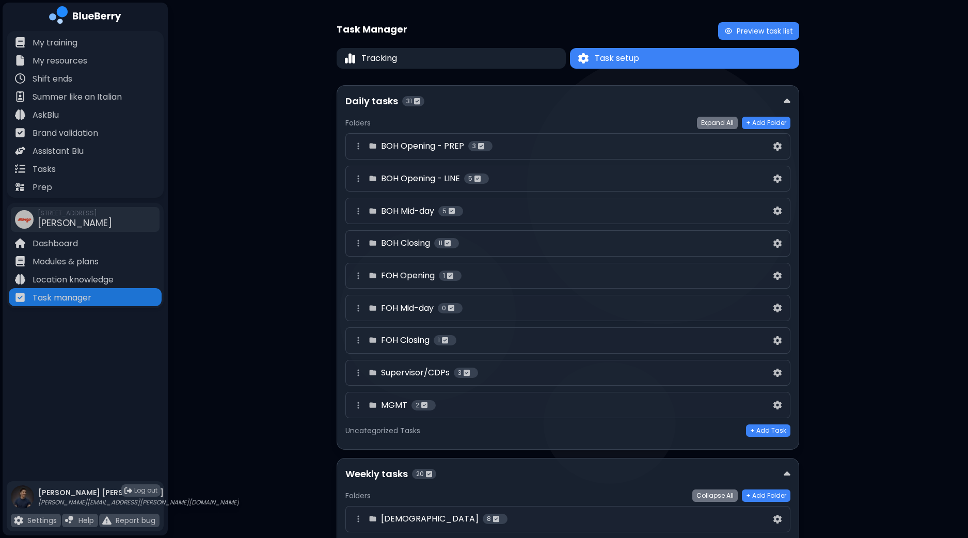
scroll to position [0, 0]
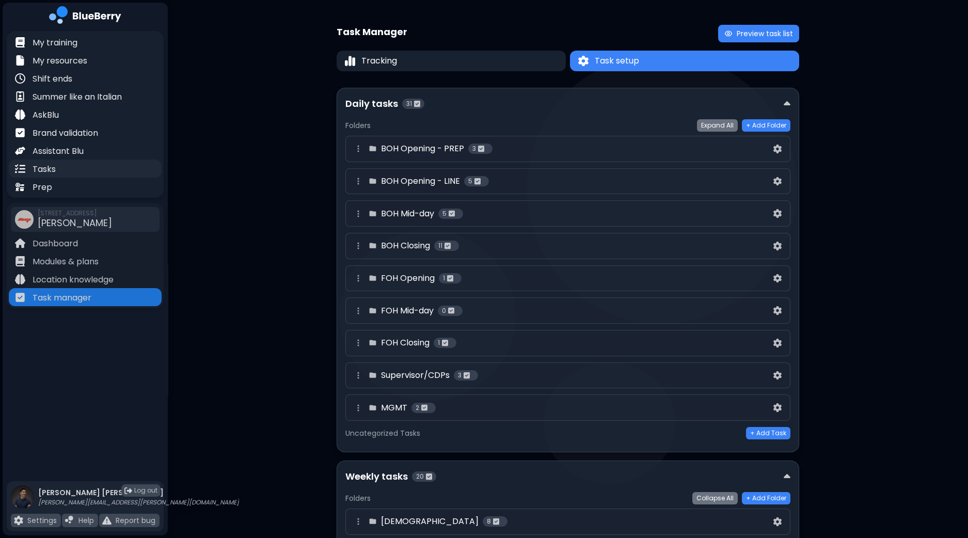
click at [67, 170] on div "Tasks" at bounding box center [85, 169] width 153 height 18
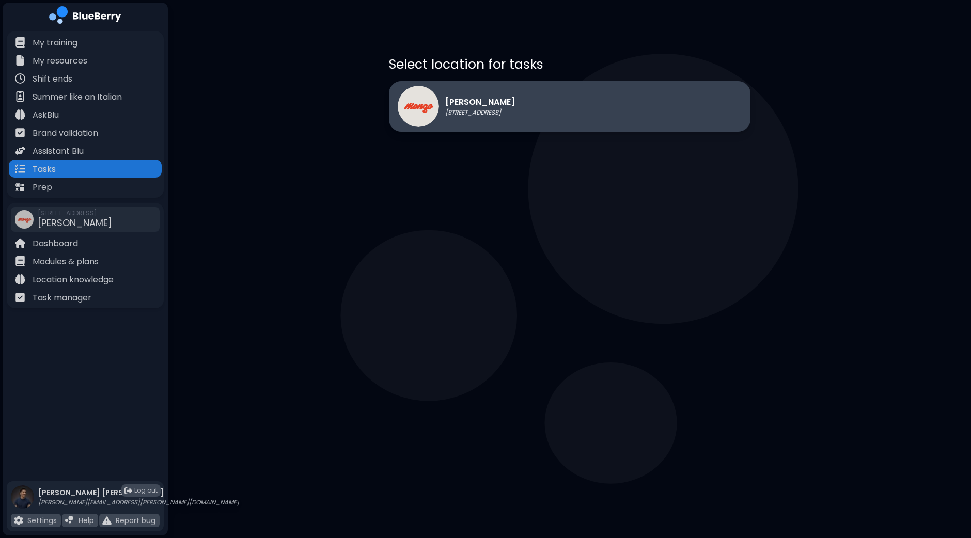
click at [592, 120] on div "[PERSON_NAME] [STREET_ADDRESS]" at bounding box center [570, 106] width 362 height 51
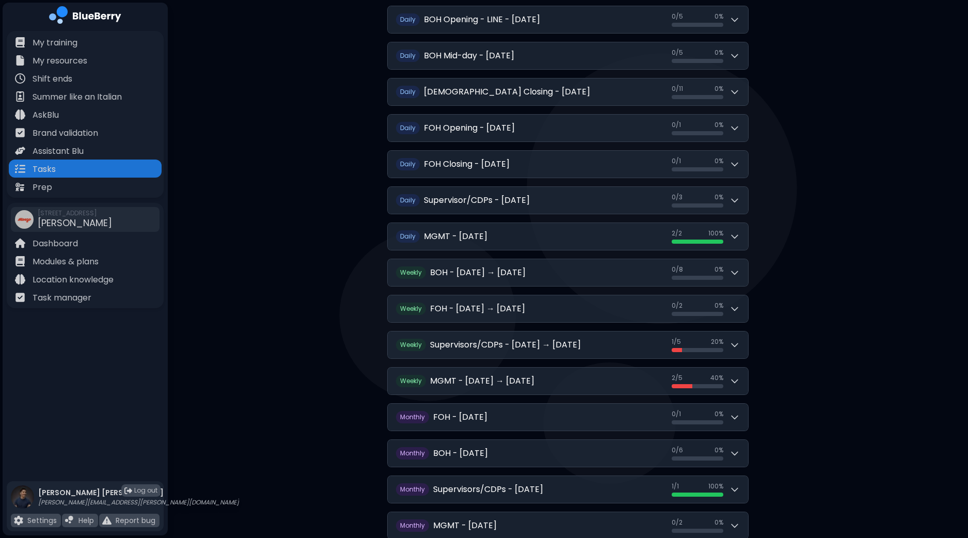
scroll to position [232, 0]
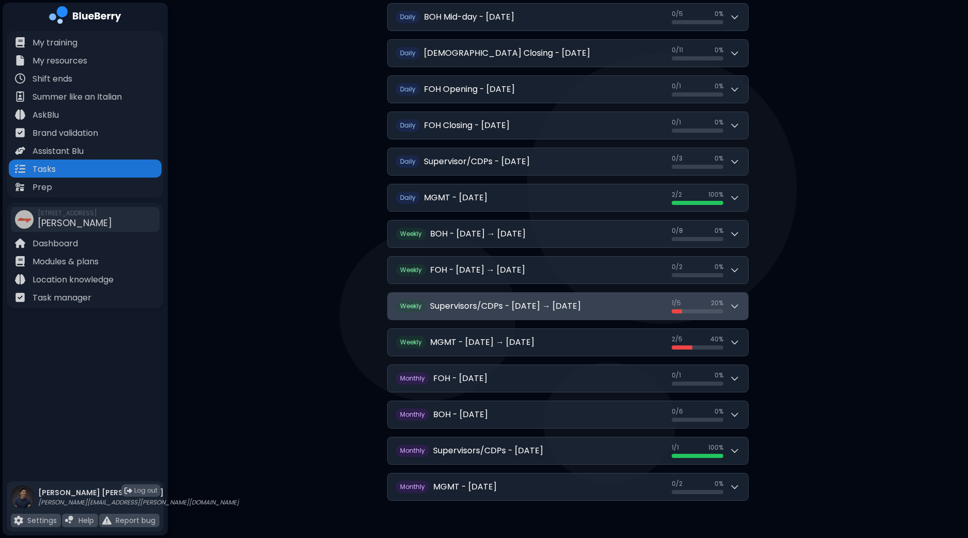
click at [741, 306] on button "Weekly Supervisors/CDPs - [DATE] → [DATE] 1 / 5 1 / 5 20 %" at bounding box center [568, 306] width 360 height 27
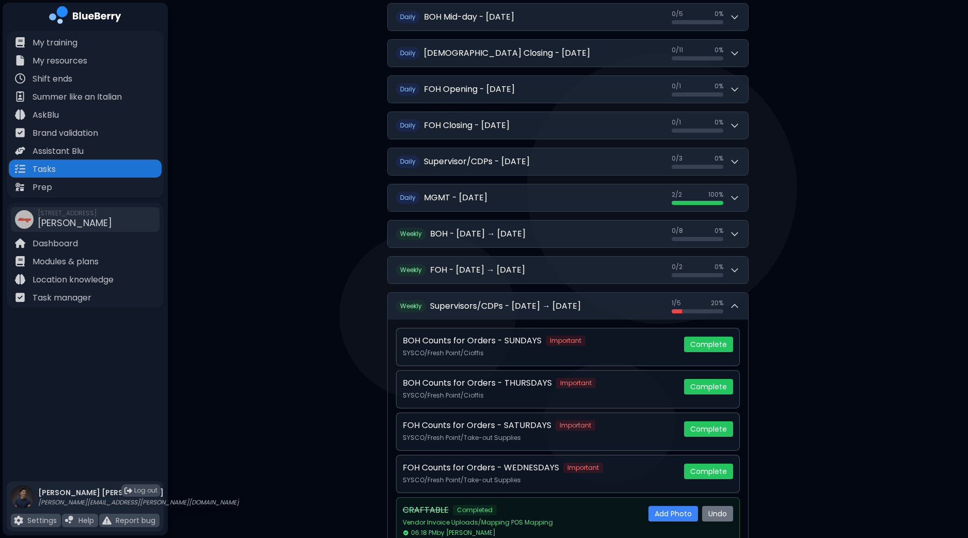
scroll to position [297, 0]
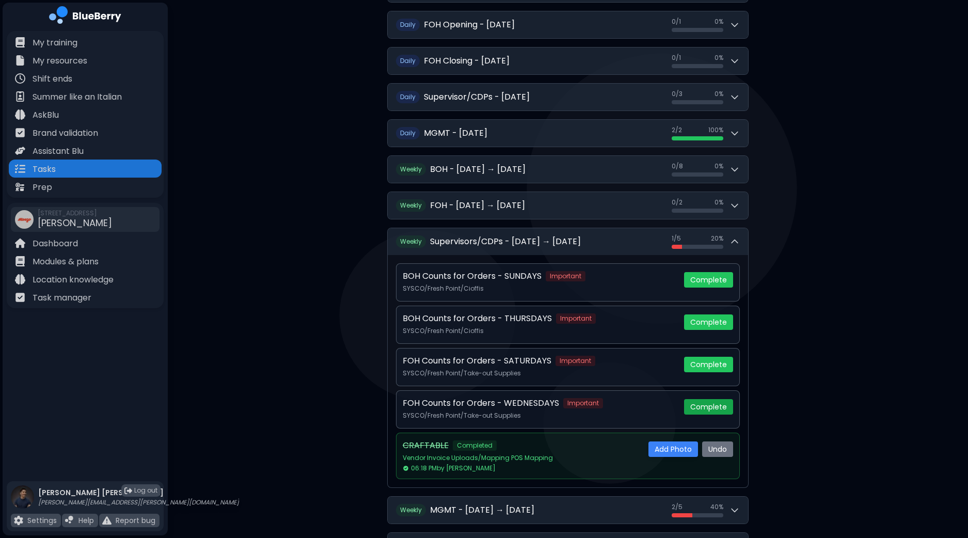
click at [702, 405] on button "Complete" at bounding box center [708, 406] width 49 height 15
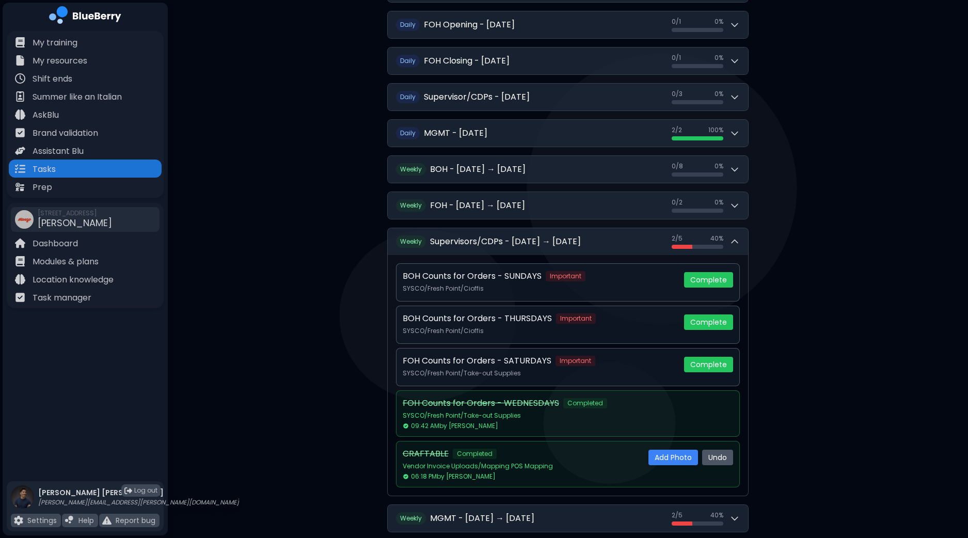
click at [711, 455] on button "Undo" at bounding box center [717, 457] width 31 height 15
click at [705, 453] on button "Yes" at bounding box center [703, 456] width 19 height 12
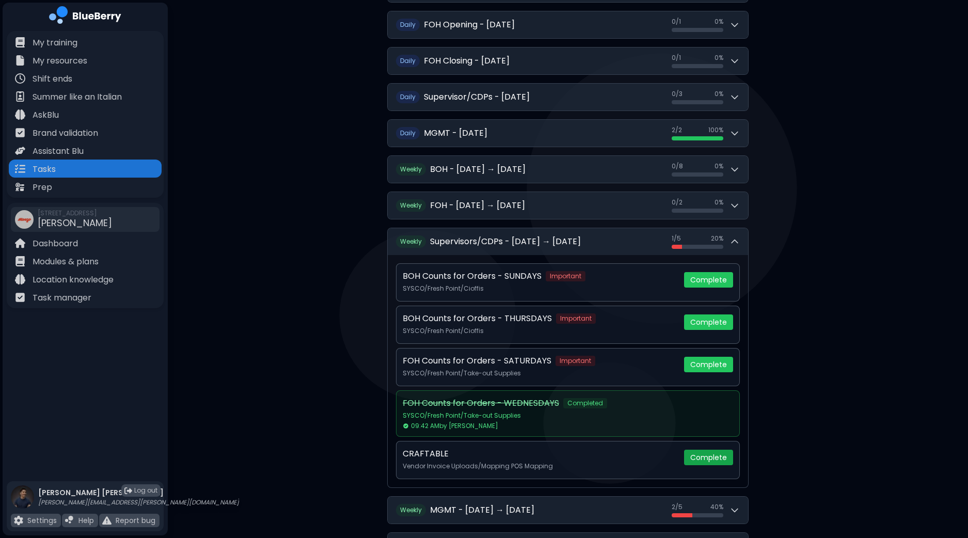
click at [714, 450] on button "Complete" at bounding box center [708, 457] width 49 height 15
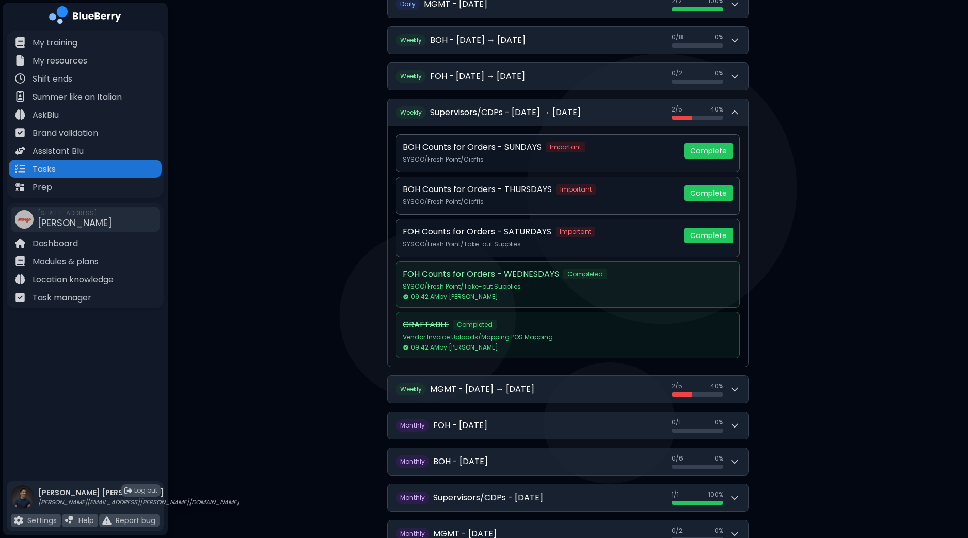
scroll to position [472, 0]
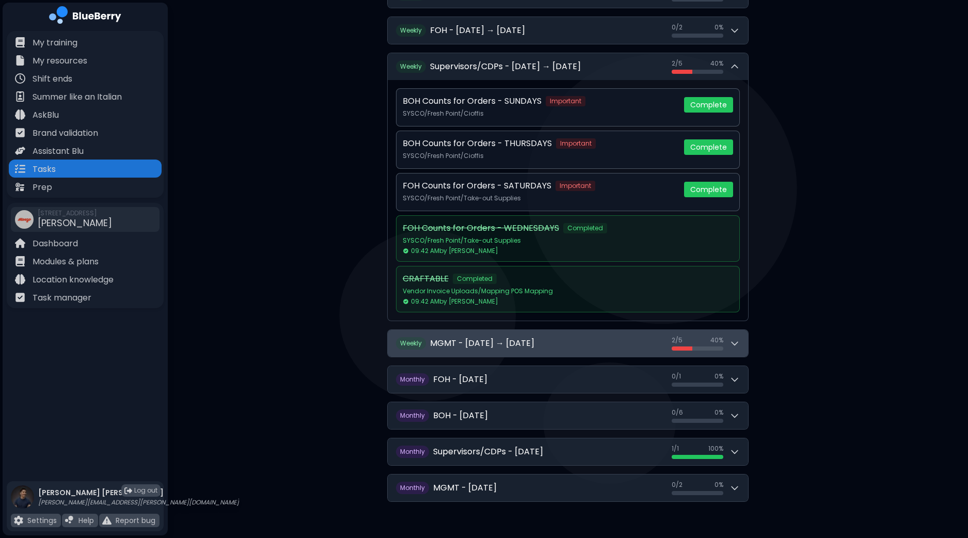
click at [738, 344] on div "2 / 5 2 / 5 40 %" at bounding box center [706, 343] width 68 height 14
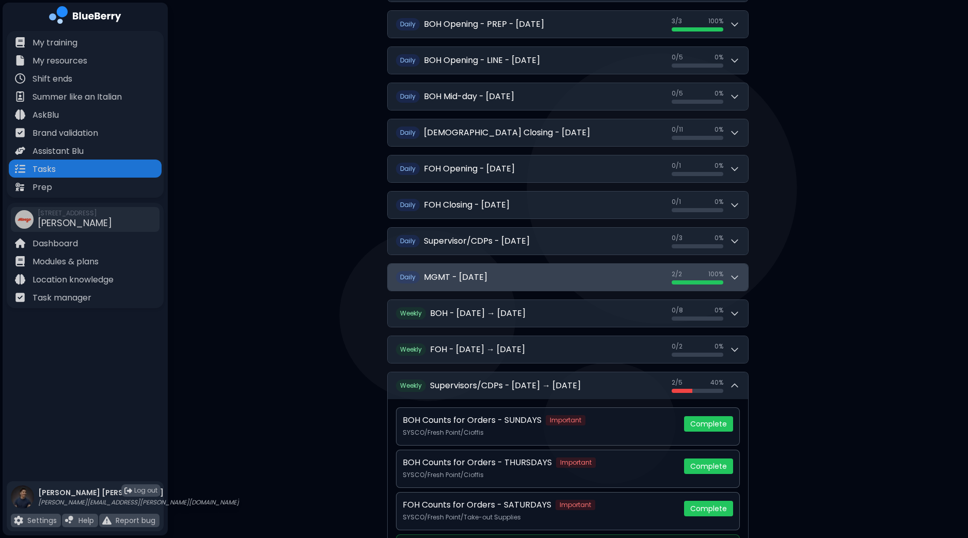
scroll to position [88, 0]
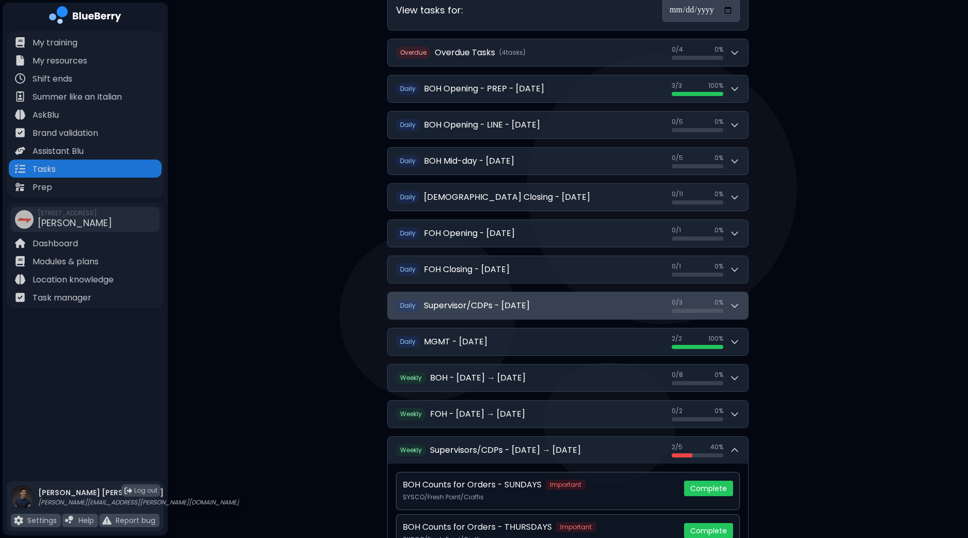
click at [737, 305] on icon at bounding box center [735, 306] width 6 height 3
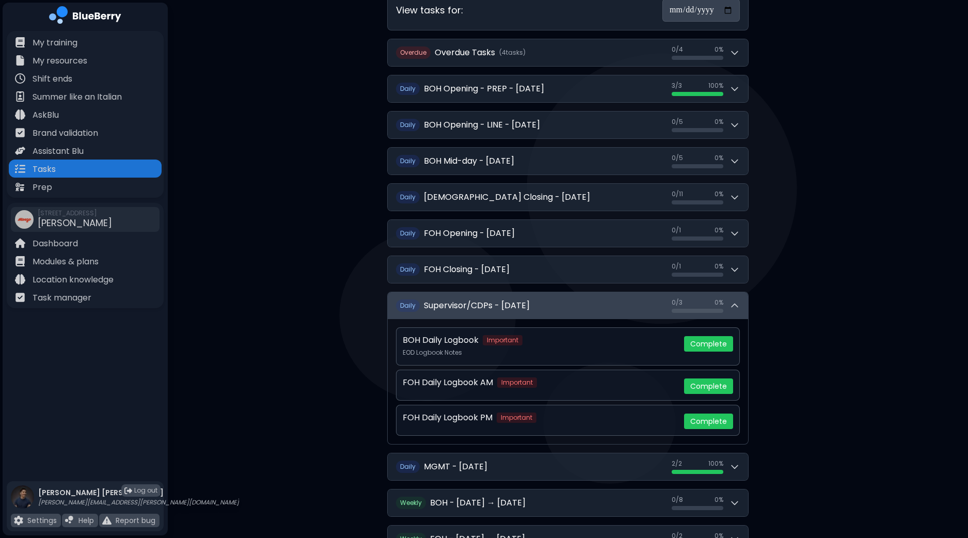
click at [737, 303] on icon at bounding box center [735, 306] width 10 height 10
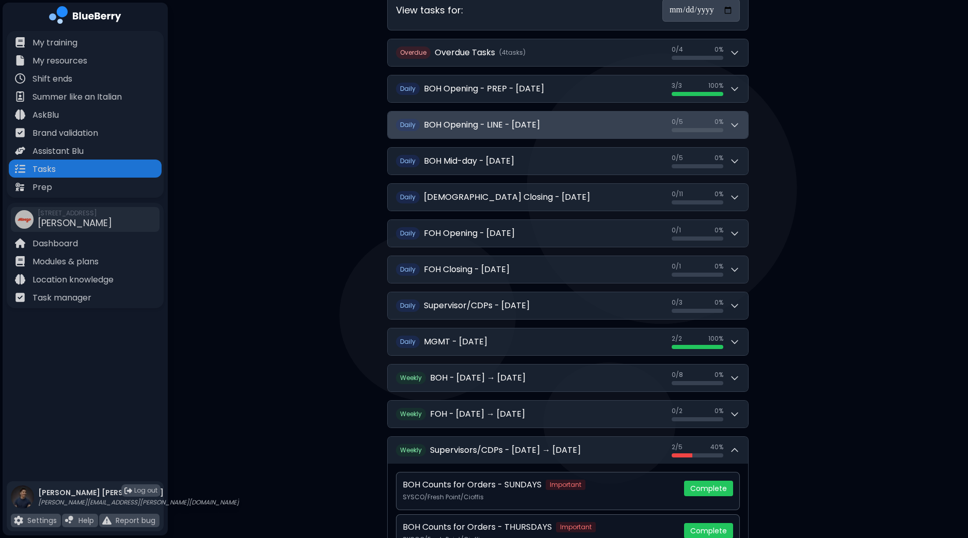
click at [741, 122] on button "Daily BOH Opening - LINE - [DATE] 0 / 5 0 / 5 0 %" at bounding box center [568, 125] width 360 height 27
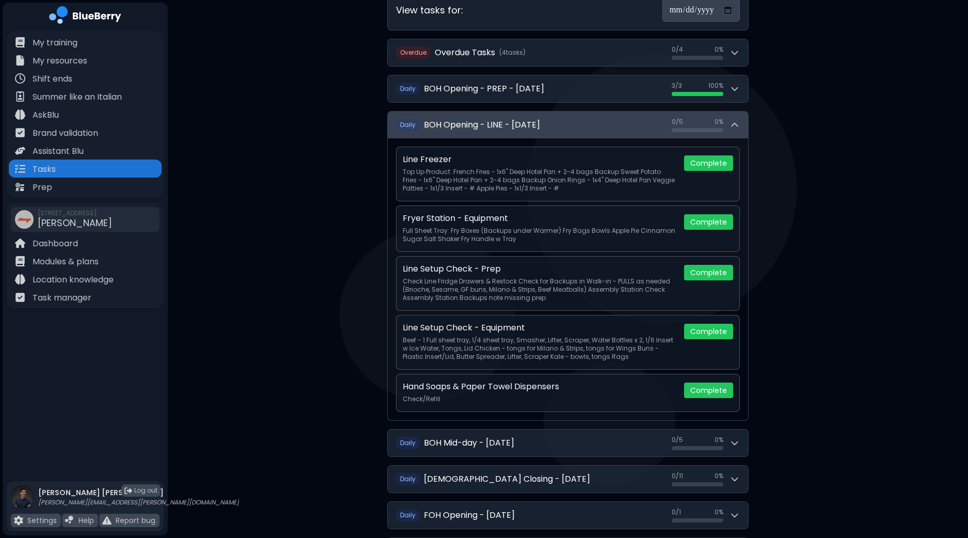
click at [733, 123] on icon at bounding box center [735, 125] width 10 height 10
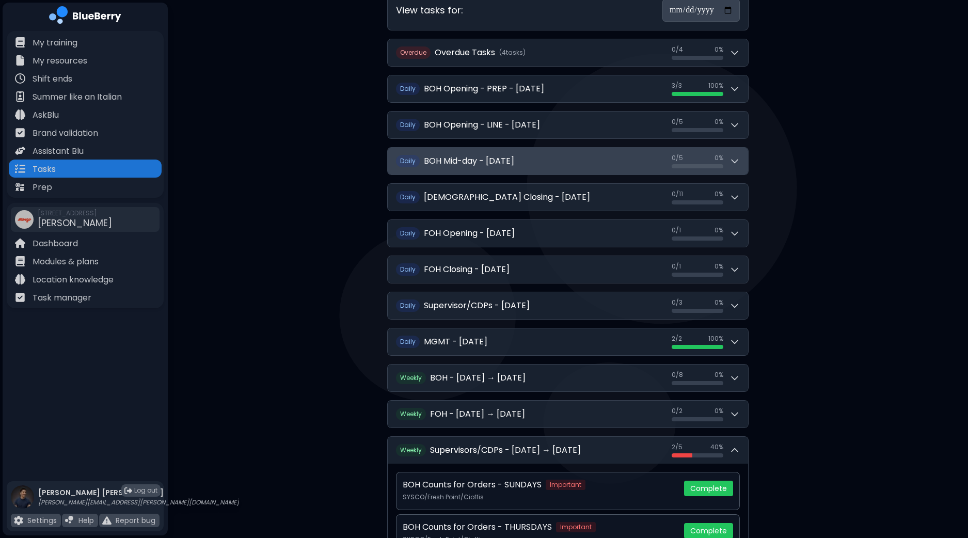
click at [742, 160] on button "Daily BOH Mid-day - [DATE] 0 / 5 0 / 5 0 %" at bounding box center [568, 161] width 360 height 27
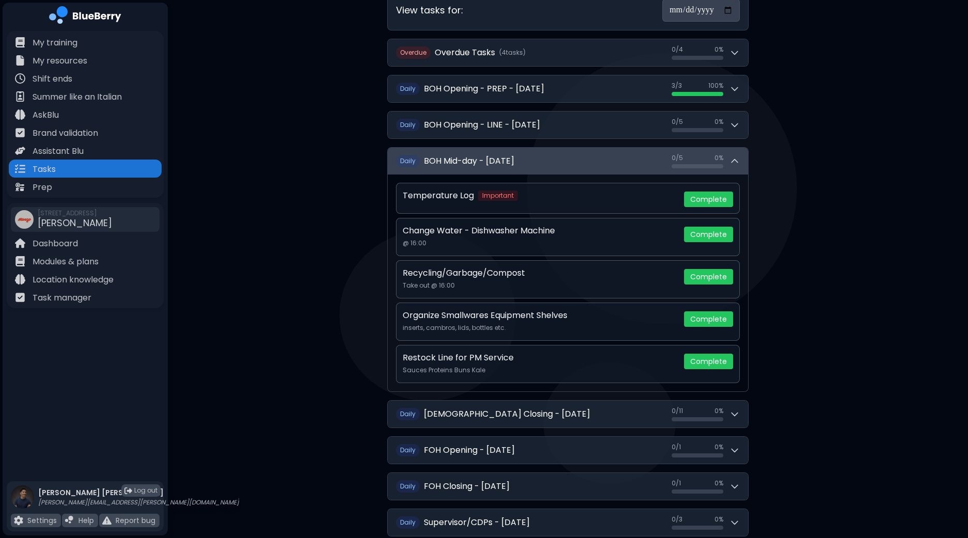
click at [742, 160] on button "Daily BOH Mid-day - [DATE] 0 / 5 0 / 5 0 %" at bounding box center [568, 161] width 360 height 27
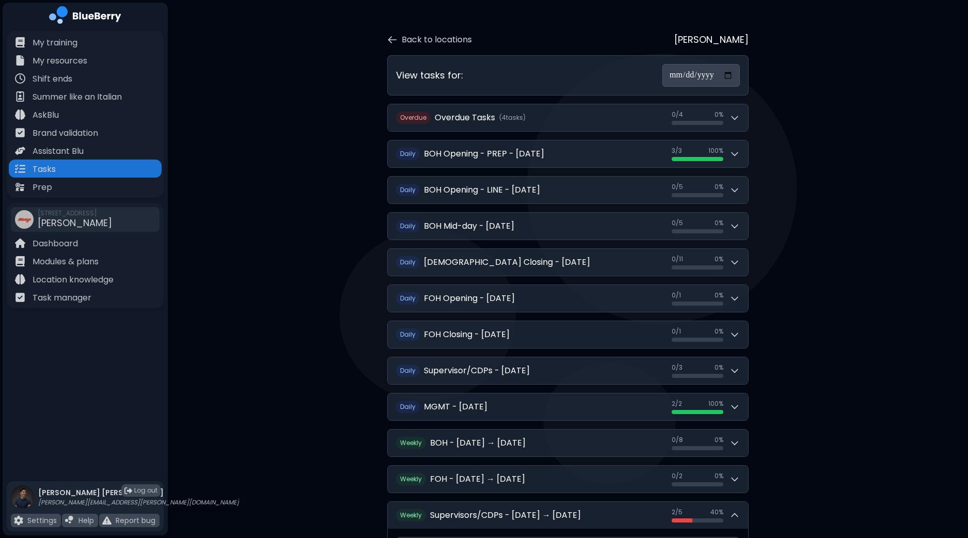
scroll to position [0, 0]
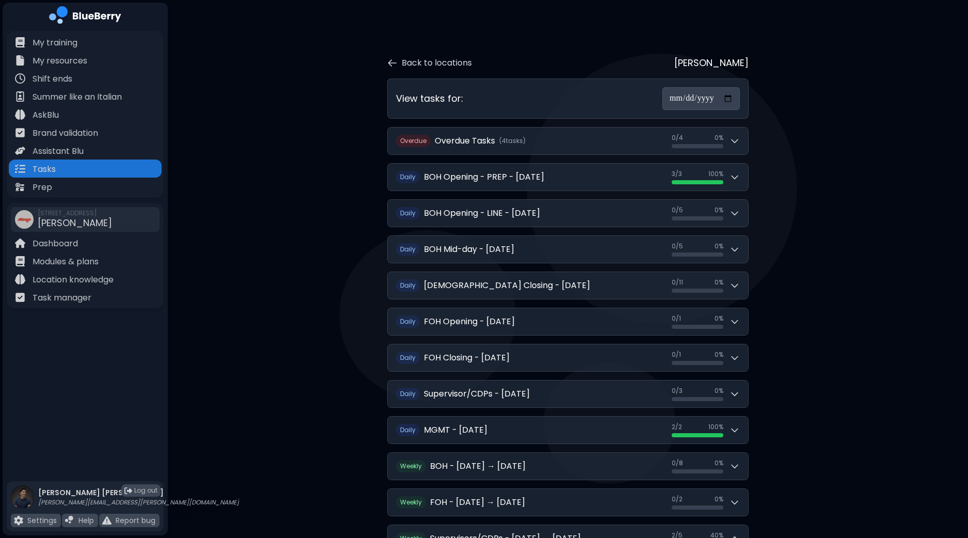
click at [76, 298] on p "Task manager" at bounding box center [62, 298] width 59 height 12
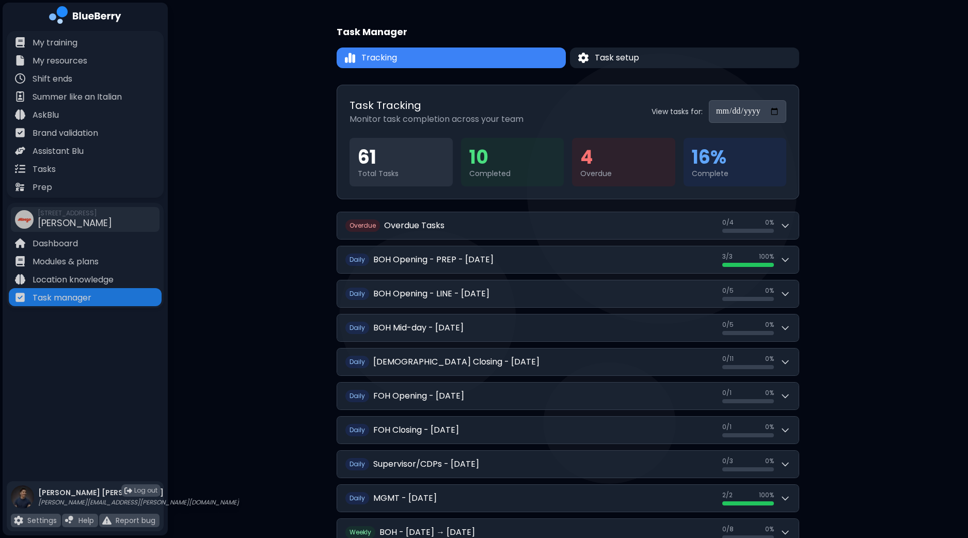
click at [871, 93] on div "**********" at bounding box center [568, 405] width 801 height 810
click at [649, 60] on button "Task setup" at bounding box center [685, 58] width 232 height 21
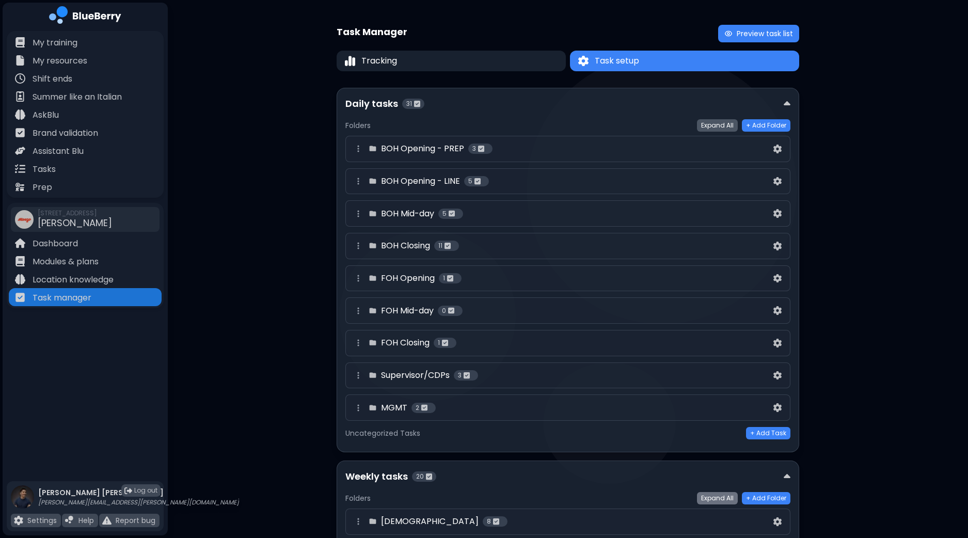
click at [712, 123] on button "Expand All" at bounding box center [717, 125] width 41 height 12
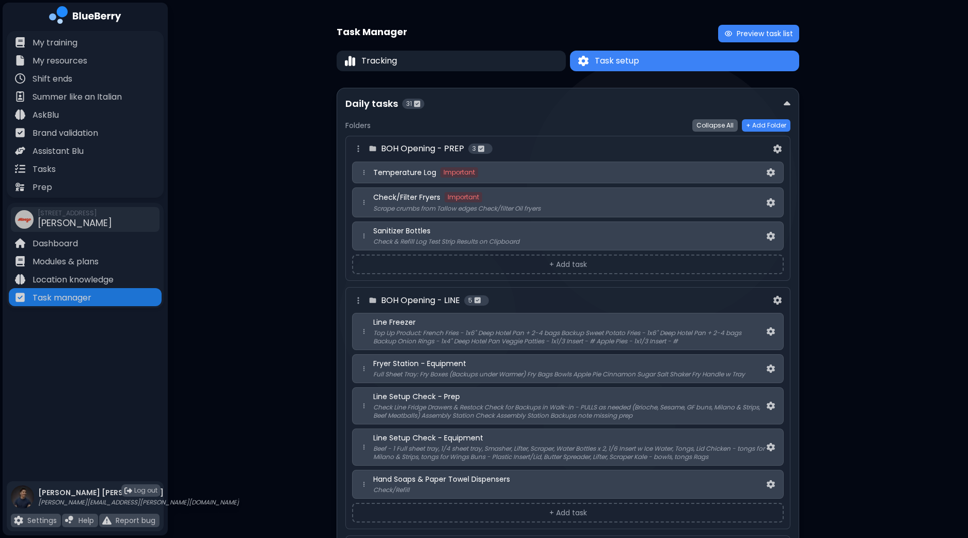
click at [714, 123] on button "Collapse All" at bounding box center [715, 125] width 45 height 12
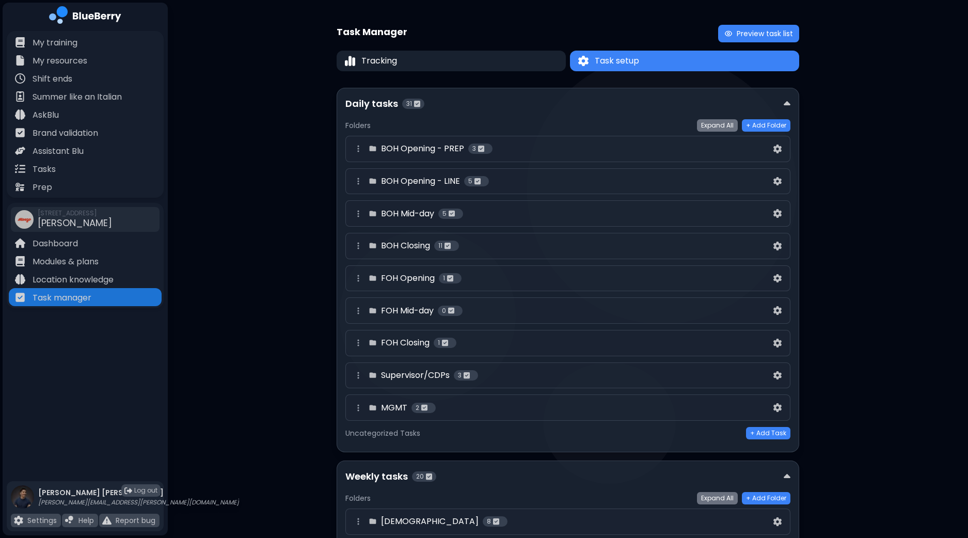
click at [784, 102] on div at bounding box center [787, 104] width 7 height 11
click at [788, 102] on img at bounding box center [787, 104] width 7 height 11
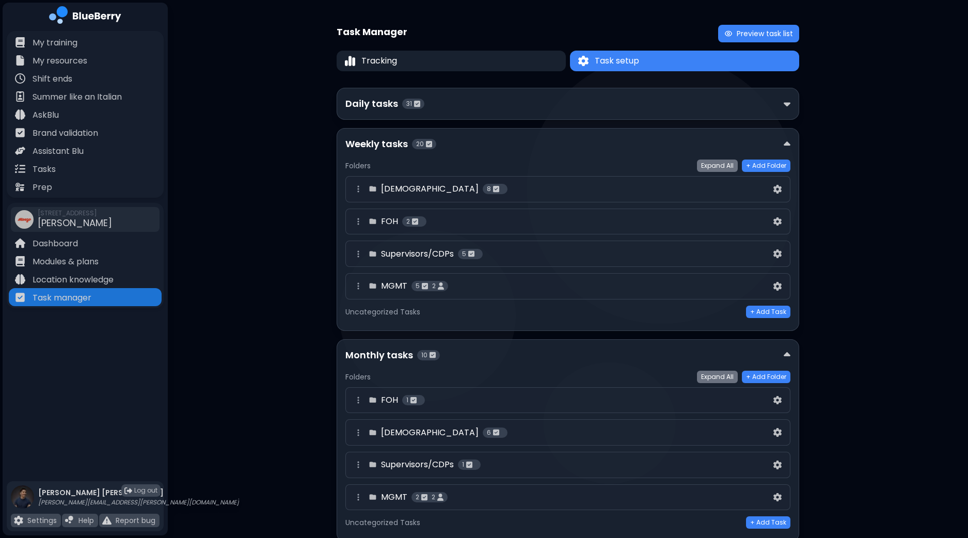
click at [788, 102] on img at bounding box center [787, 104] width 7 height 11
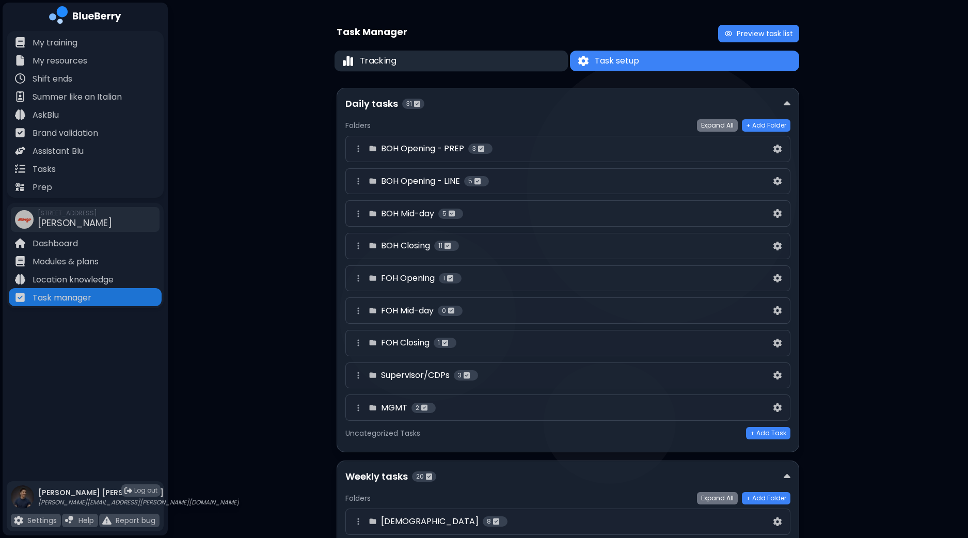
click at [388, 66] on span "Tracking" at bounding box center [378, 61] width 36 height 12
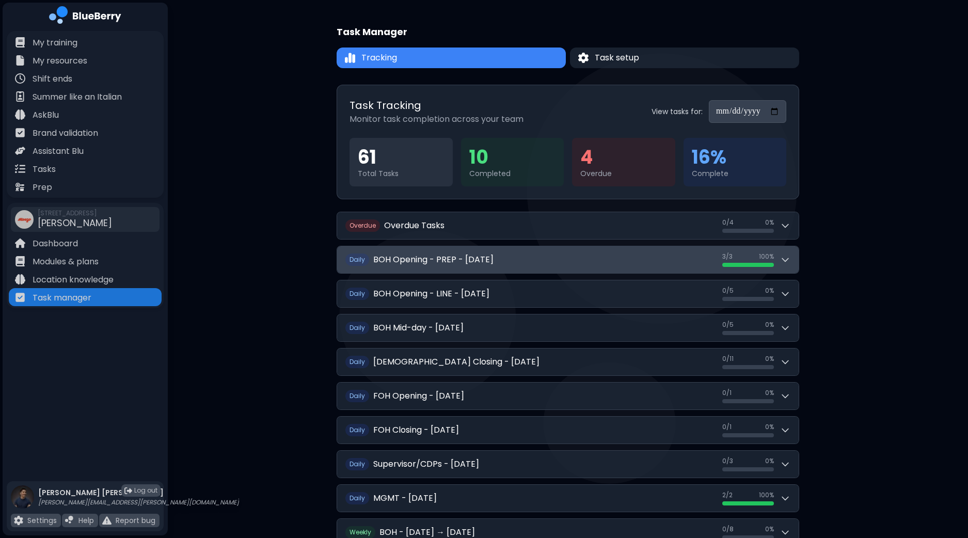
click at [790, 258] on icon at bounding box center [785, 260] width 10 height 10
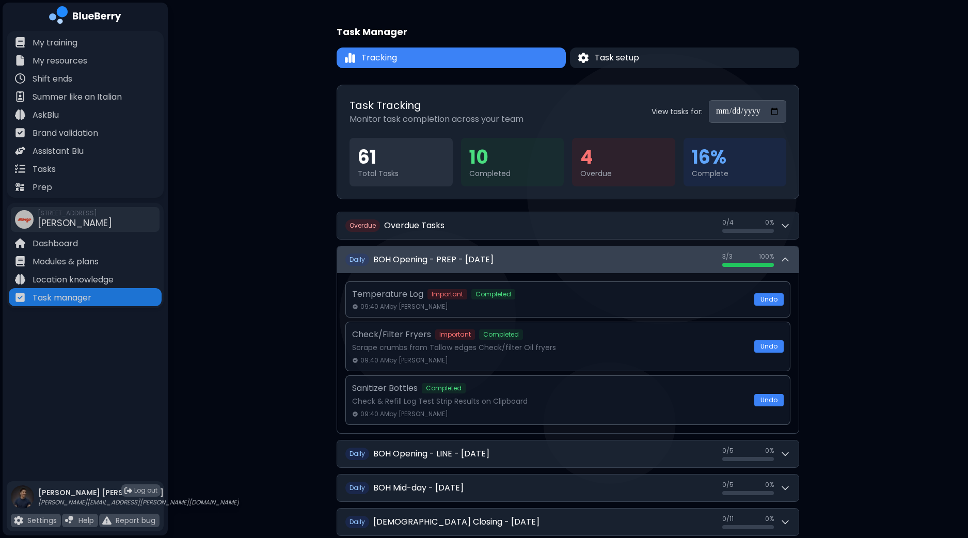
click at [790, 258] on div "3 / 3 3 / 3 100 %" at bounding box center [757, 260] width 68 height 14
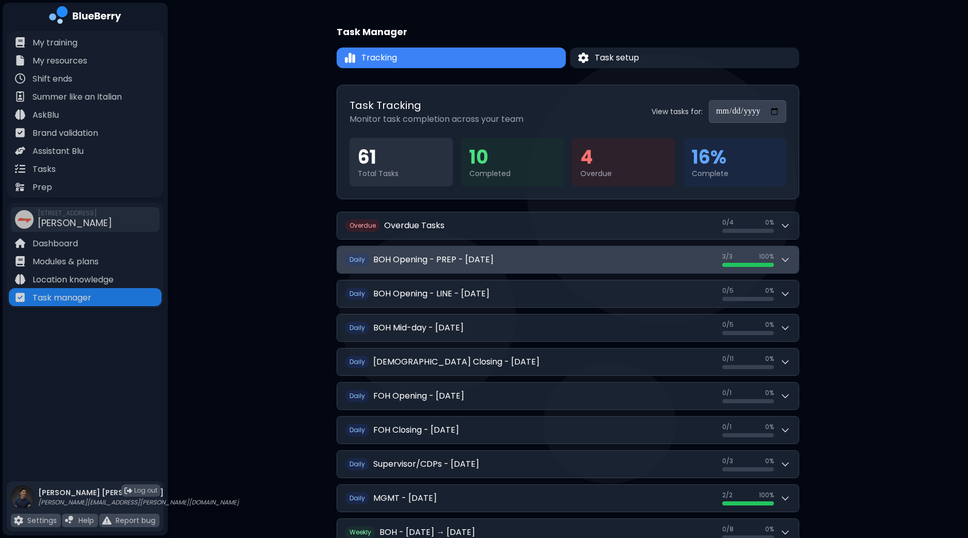
click at [782, 265] on div "3 / 3 3 / 3 100 %" at bounding box center [757, 260] width 68 height 14
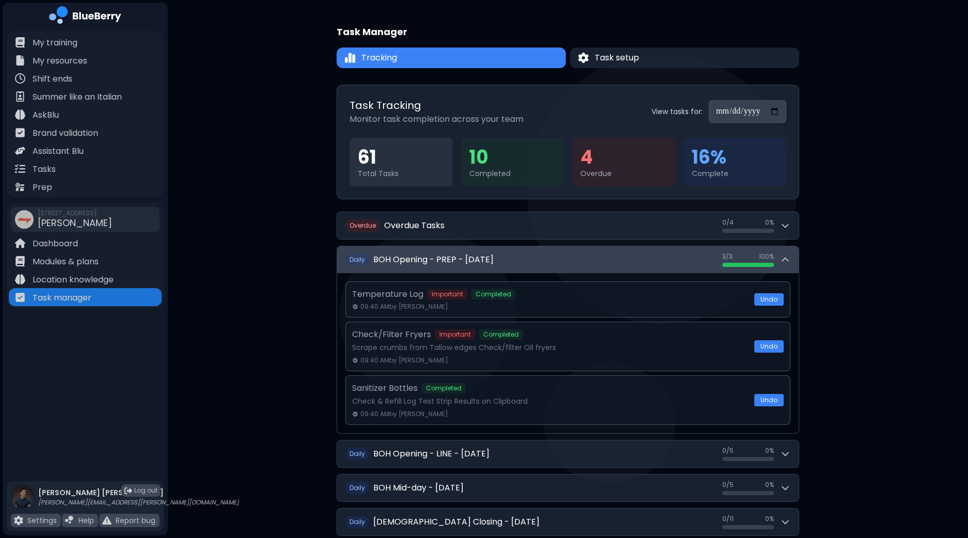
click at [793, 260] on button "Daily BOH Opening - PREP - [DATE] 3 / 3 3 / 3 100 %" at bounding box center [568, 259] width 462 height 27
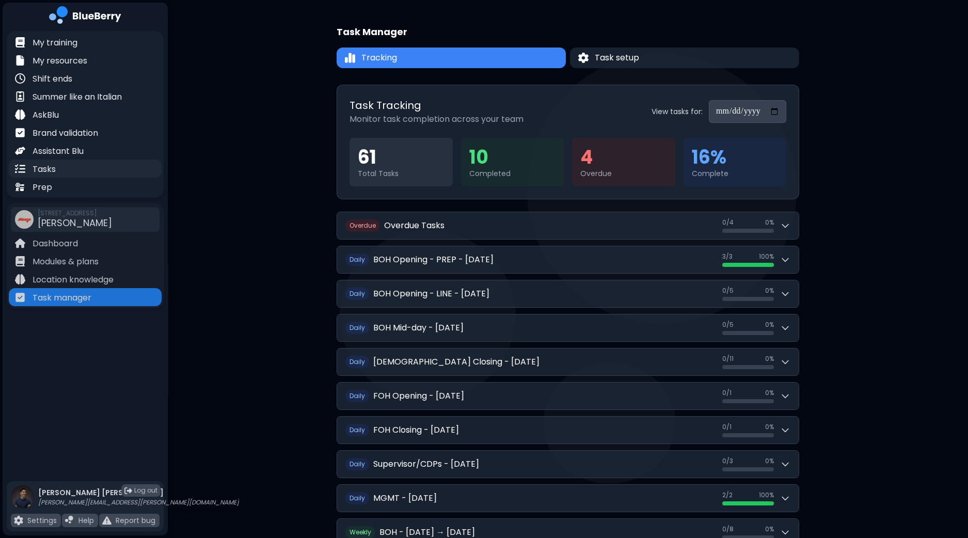
click at [59, 171] on div "Tasks" at bounding box center [85, 169] width 153 height 18
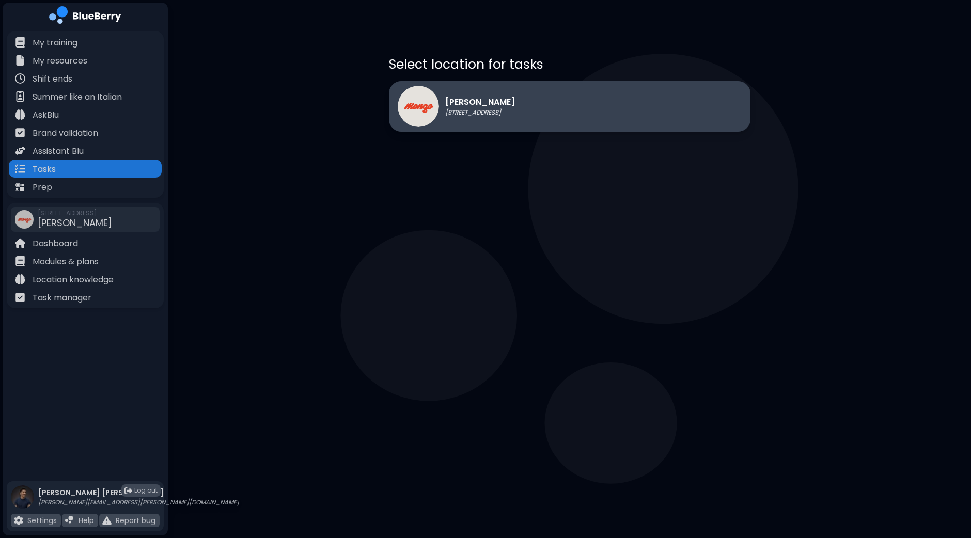
click at [582, 84] on div "[PERSON_NAME] [STREET_ADDRESS]" at bounding box center [570, 106] width 362 height 51
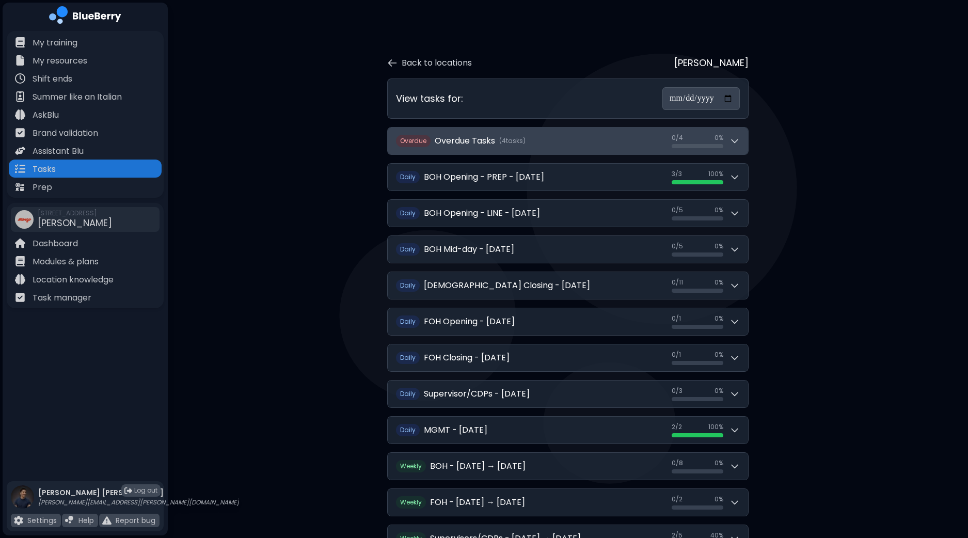
click at [741, 152] on button "Overdue Overdue Tasks ( 4 task s ) 0 / 4 0 / 4 0 %" at bounding box center [568, 141] width 360 height 27
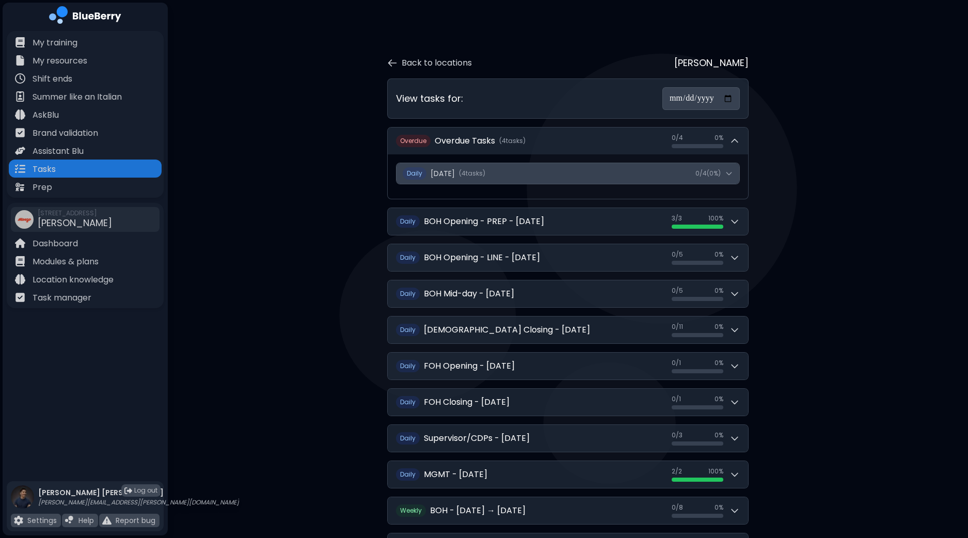
click at [728, 174] on icon at bounding box center [729, 173] width 8 height 8
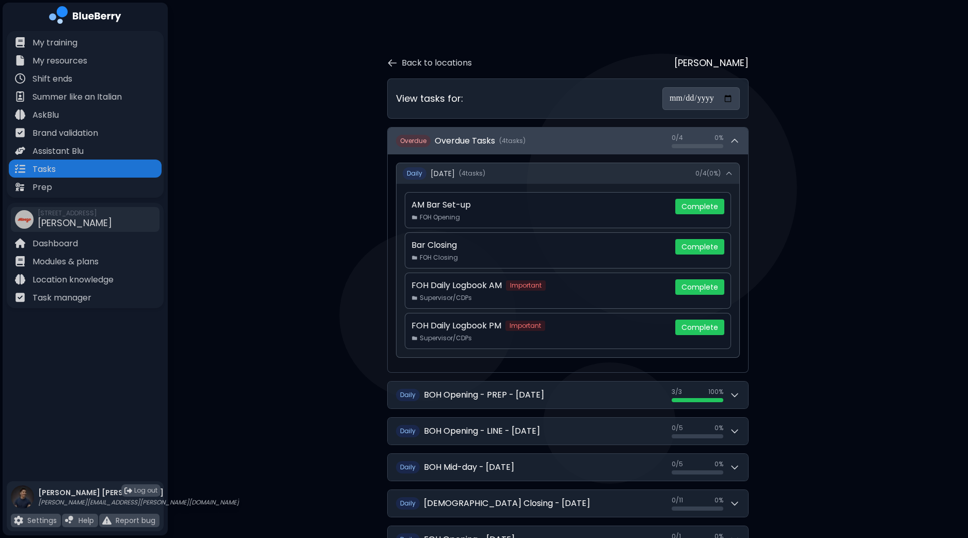
click at [733, 136] on icon at bounding box center [735, 141] width 10 height 10
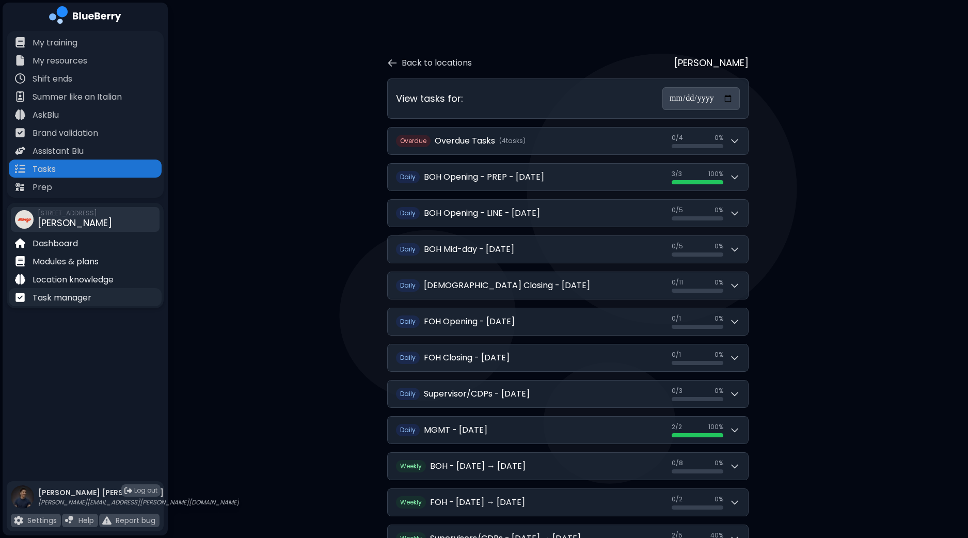
click at [80, 301] on p "Task manager" at bounding box center [62, 298] width 59 height 12
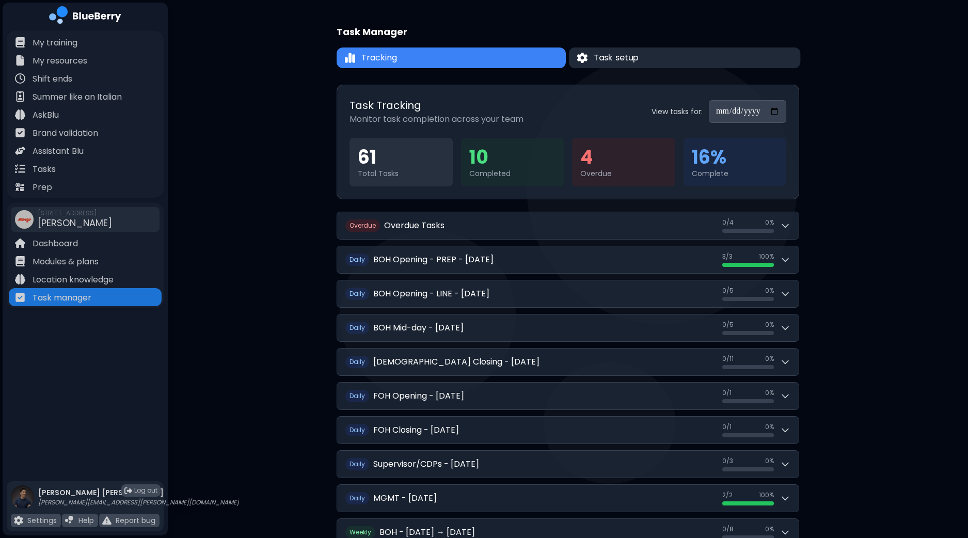
click at [705, 58] on button "Task setup" at bounding box center [685, 58] width 232 height 21
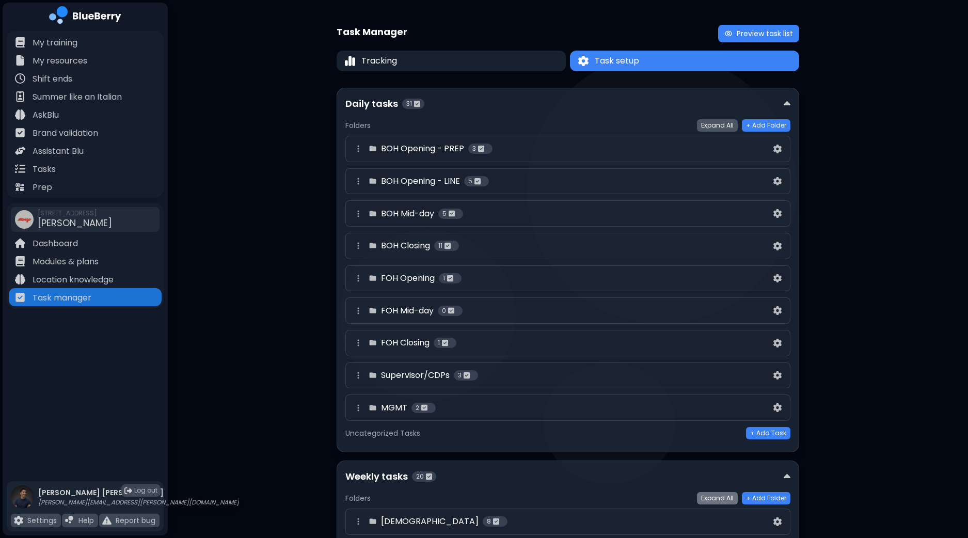
click at [720, 123] on button "Expand All" at bounding box center [717, 125] width 41 height 12
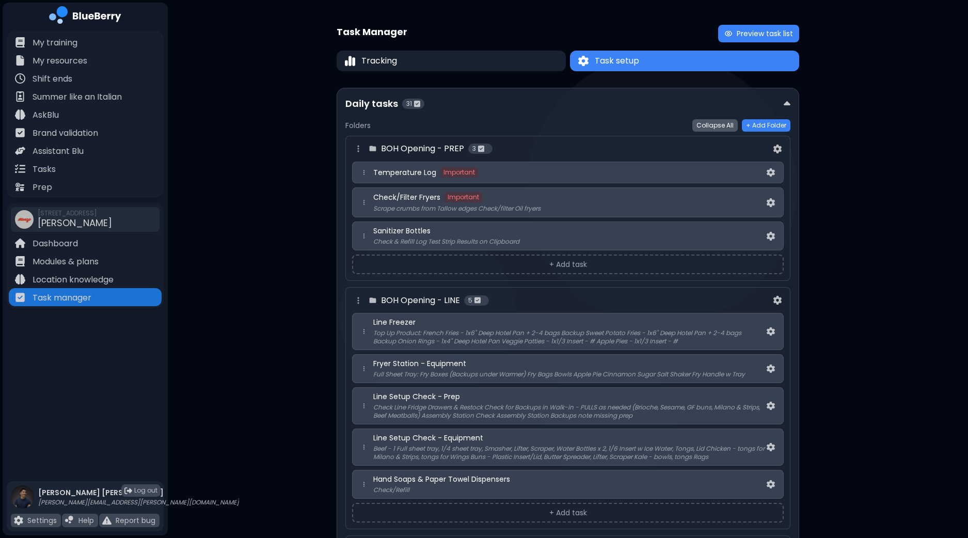
click at [705, 125] on button "Collapse All" at bounding box center [715, 125] width 45 height 12
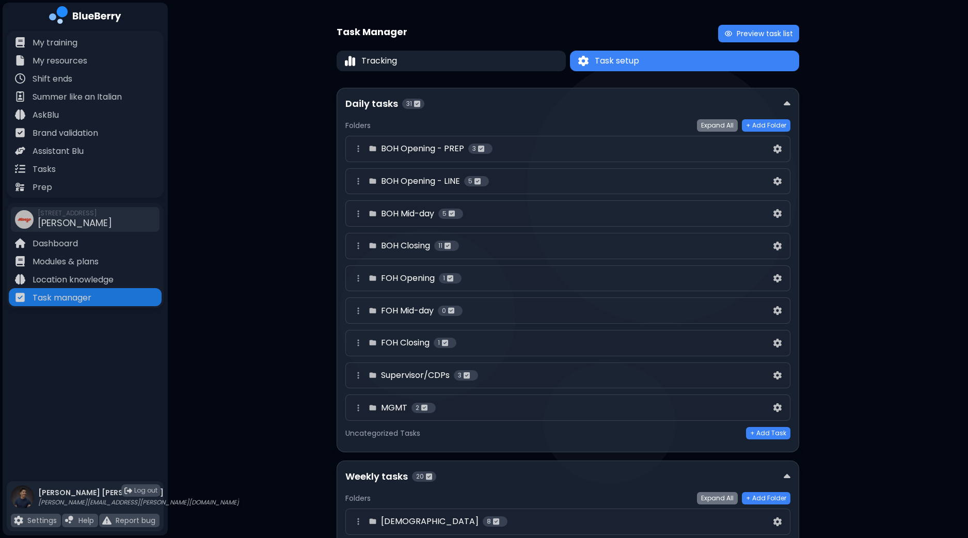
click at [645, 178] on div "BOH Opening - LINE 5" at bounding box center [561, 181] width 419 height 12
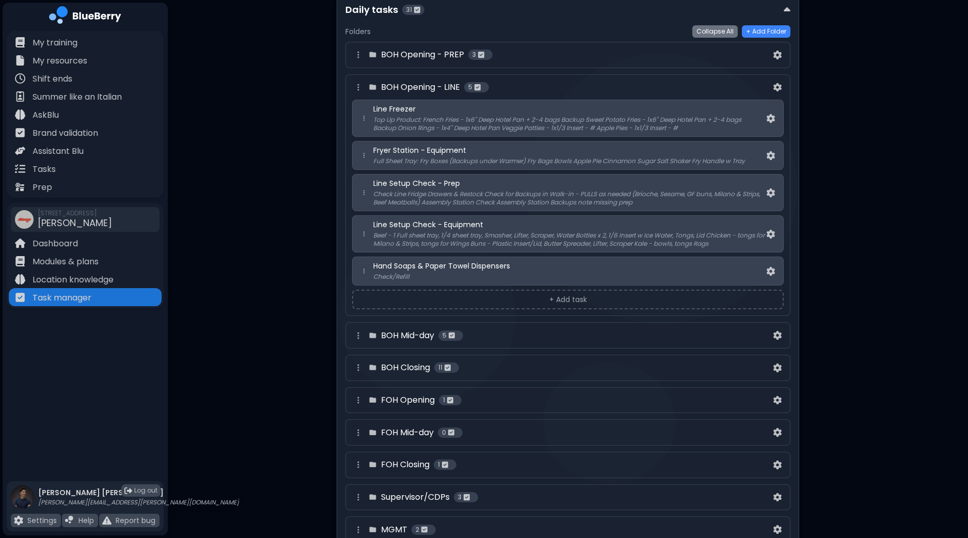
scroll to position [258, 0]
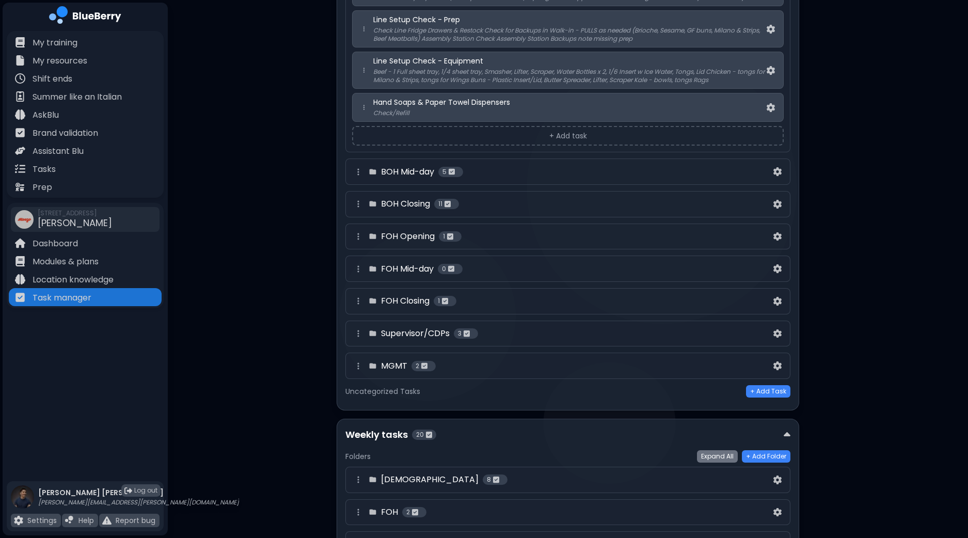
click at [597, 267] on div "FOH Mid-day 0" at bounding box center [561, 269] width 419 height 12
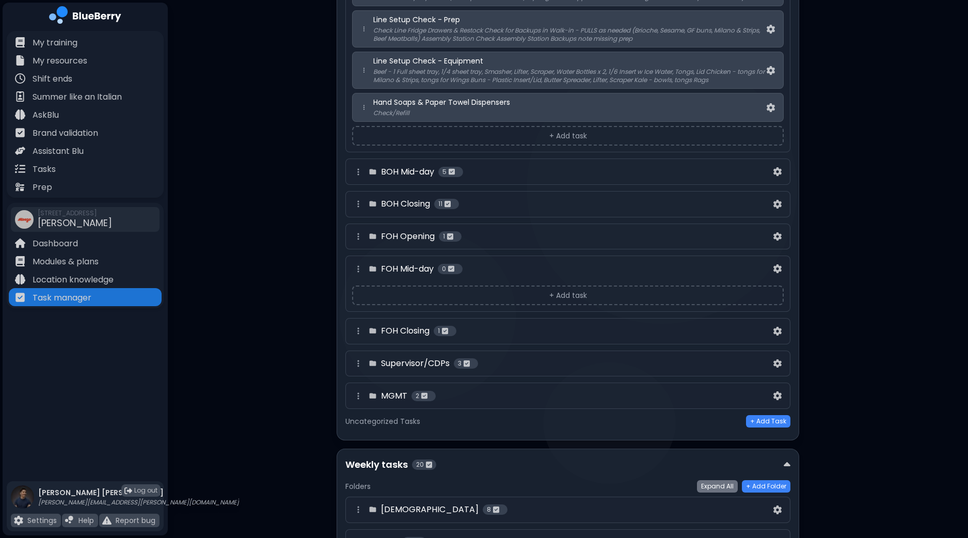
click at [602, 325] on div "FOH Closing 1" at bounding box center [561, 331] width 419 height 12
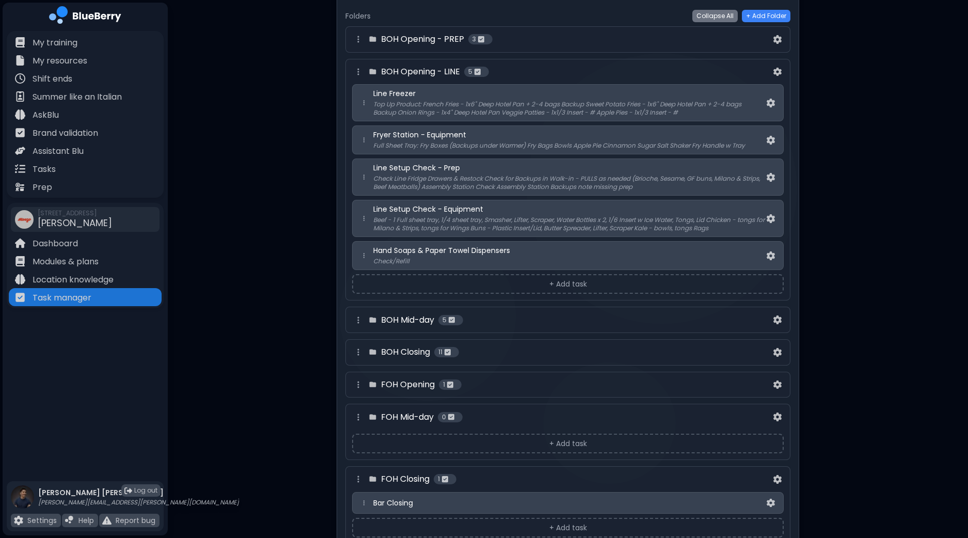
scroll to position [0, 0]
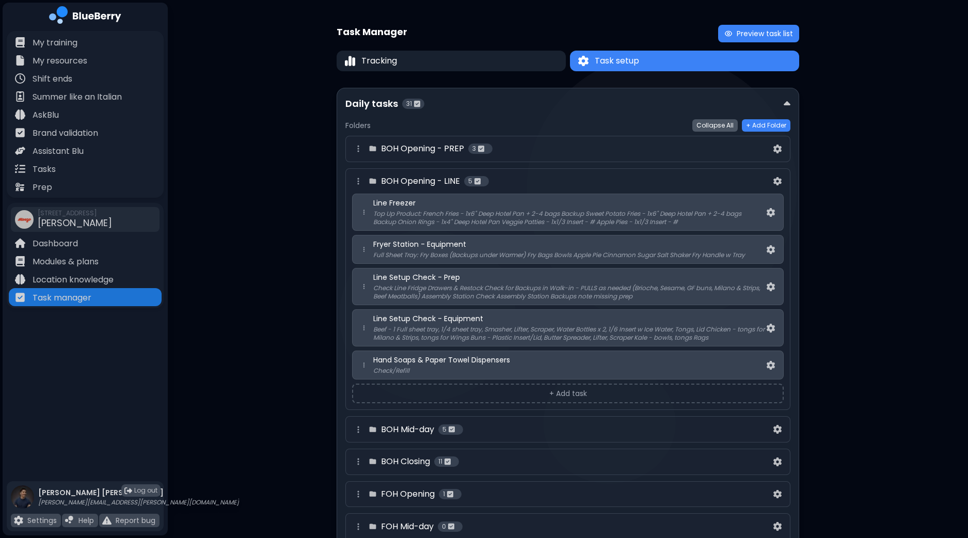
click at [718, 123] on button "Collapse All" at bounding box center [715, 125] width 45 height 12
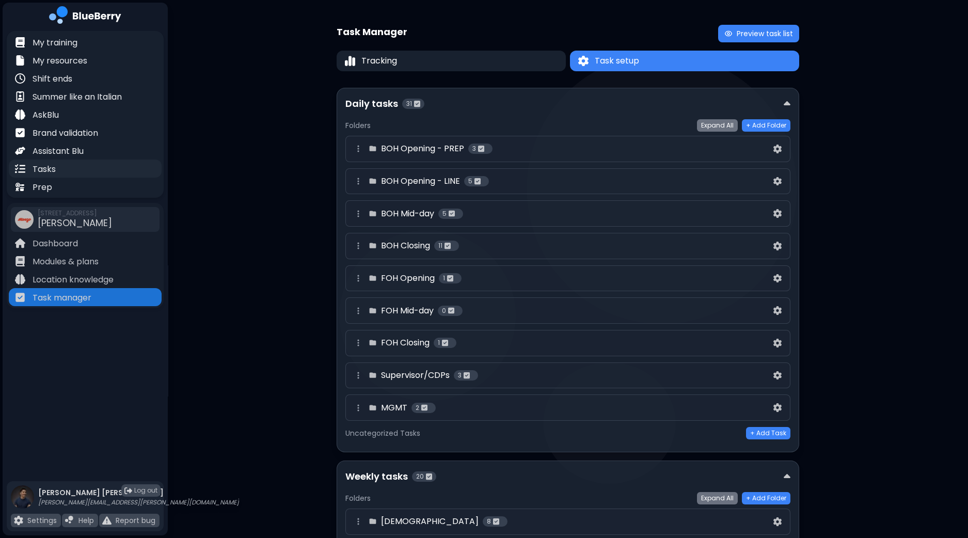
click at [62, 171] on div "Tasks" at bounding box center [85, 169] width 153 height 18
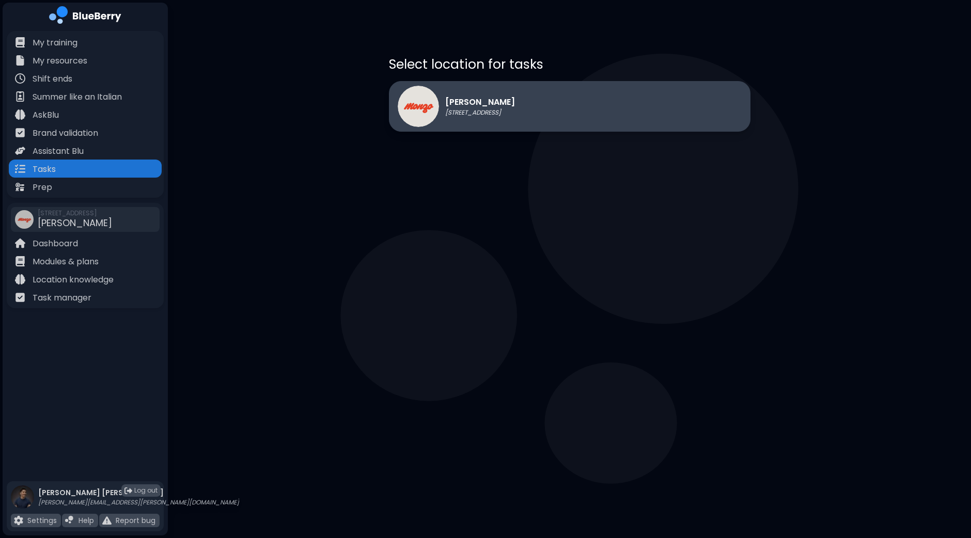
click at [515, 108] on p "[STREET_ADDRESS]" at bounding box center [480, 112] width 70 height 8
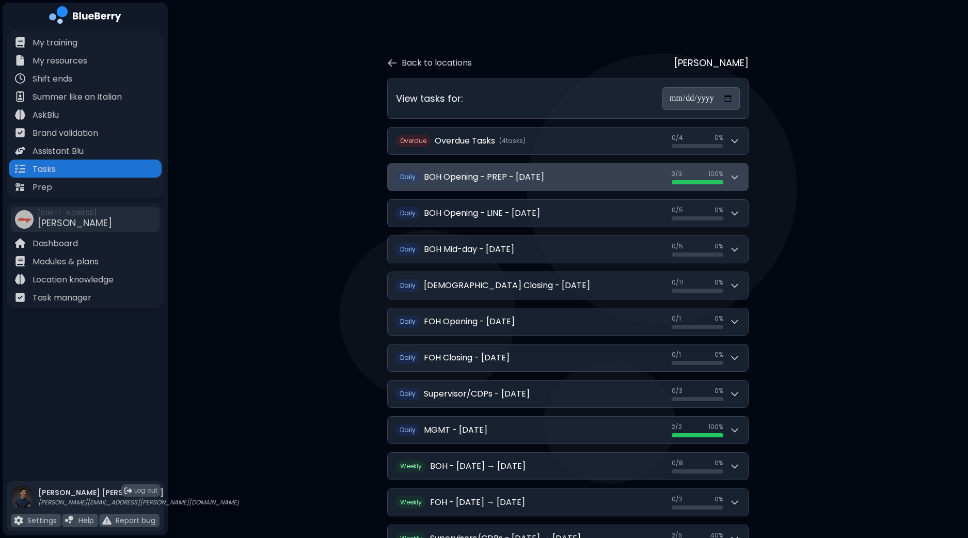
click at [742, 179] on button "Daily BOH Opening - PREP - [DATE] 3 / 3 3 / 3 100 %" at bounding box center [568, 177] width 360 height 27
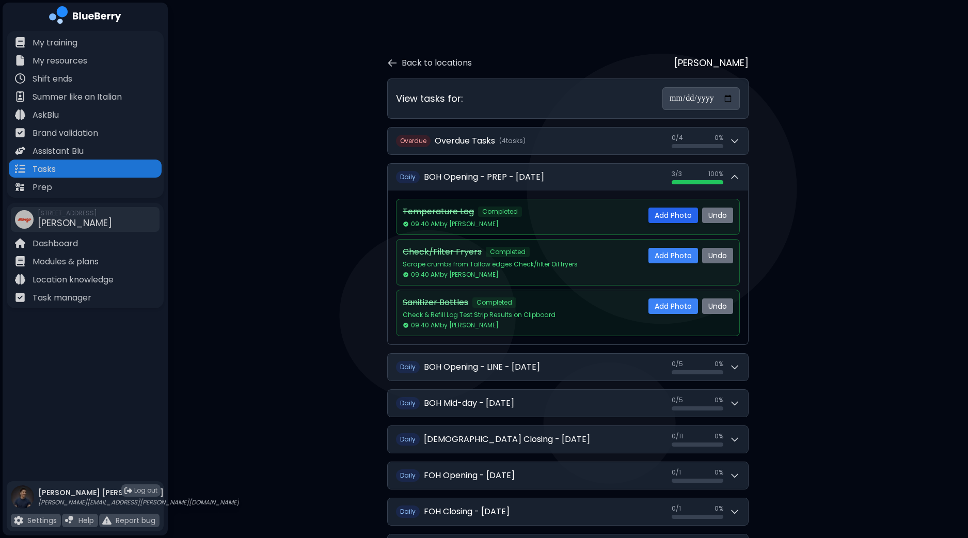
click at [665, 219] on button "Add Photo" at bounding box center [674, 215] width 50 height 15
click at [822, 244] on div "**********" at bounding box center [568, 464] width 801 height 929
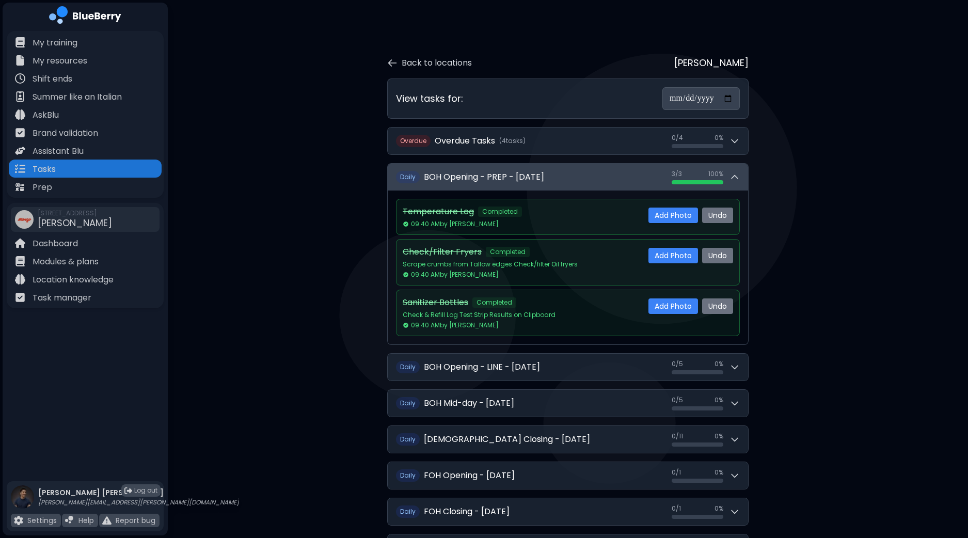
click at [735, 176] on icon at bounding box center [735, 177] width 10 height 10
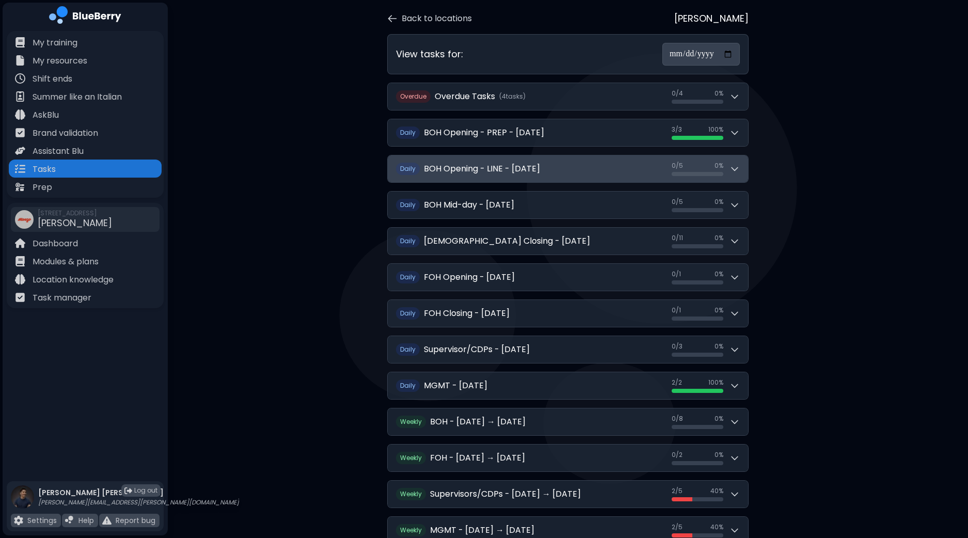
scroll to position [64, 0]
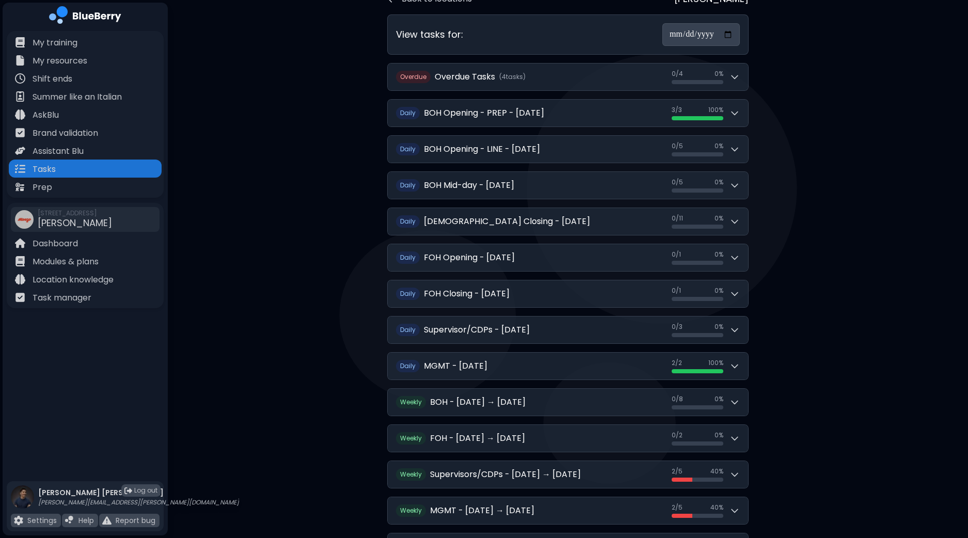
click at [866, 184] on div "**********" at bounding box center [568, 323] width 801 height 775
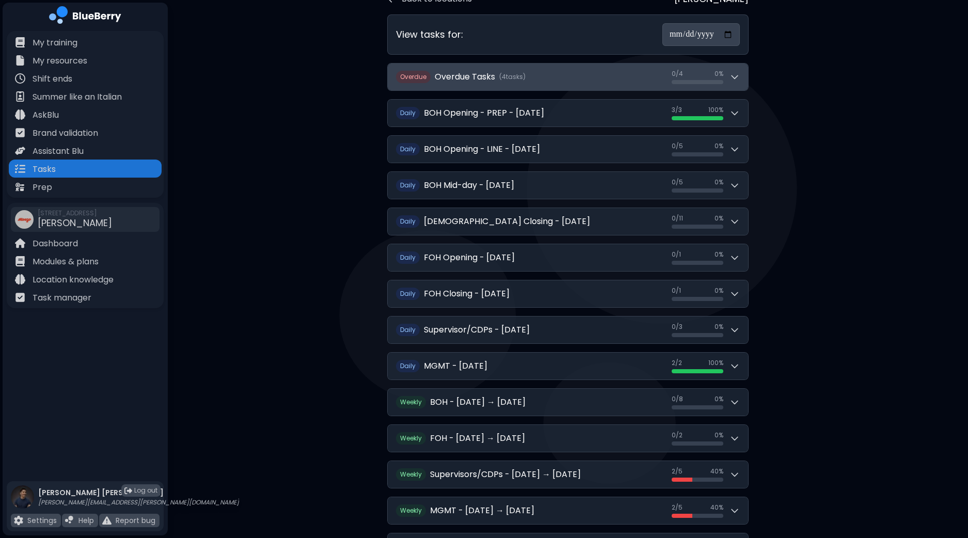
click at [740, 79] on button "Overdue Overdue Tasks ( 4 task s ) 0 / 4 0 / 4 0 %" at bounding box center [568, 77] width 360 height 27
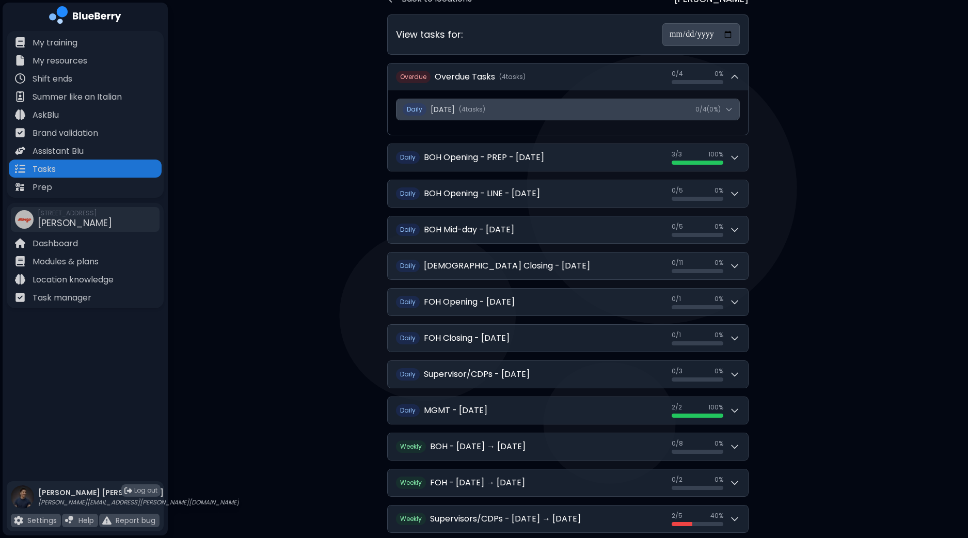
click at [733, 107] on button "Daily [DATE] ( 4 task s ) 0 / 4 ( 0 %)" at bounding box center [568, 109] width 343 height 21
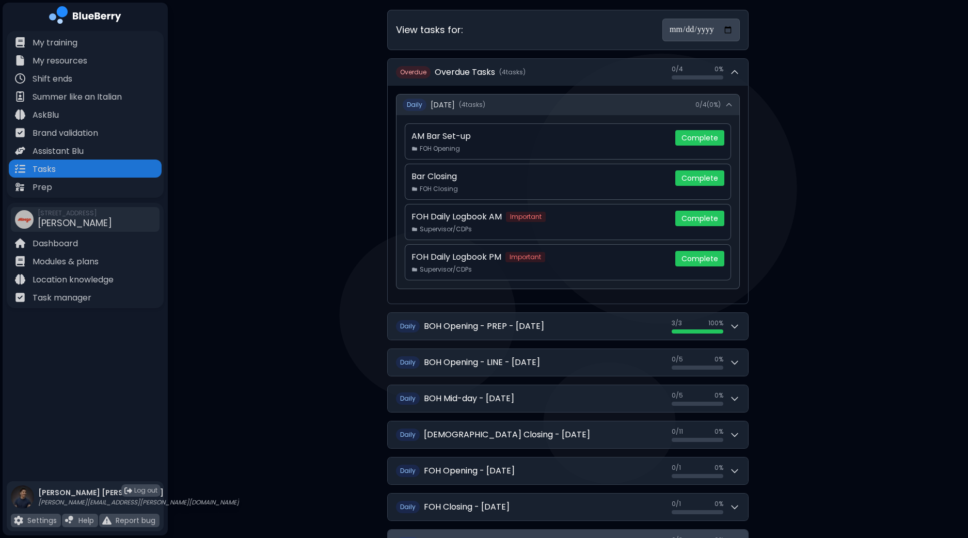
scroll to position [0, 0]
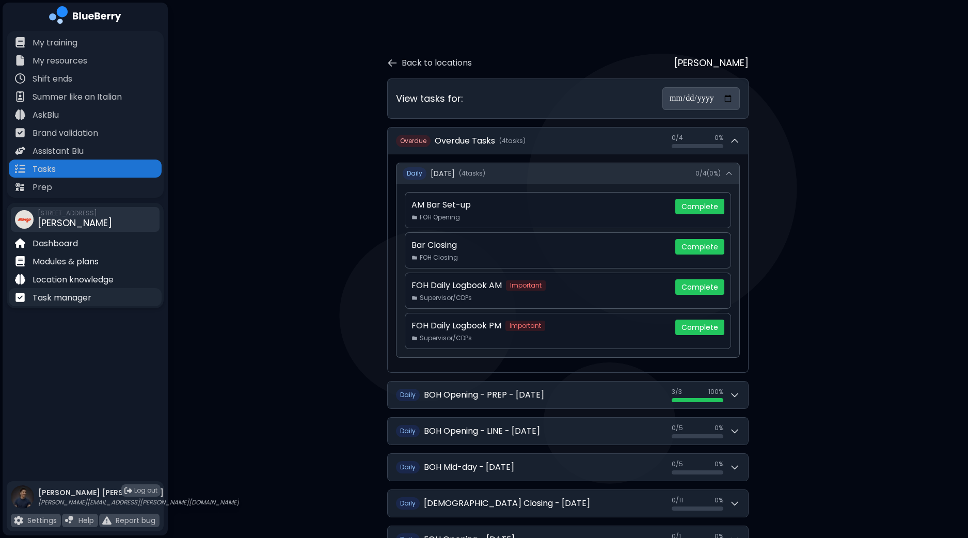
click at [73, 299] on p "Task manager" at bounding box center [62, 298] width 59 height 12
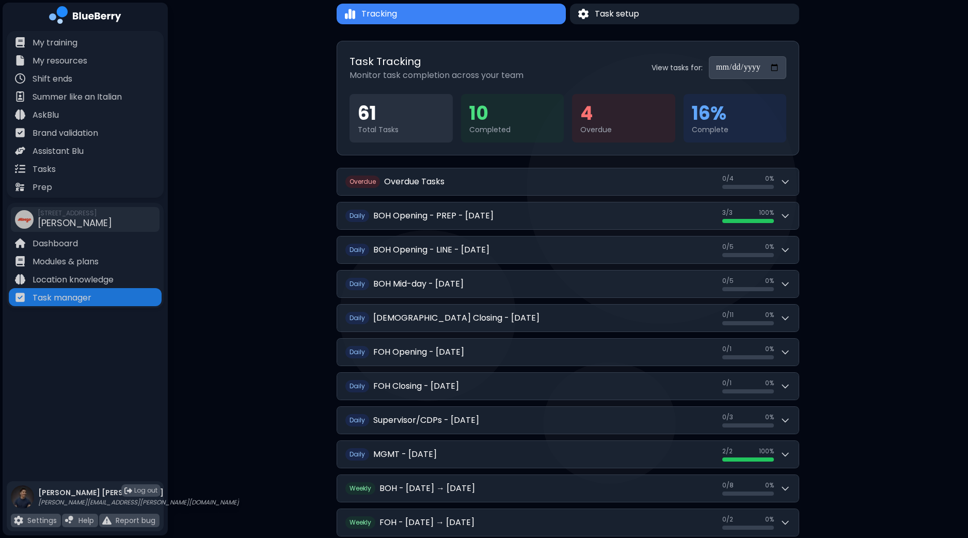
scroll to position [64, 0]
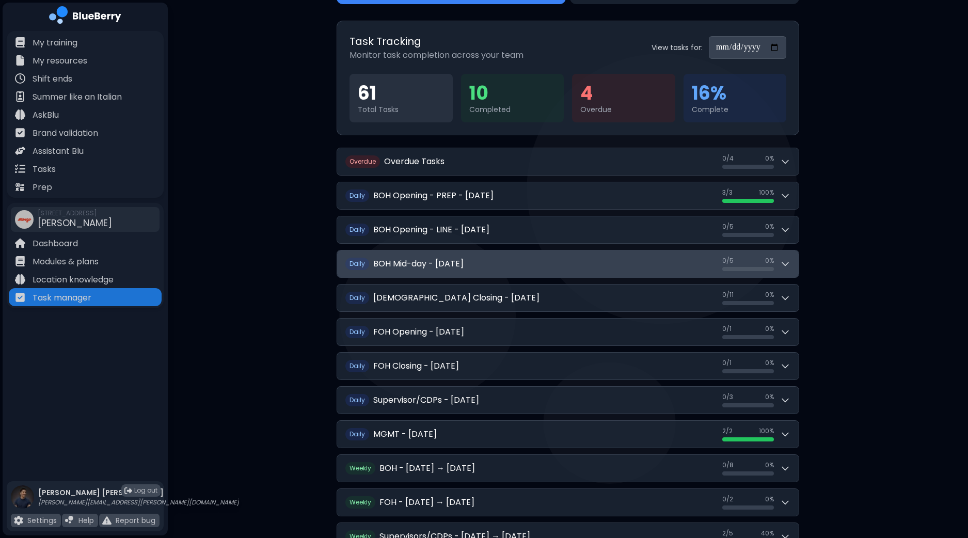
click at [786, 265] on icon at bounding box center [785, 264] width 10 height 10
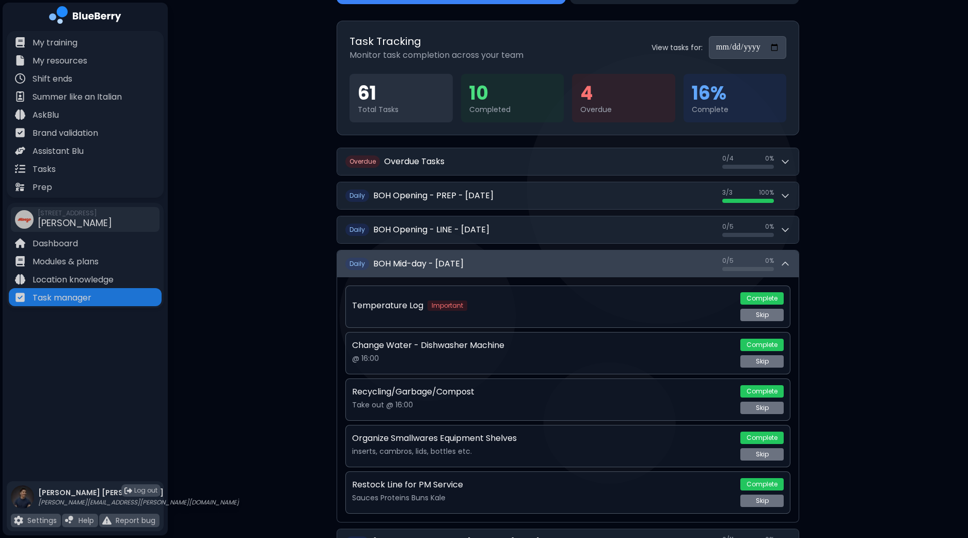
click at [691, 254] on button "Daily BOH Mid-day - [DATE] 0 / 5 0 / 5 0 %" at bounding box center [568, 263] width 462 height 27
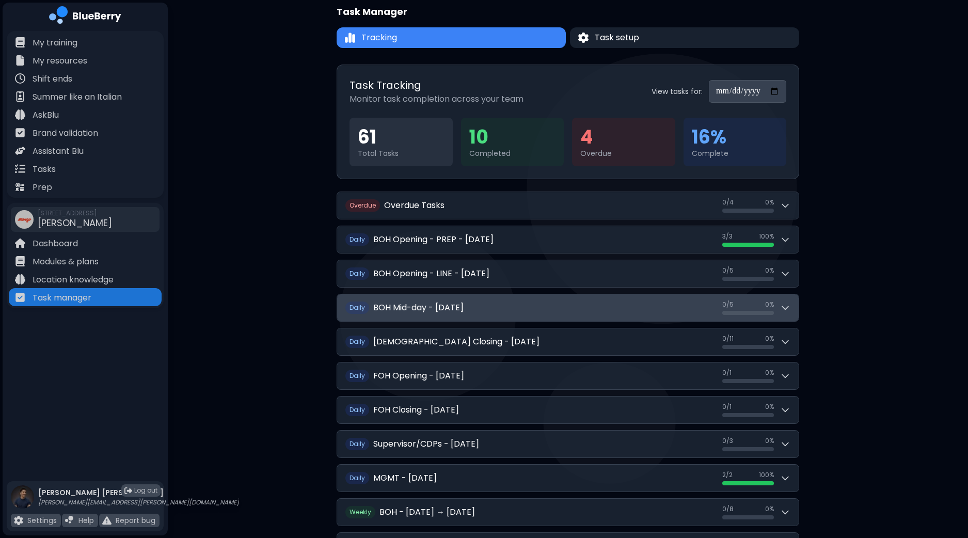
scroll to position [0, 0]
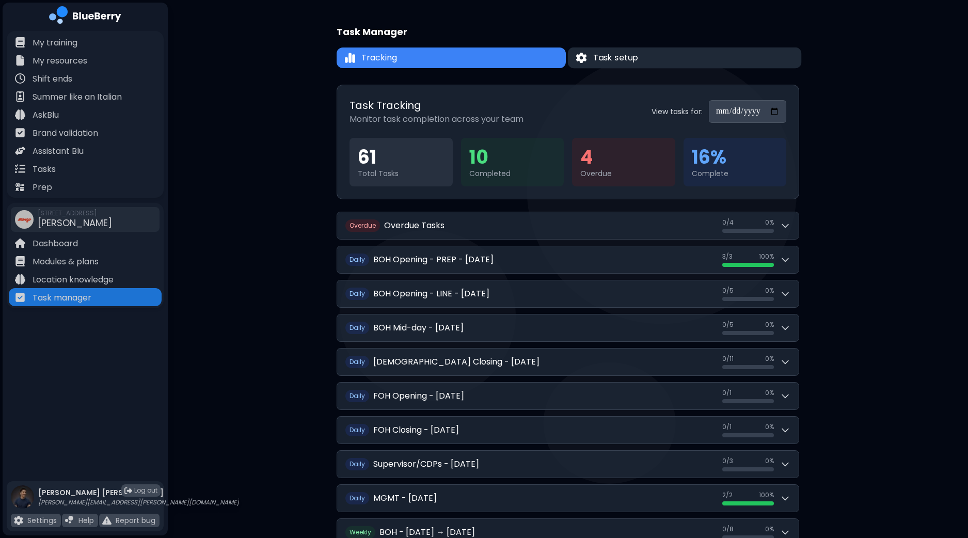
click at [662, 55] on button "Task setup" at bounding box center [685, 58] width 234 height 21
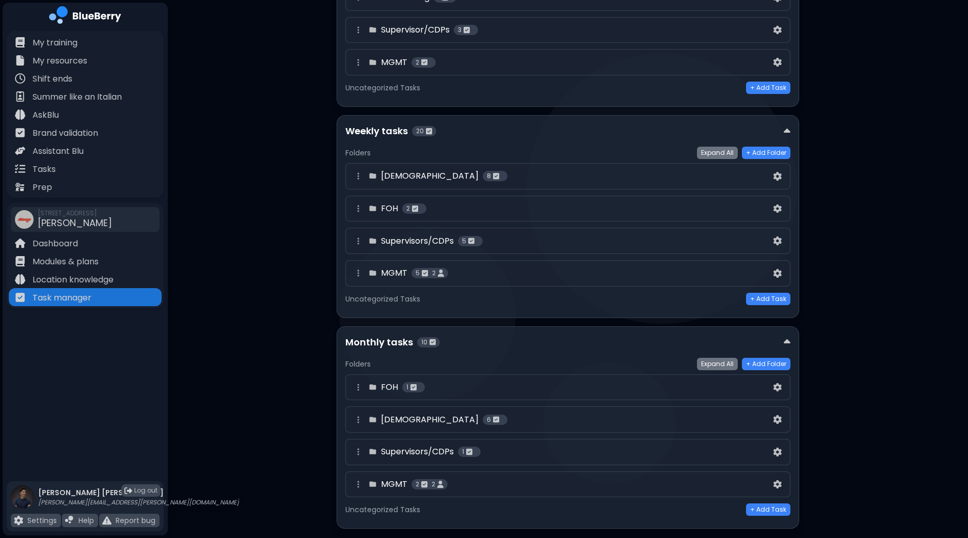
scroll to position [365, 0]
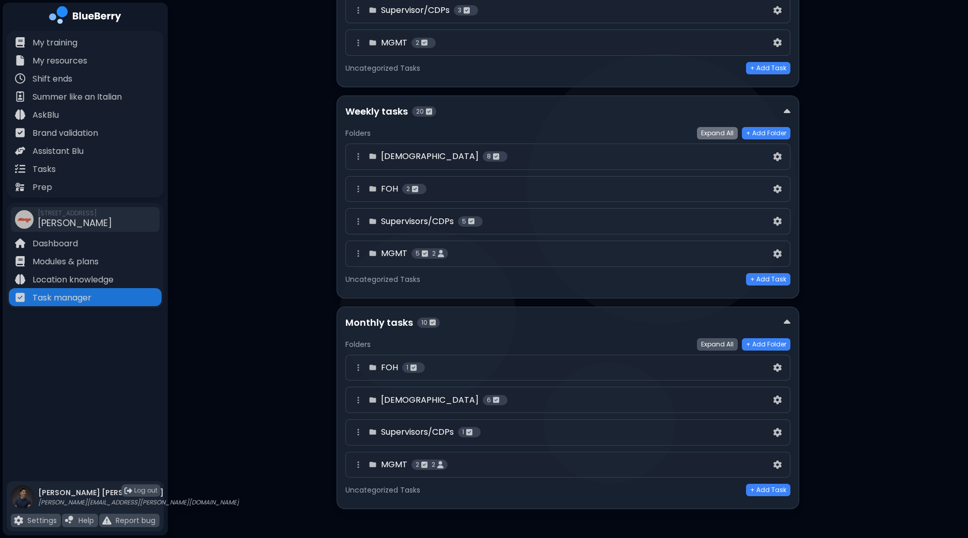
click at [717, 342] on button "Expand All" at bounding box center [717, 344] width 41 height 12
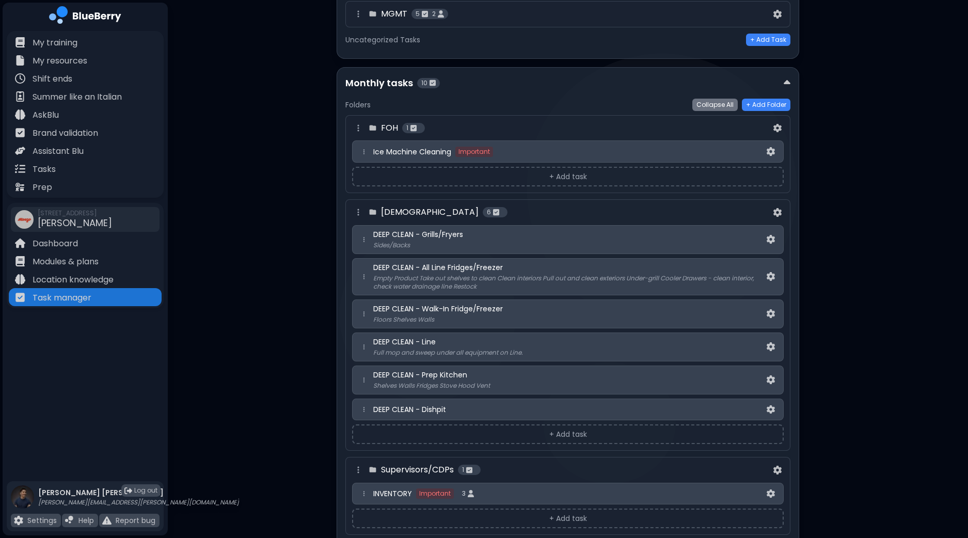
scroll to position [576, 0]
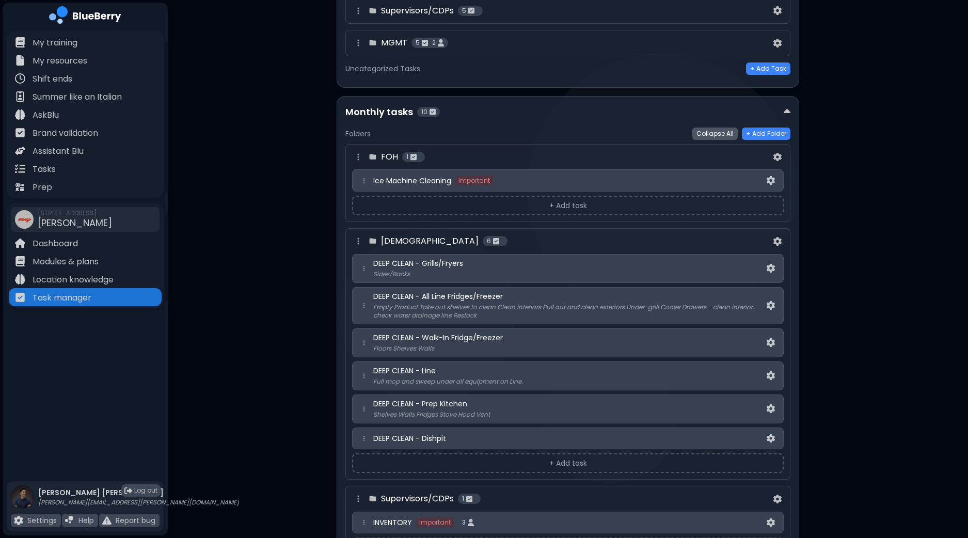
click at [718, 128] on button "Collapse All" at bounding box center [715, 134] width 45 height 12
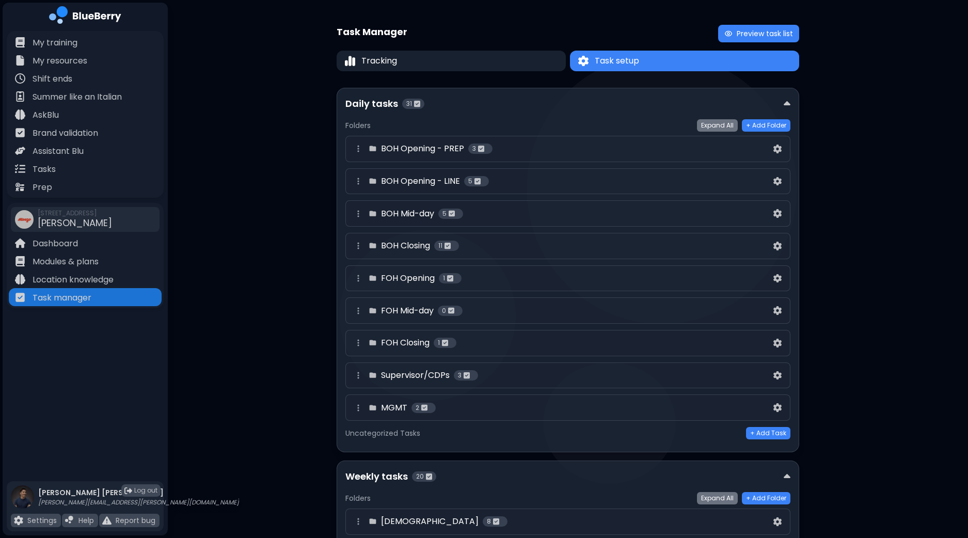
scroll to position [365, 0]
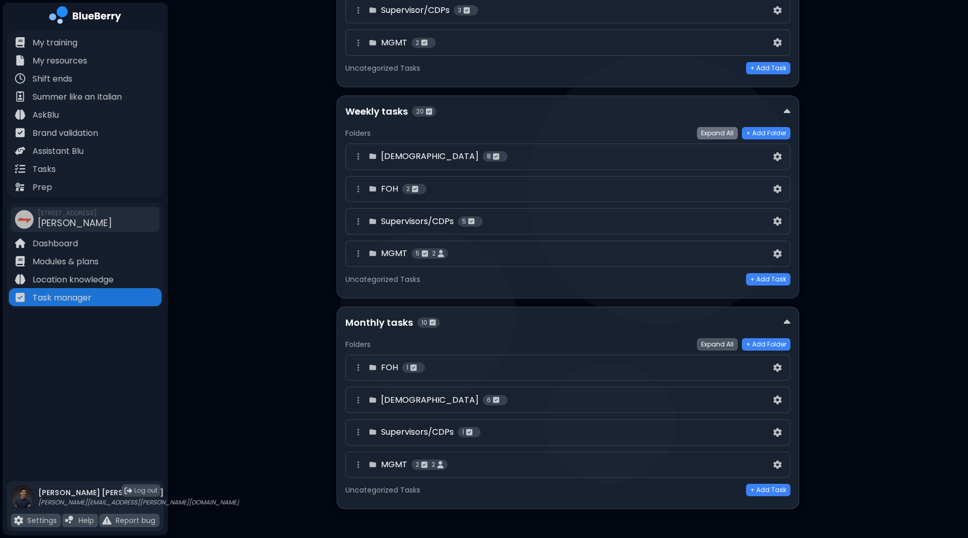
click at [732, 345] on button "Expand All" at bounding box center [717, 344] width 41 height 12
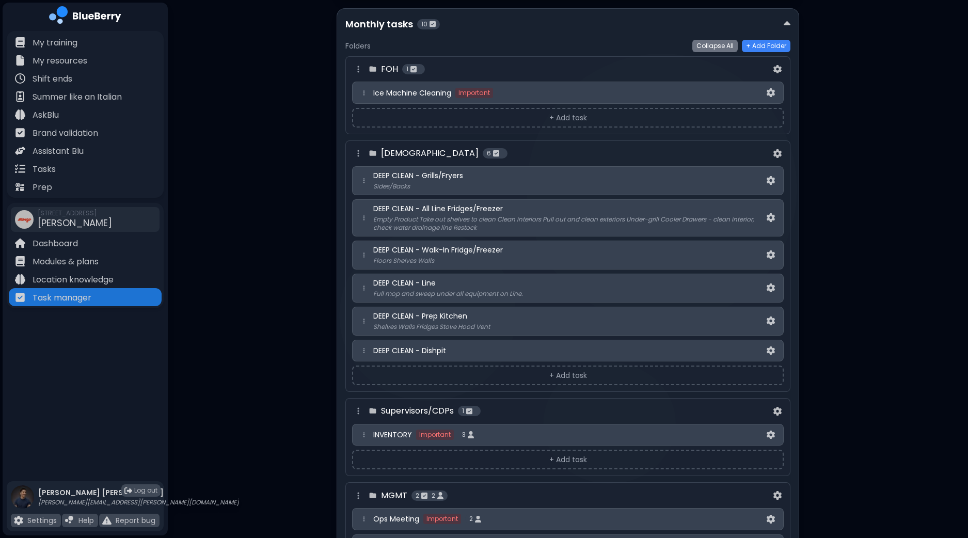
scroll to position [511, 0]
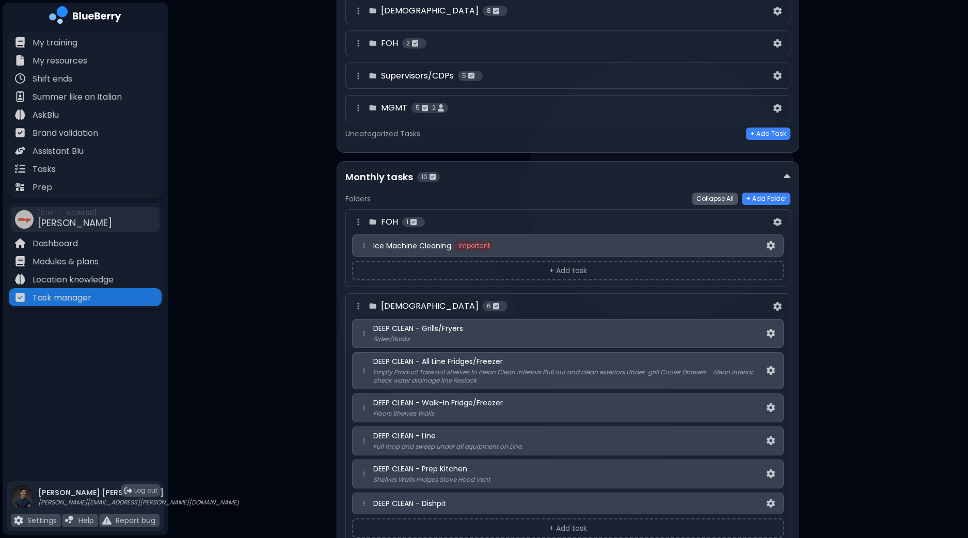
click at [724, 198] on button "Collapse All" at bounding box center [715, 199] width 45 height 12
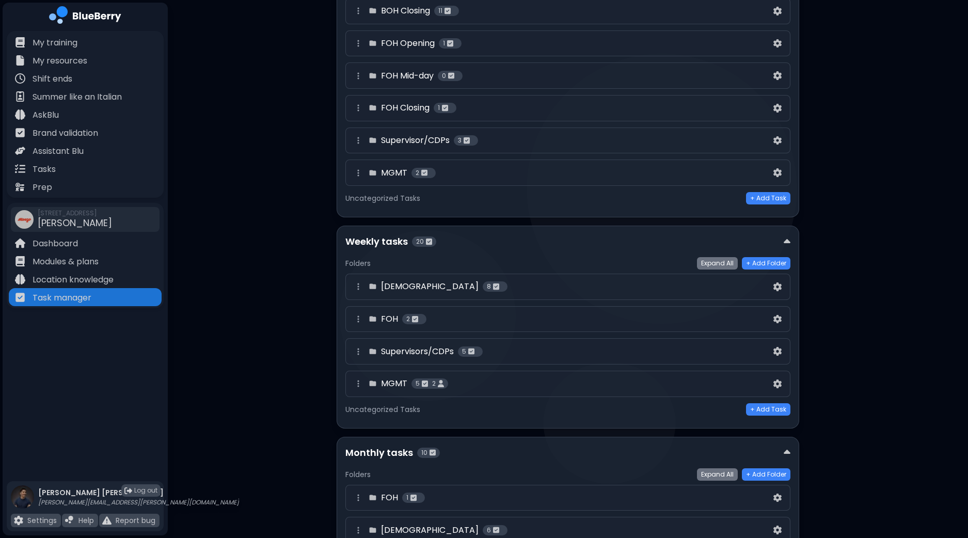
scroll to position [365, 0]
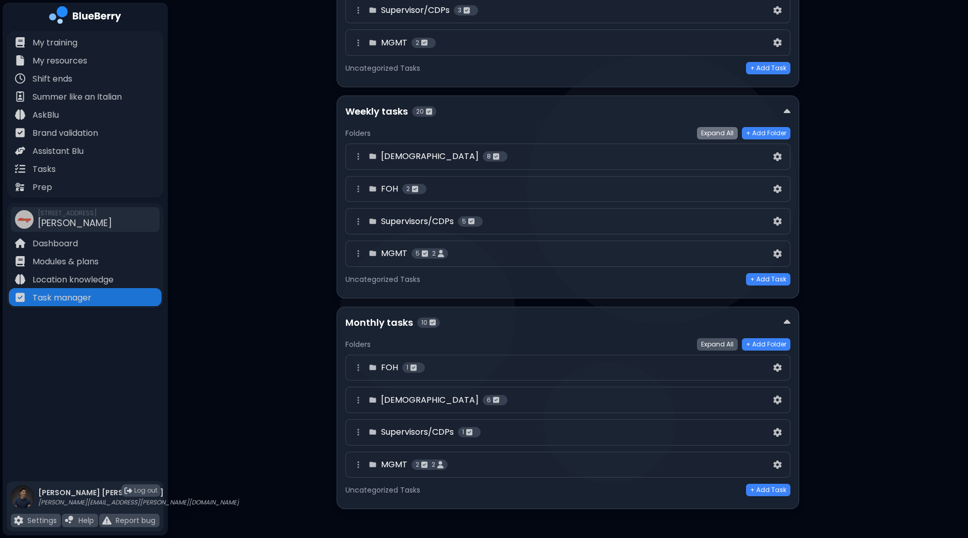
click at [719, 338] on button "Expand All" at bounding box center [717, 344] width 41 height 12
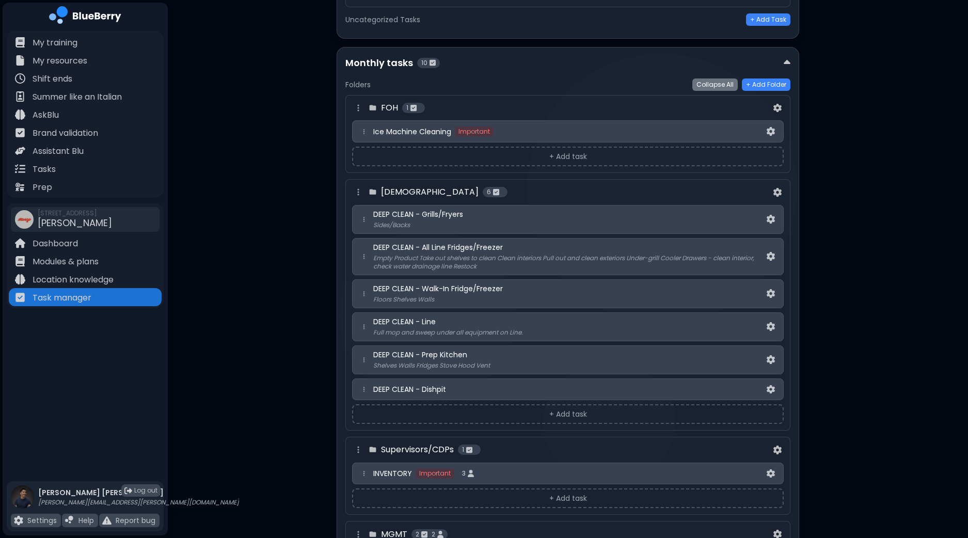
scroll to position [646, 0]
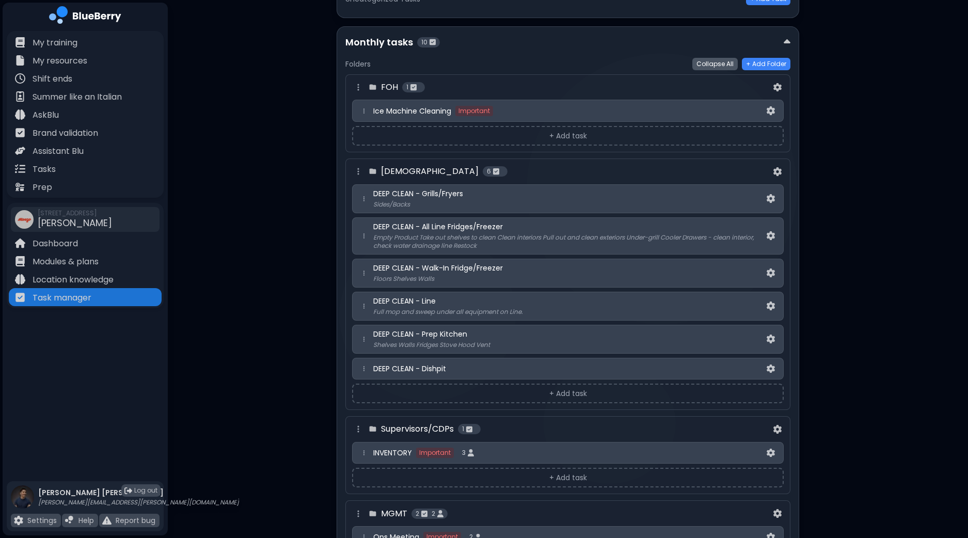
click at [724, 62] on button "Collapse All" at bounding box center [715, 64] width 45 height 12
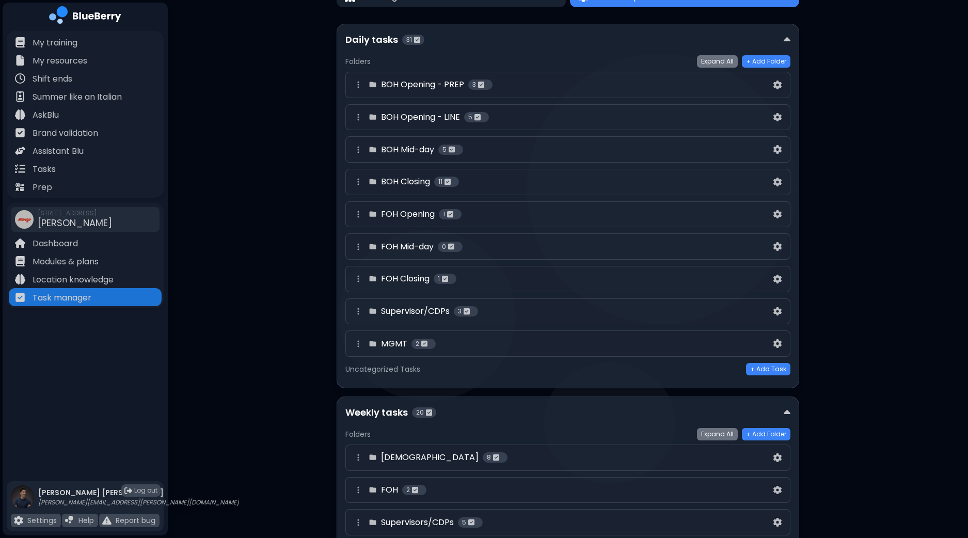
scroll to position [0, 0]
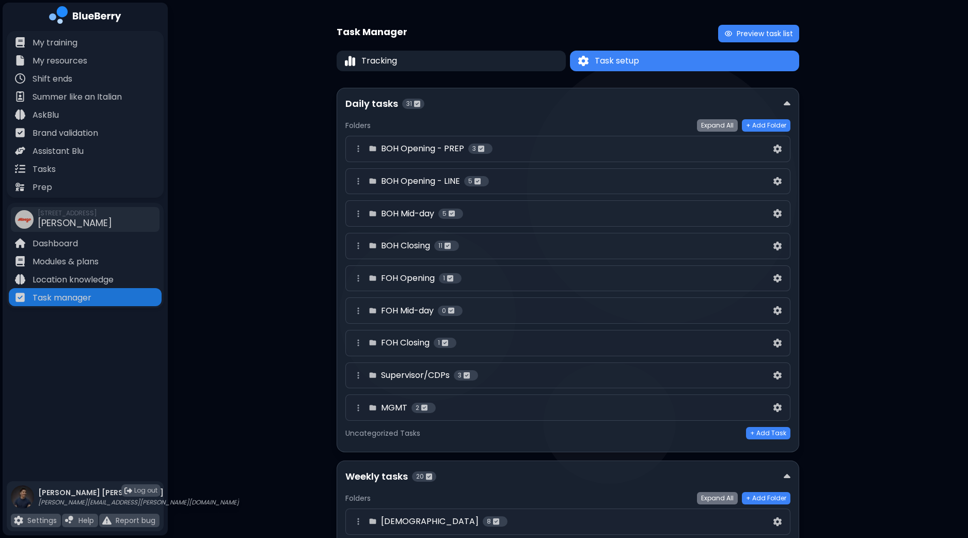
click at [892, 311] on div "Task Manager Preview task list Tracking Task setup Task setup Daily tasks 31 Fo…" at bounding box center [568, 453] width 801 height 907
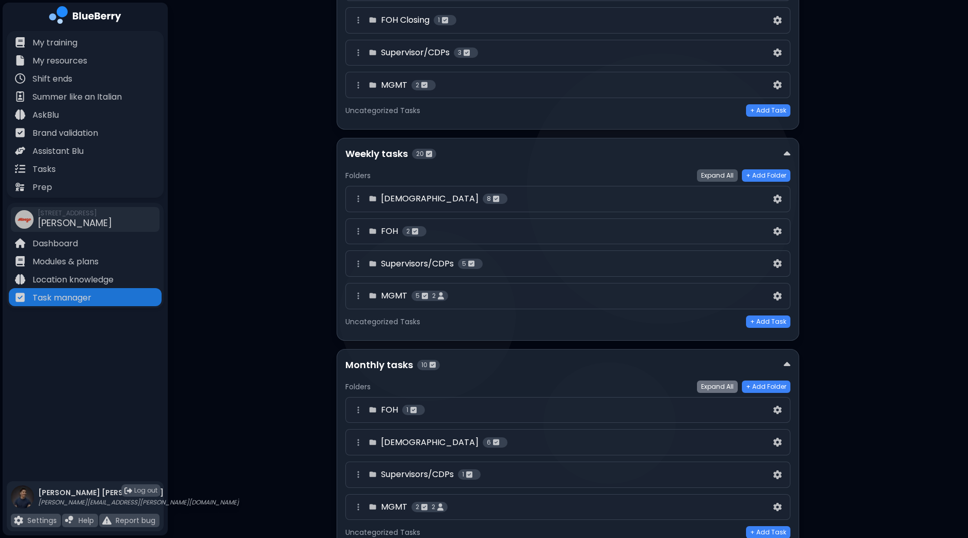
click at [723, 177] on button "Expand All" at bounding box center [717, 175] width 41 height 12
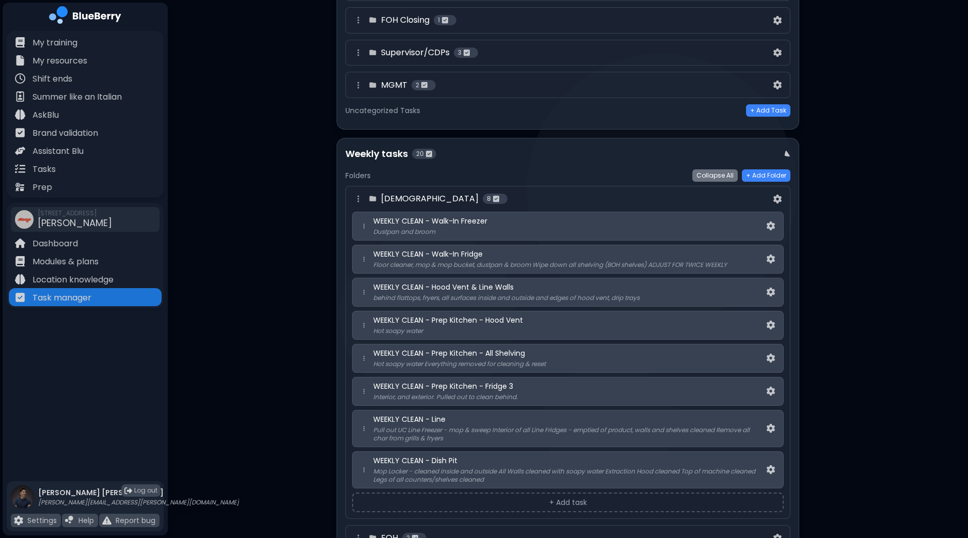
scroll to position [0, 0]
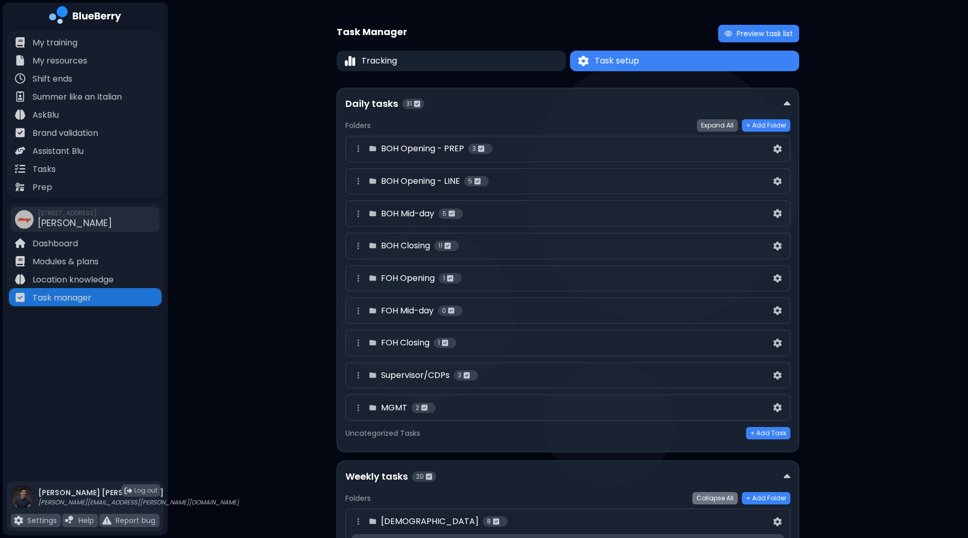
click at [724, 122] on button "Expand All" at bounding box center [717, 125] width 41 height 12
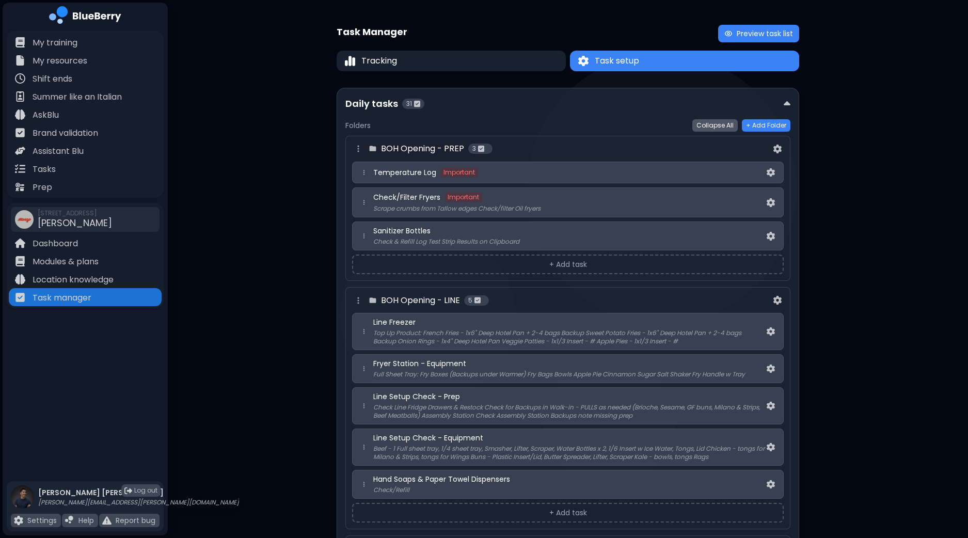
click at [724, 122] on button "Collapse All" at bounding box center [715, 125] width 45 height 12
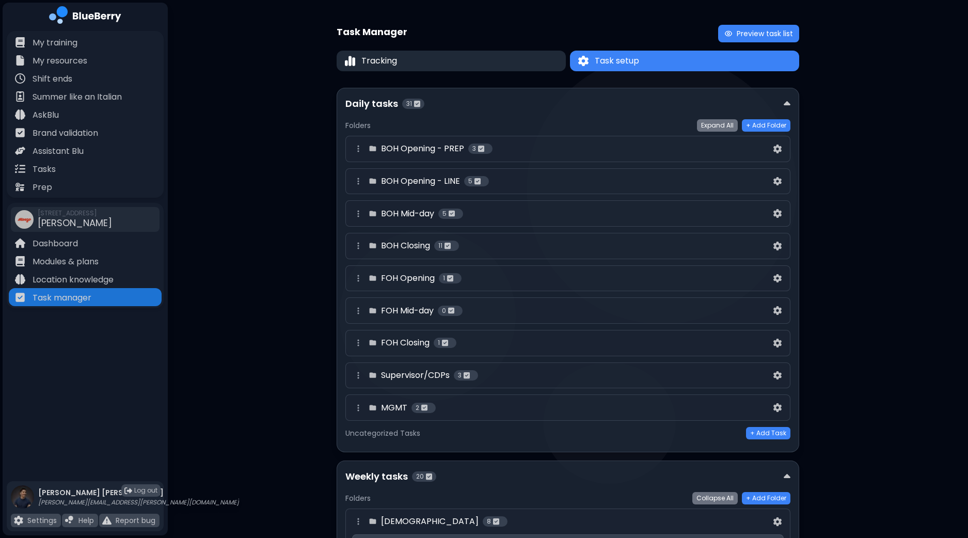
click at [448, 58] on button "Tracking" at bounding box center [451, 61] width 229 height 21
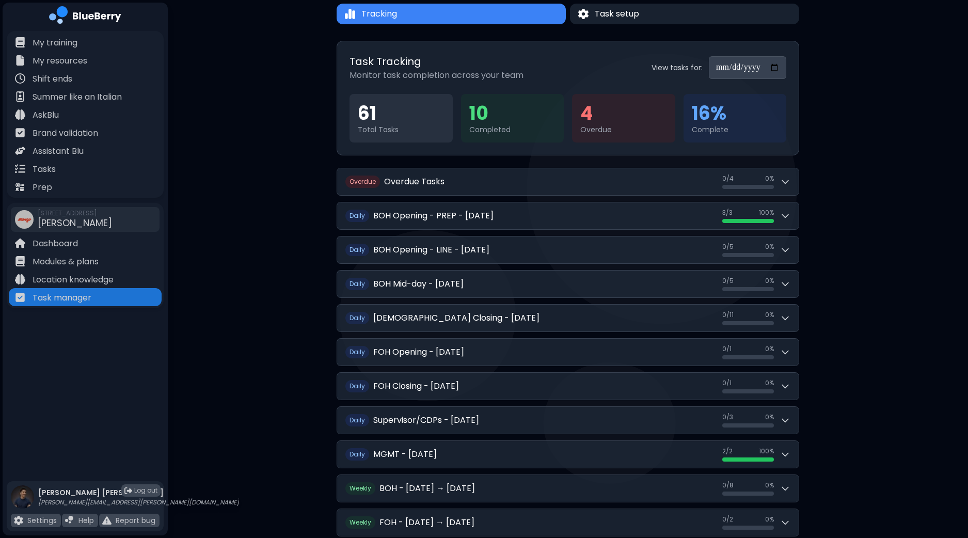
scroll to position [64, 0]
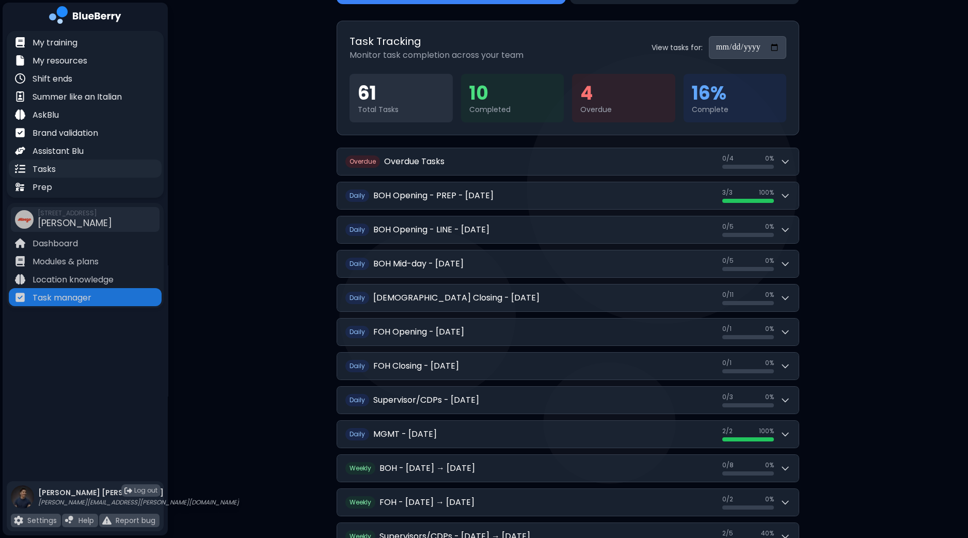
click at [70, 165] on div "Tasks" at bounding box center [85, 169] width 153 height 18
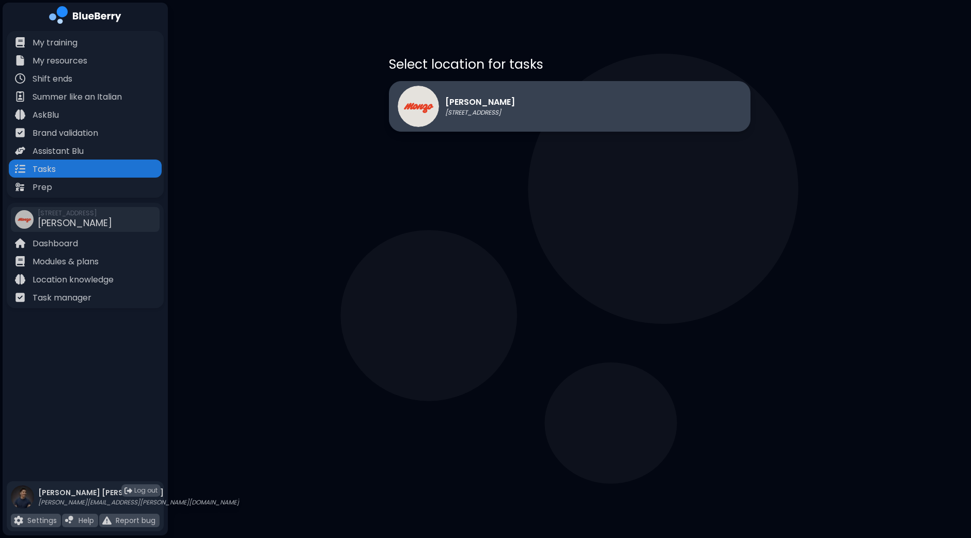
click at [456, 99] on p "[PERSON_NAME]" at bounding box center [480, 102] width 70 height 12
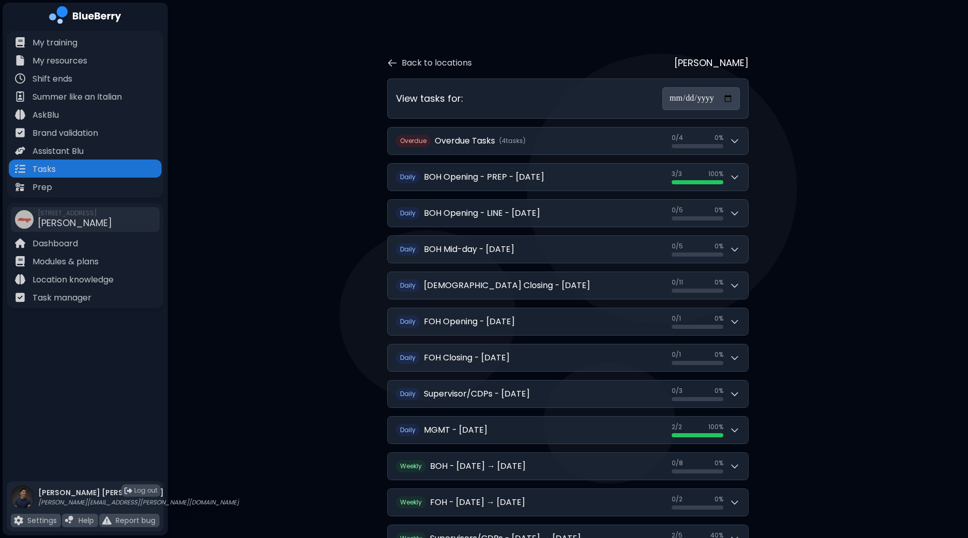
drag, startPoint x: 965, startPoint y: 0, endPoint x: 261, endPoint y: 130, distance: 716.4
click at [261, 130] on div "**********" at bounding box center [568, 387] width 801 height 775
click at [79, 297] on p "Task manager" at bounding box center [62, 298] width 59 height 12
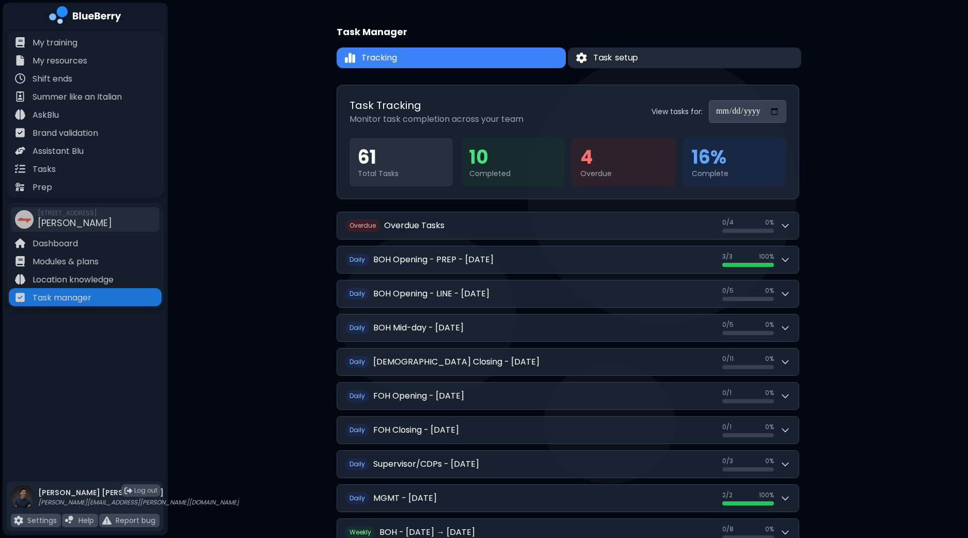
click at [683, 58] on button "Task setup" at bounding box center [684, 58] width 233 height 21
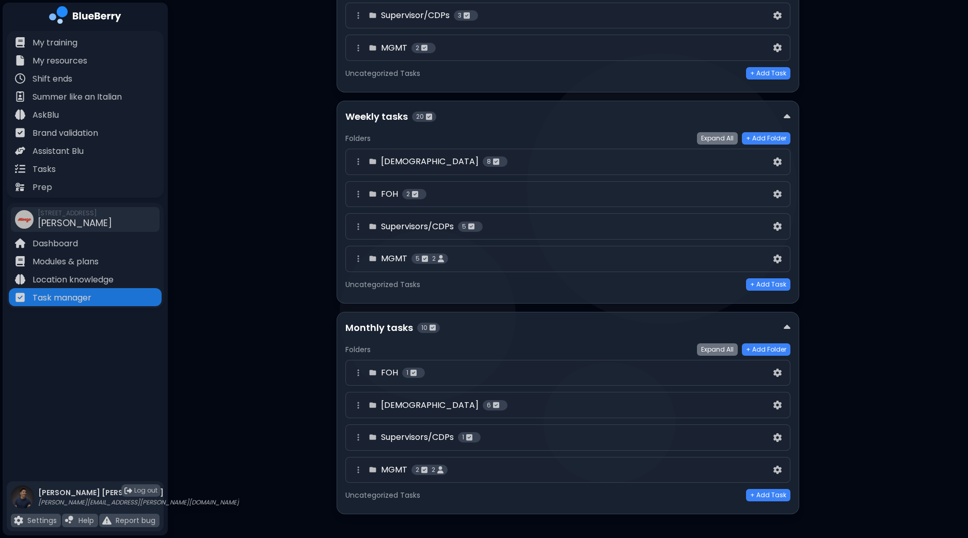
scroll to position [365, 0]
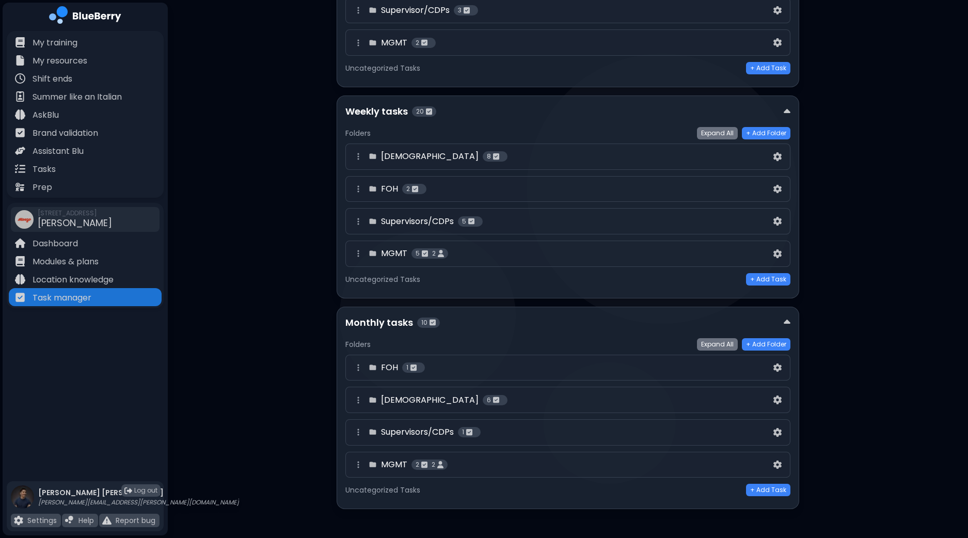
click at [605, 222] on div "Supervisors/CDPs 5" at bounding box center [561, 221] width 419 height 12
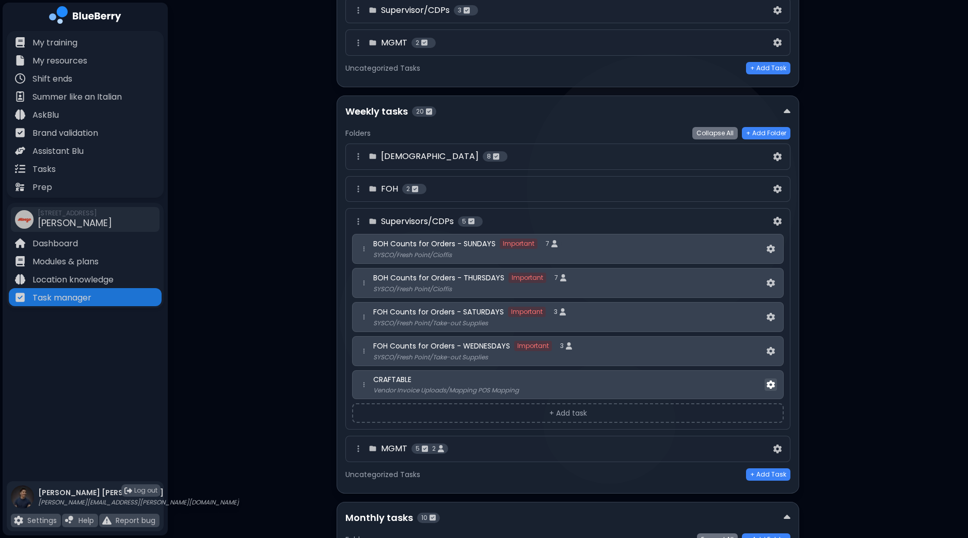
click at [773, 381] on img at bounding box center [771, 385] width 8 height 9
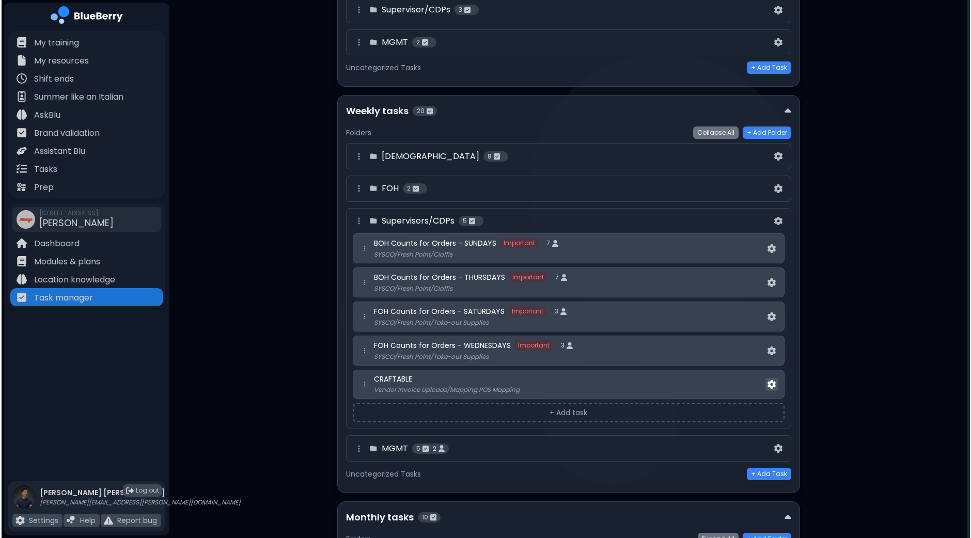
scroll to position [0, 0]
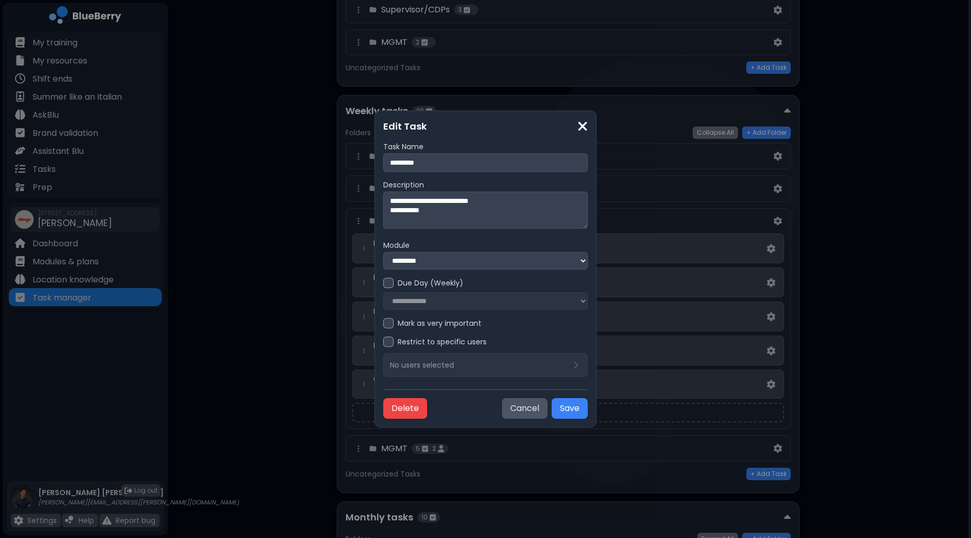
click at [391, 343] on div at bounding box center [388, 342] width 10 height 10
click at [454, 367] on div "No users selected" at bounding box center [485, 365] width 191 height 10
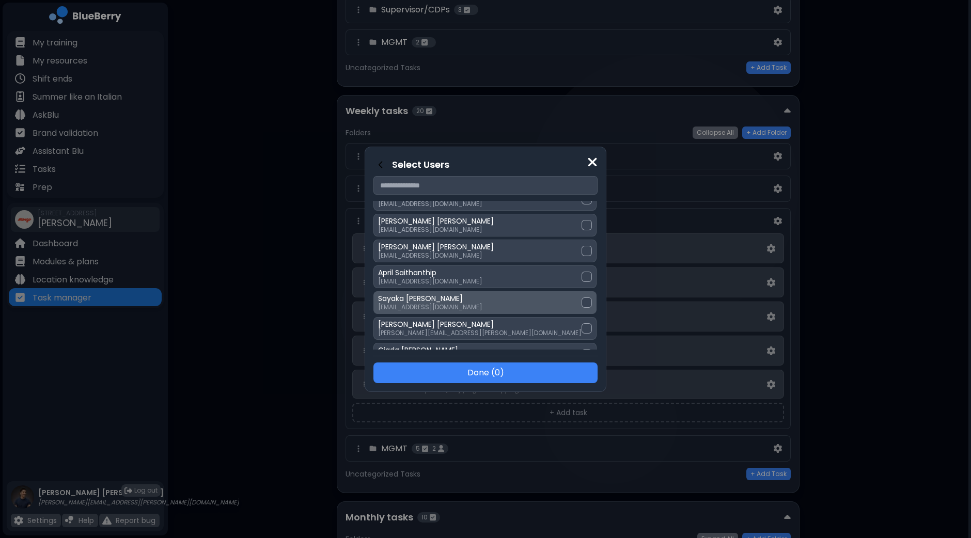
scroll to position [258, 0]
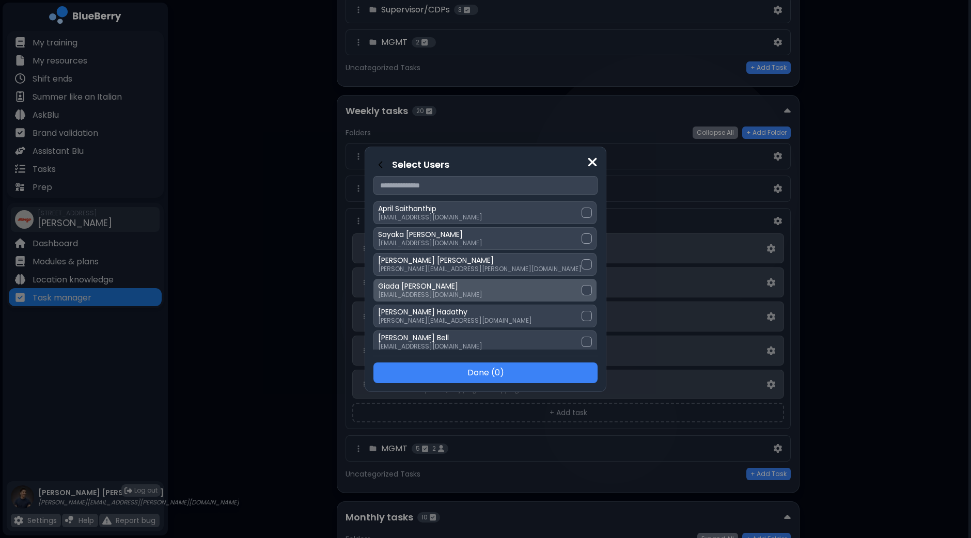
click at [582, 285] on div at bounding box center [587, 290] width 10 height 10
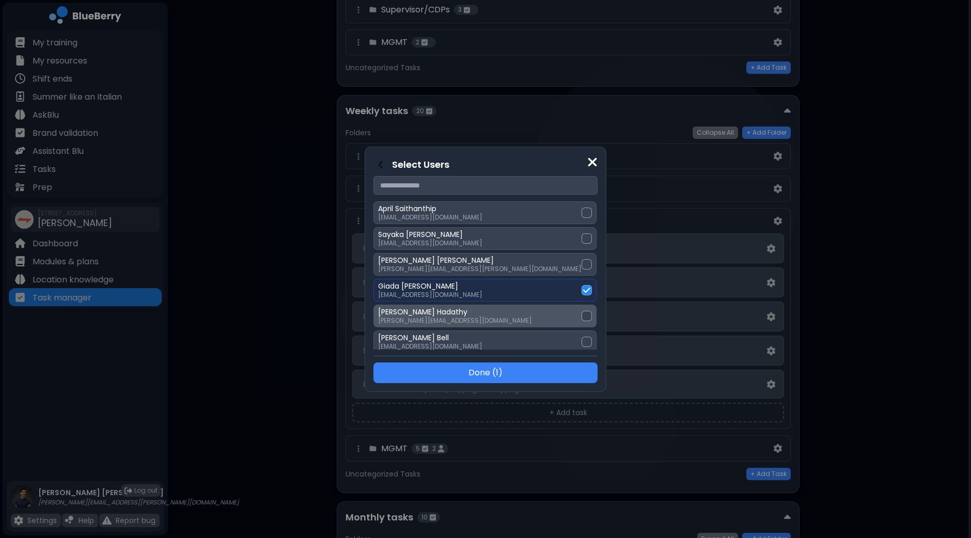
click at [582, 311] on div at bounding box center [587, 316] width 10 height 10
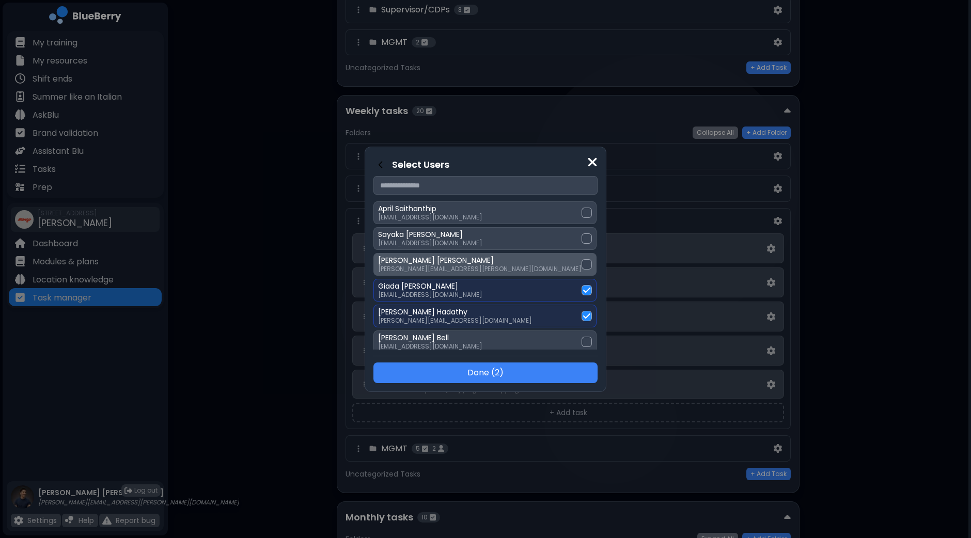
click at [582, 259] on div at bounding box center [587, 264] width 10 height 10
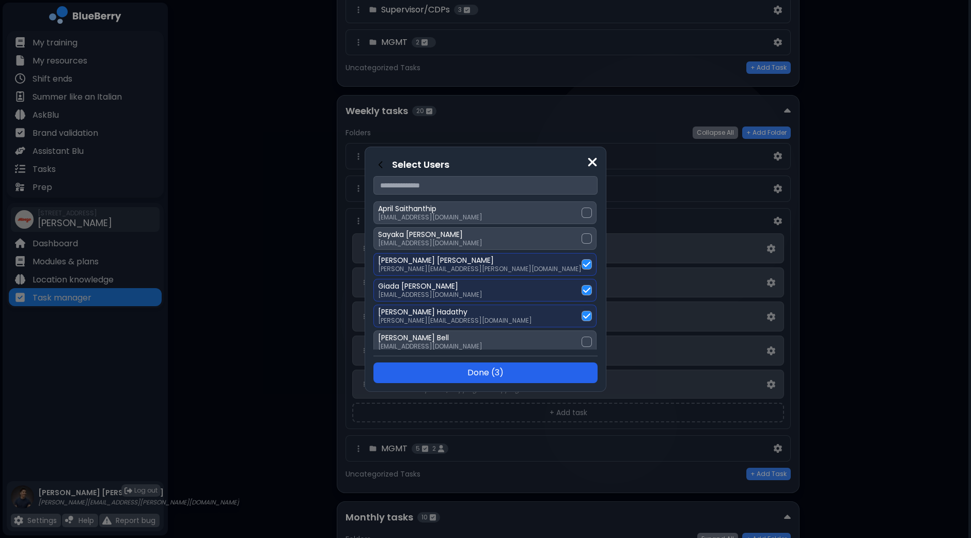
click at [527, 369] on button "Done ( 3 )" at bounding box center [485, 373] width 224 height 21
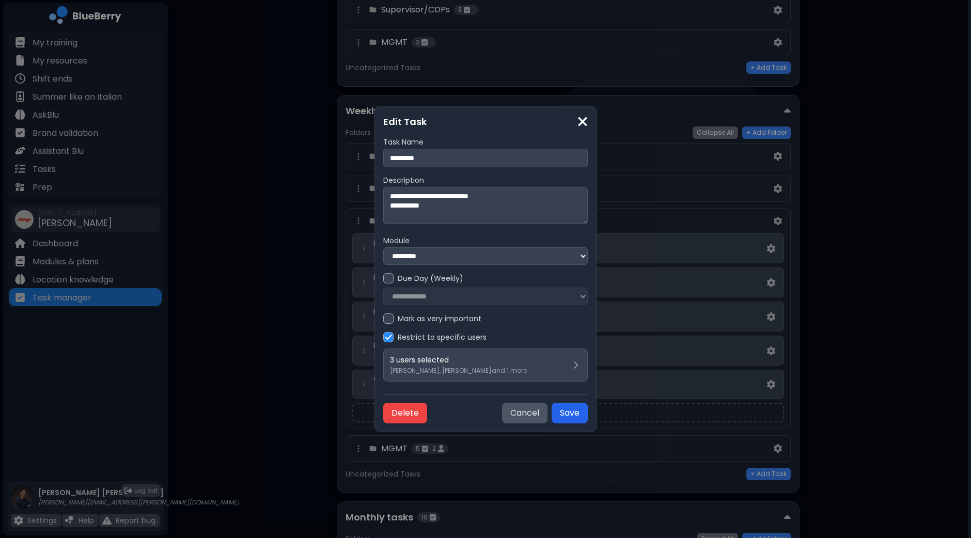
click at [560, 415] on button "Save" at bounding box center [570, 413] width 36 height 21
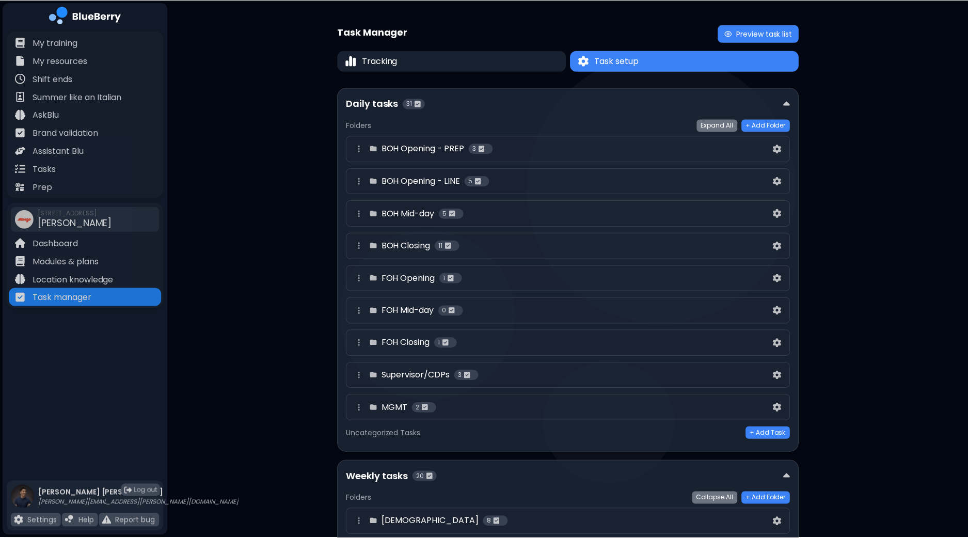
scroll to position [365, 0]
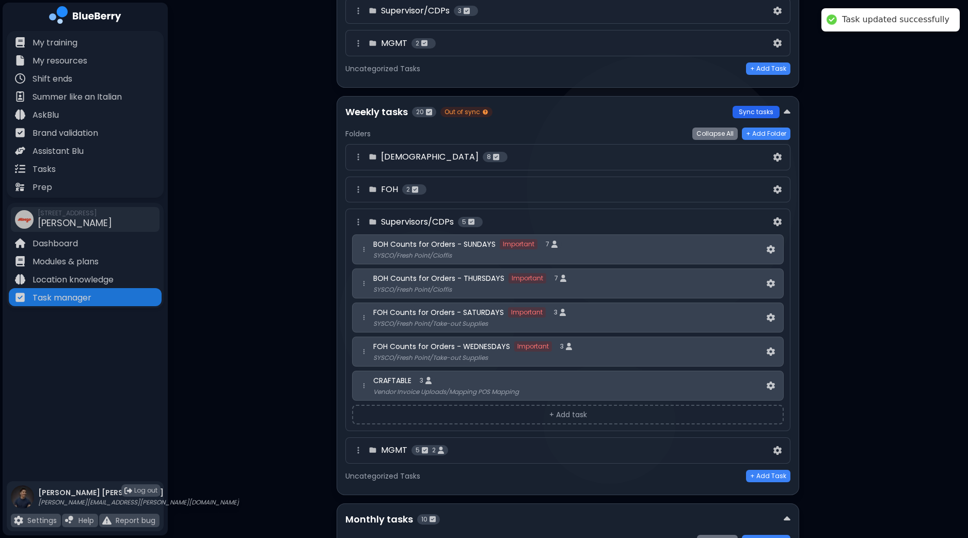
click at [751, 106] on button "Sync tasks" at bounding box center [756, 112] width 47 height 12
